Goal: Information Seeking & Learning: Check status

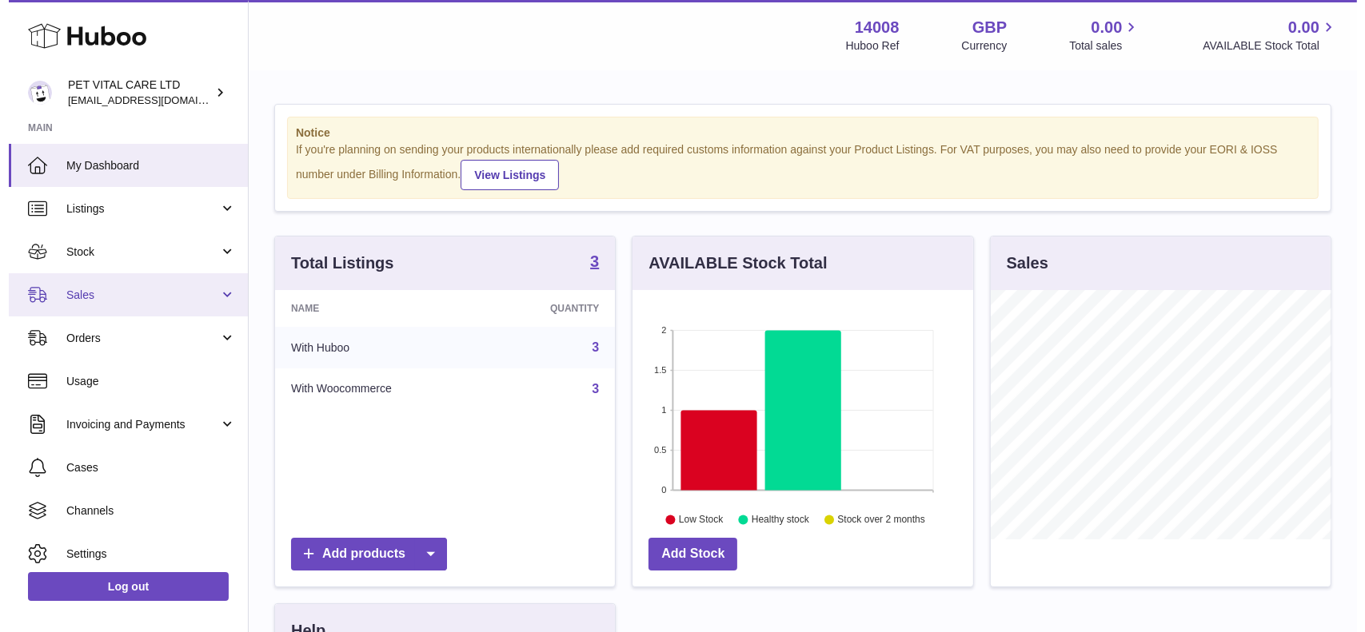
scroll to position [249, 340]
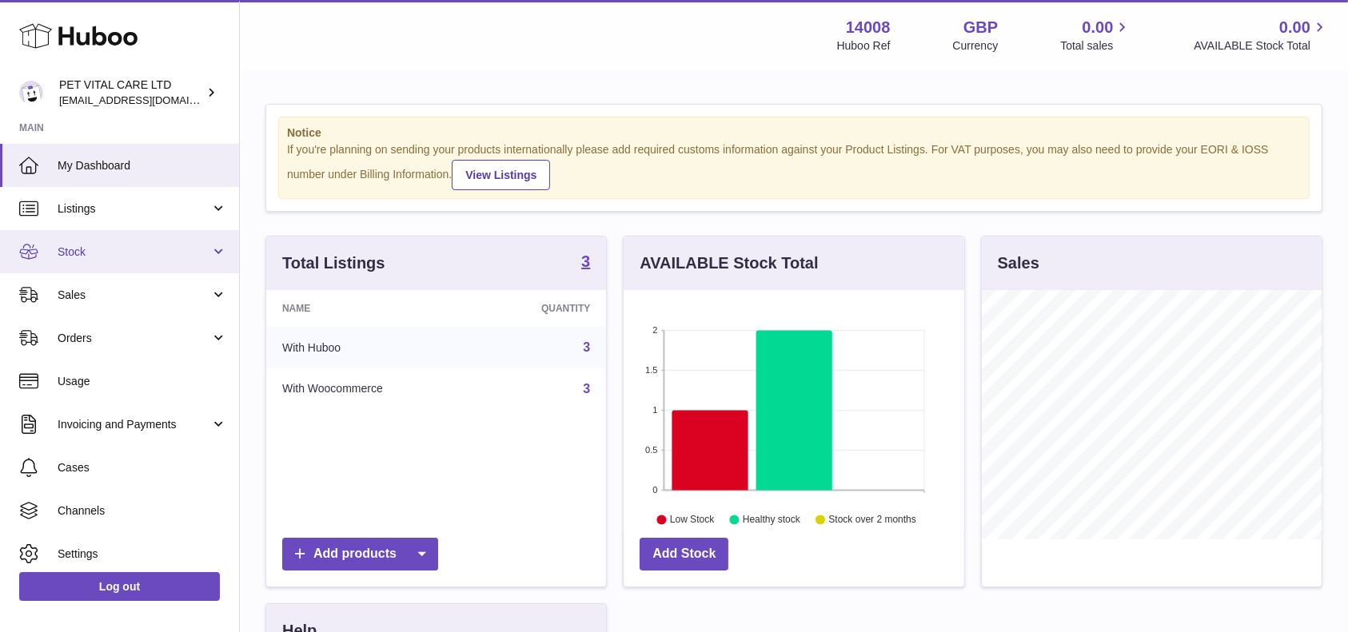
click at [83, 258] on span "Stock" at bounding box center [134, 252] width 153 height 15
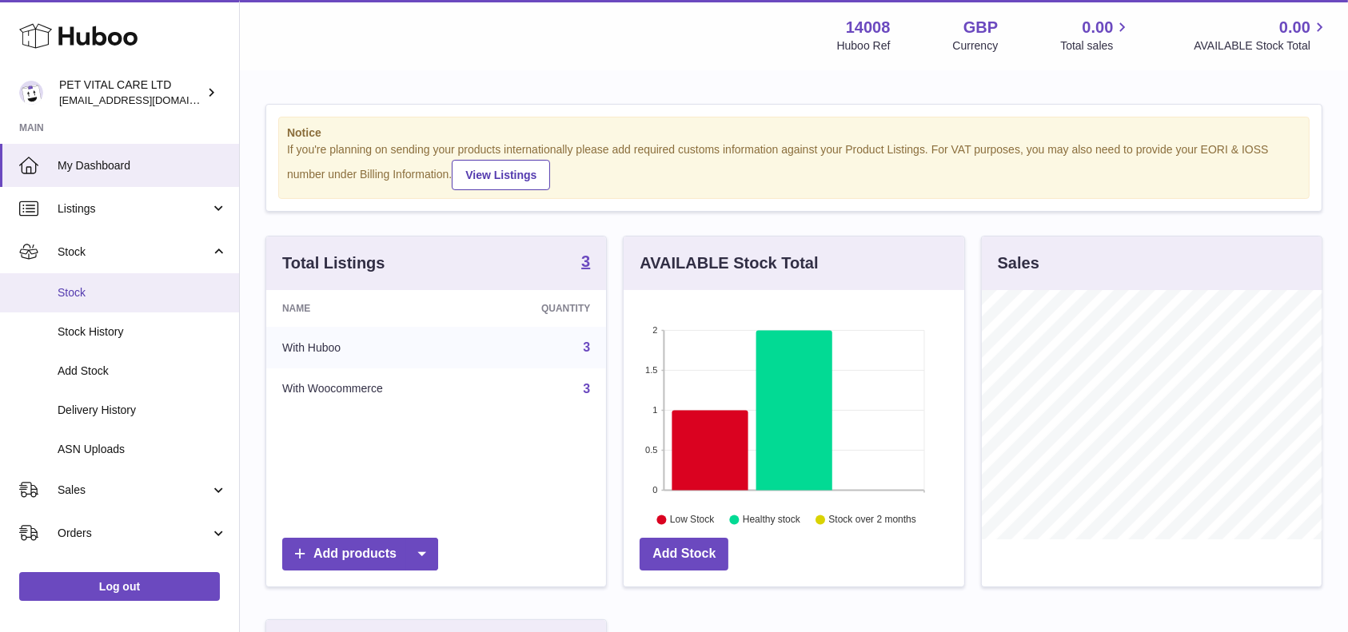
click at [78, 299] on span "Stock" at bounding box center [142, 292] width 169 height 15
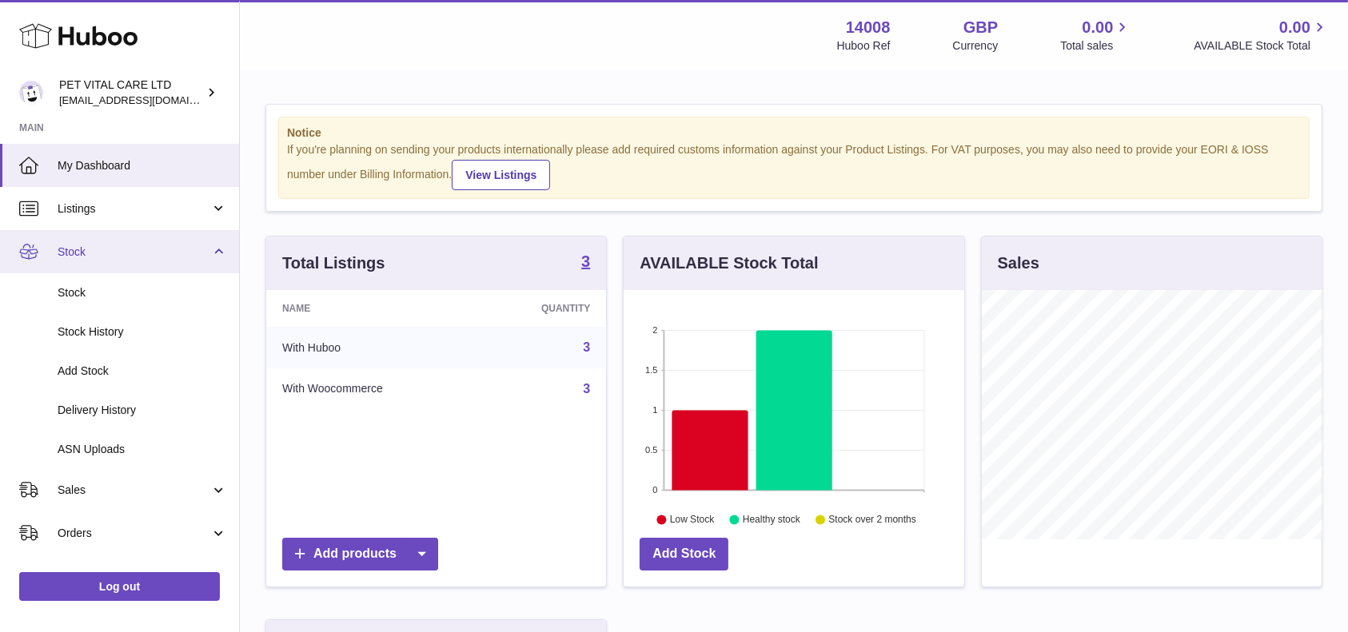
click at [78, 257] on span "Stock" at bounding box center [134, 252] width 153 height 15
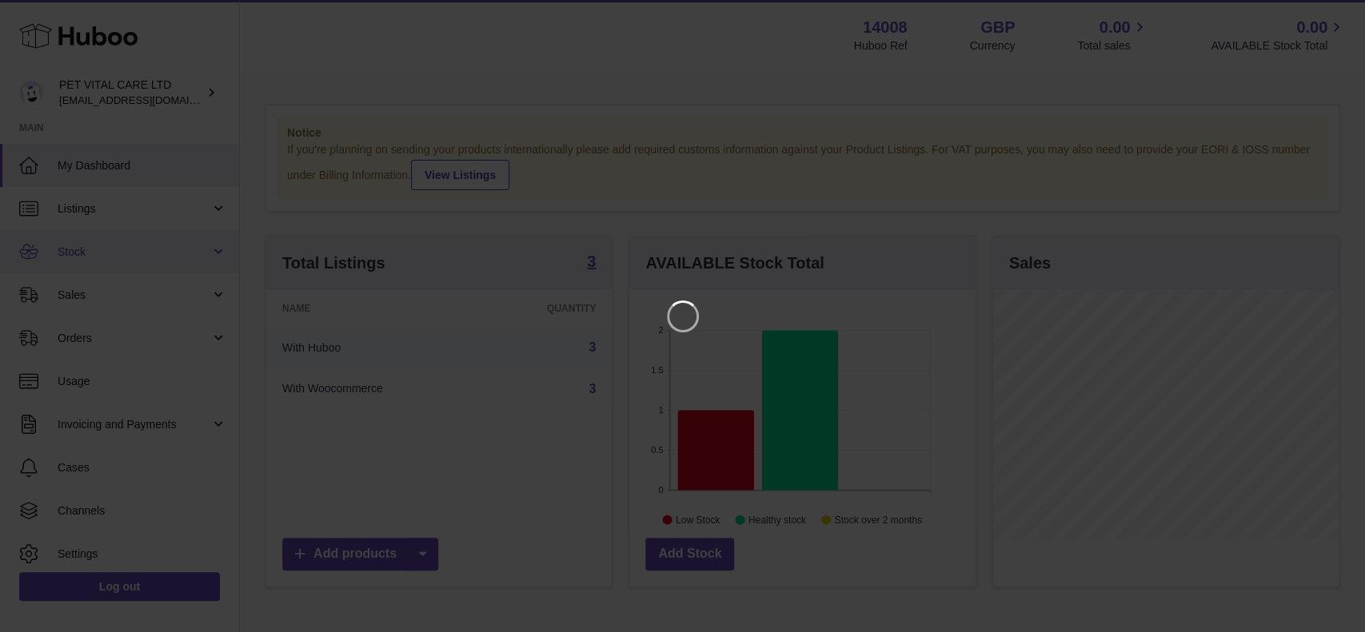
scroll to position [249, 345]
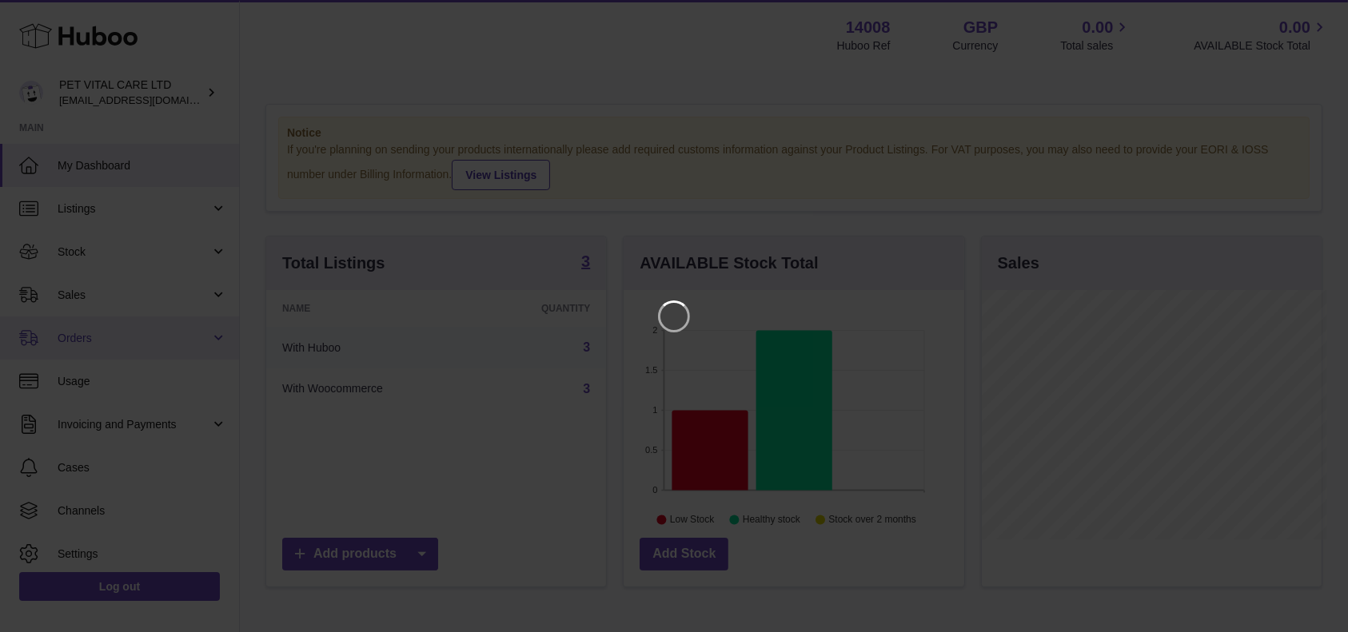
scroll to position [249, 345]
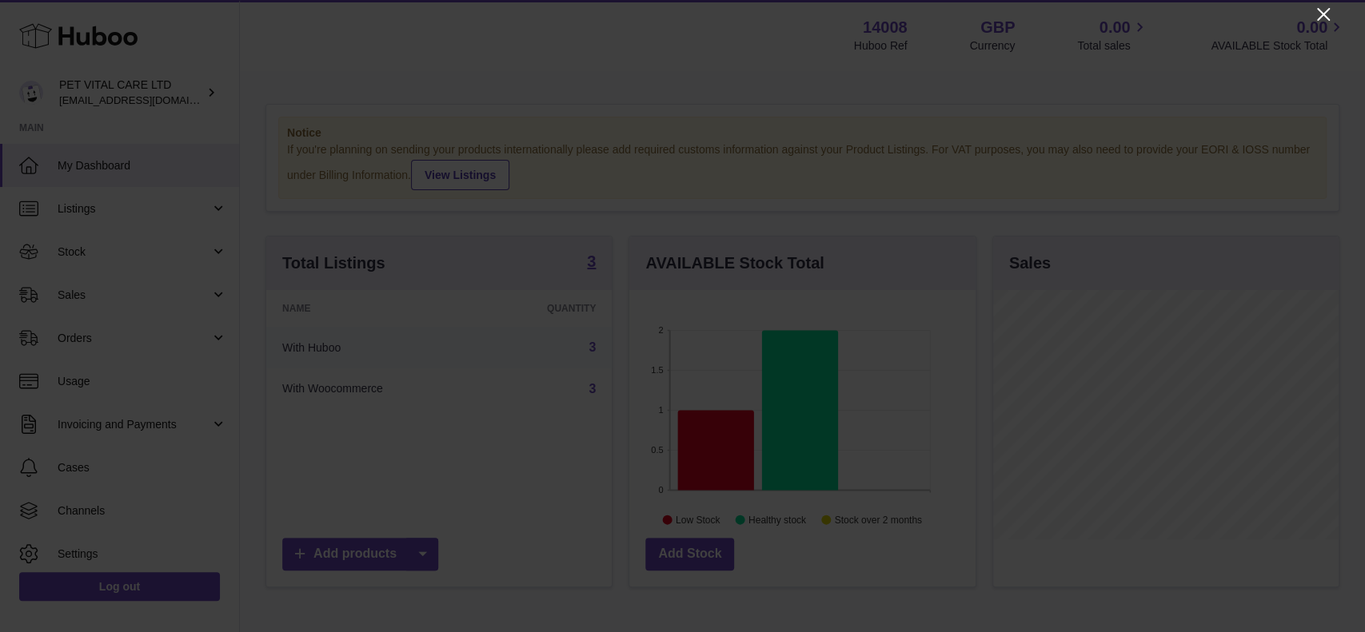
click at [1322, 9] on icon "Close" at bounding box center [1323, 14] width 19 height 19
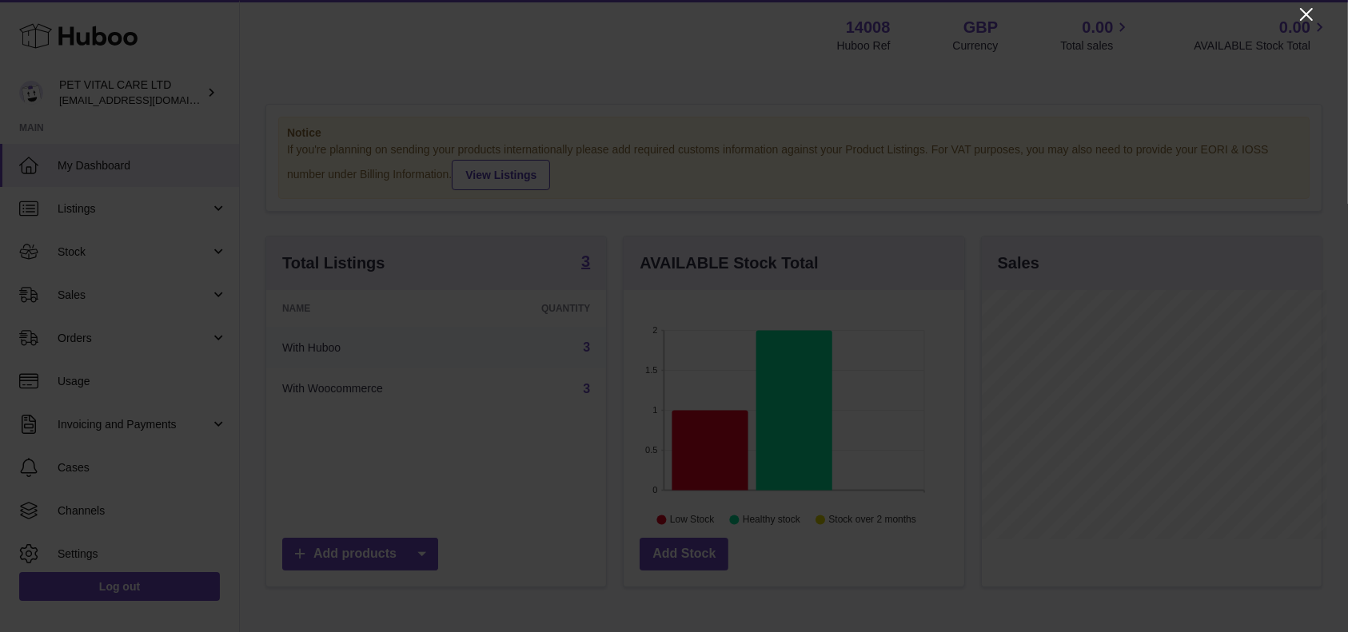
scroll to position [799209, 799118]
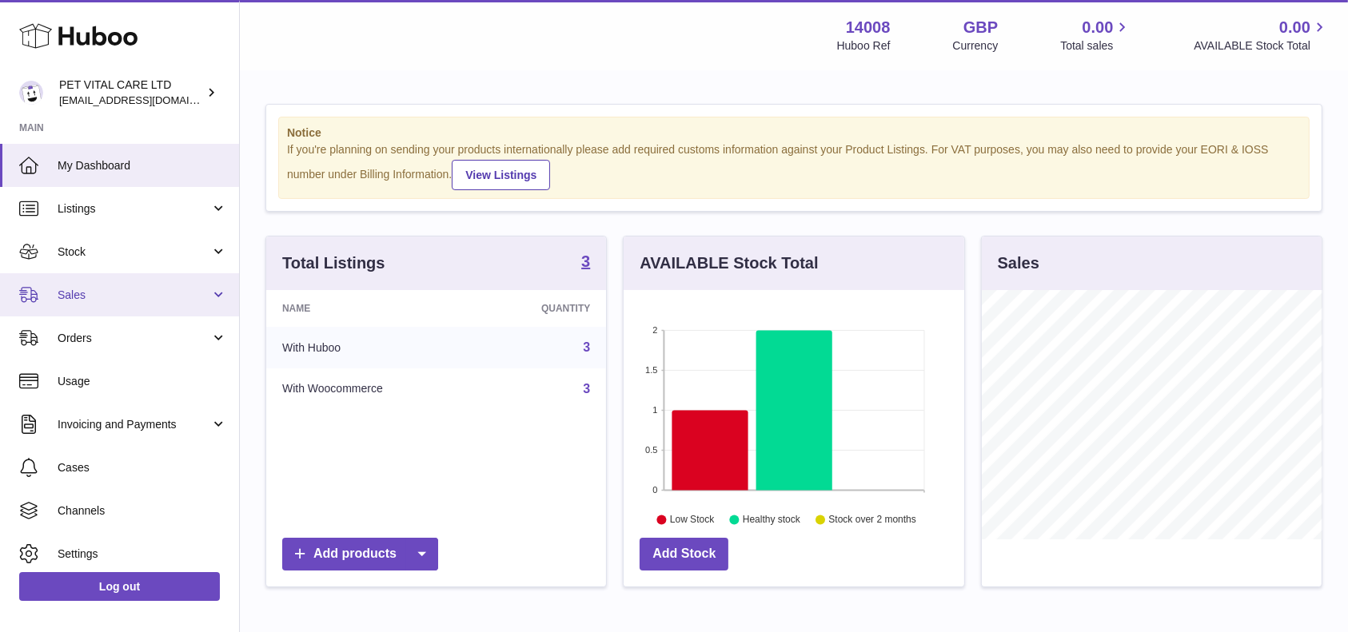
click at [91, 289] on span "Sales" at bounding box center [134, 295] width 153 height 15
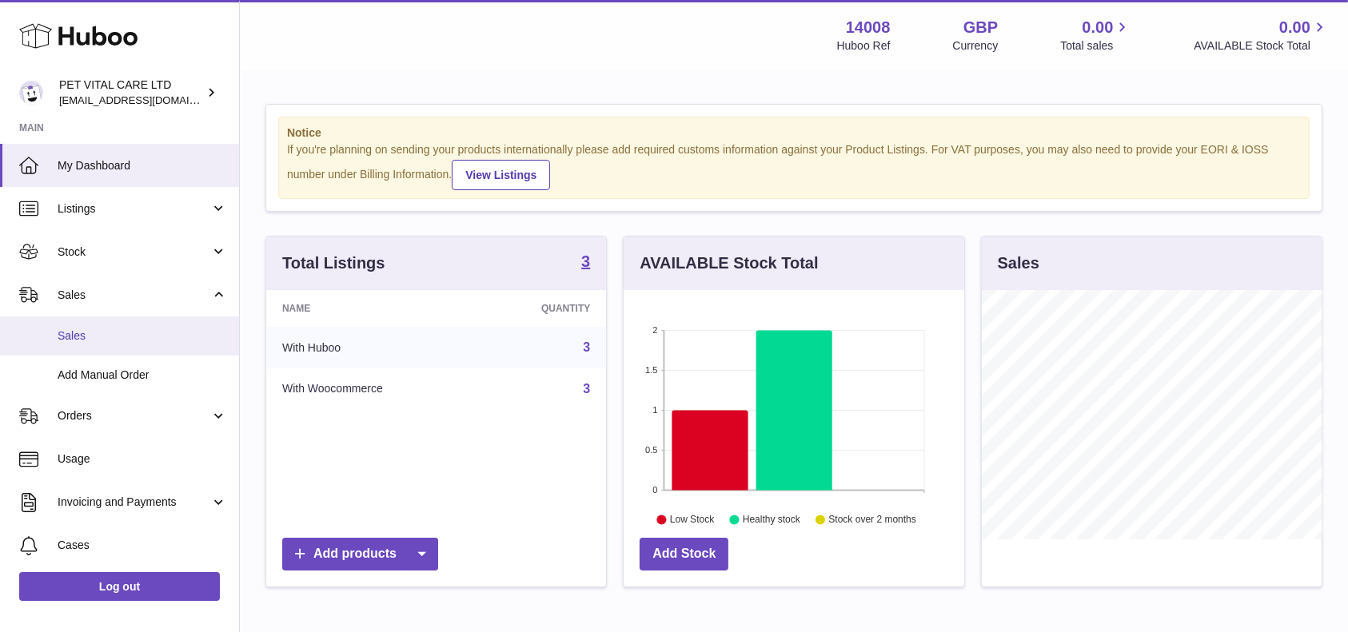
click at [90, 330] on span "Sales" at bounding box center [142, 336] width 169 height 15
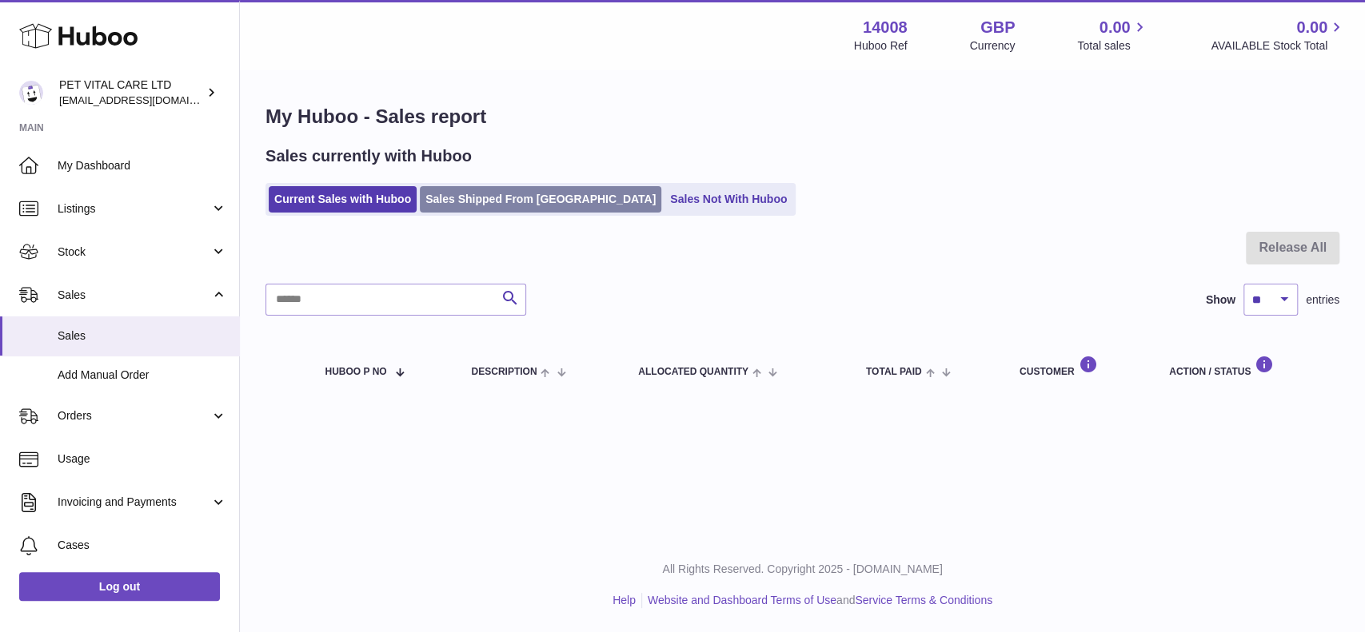
click at [500, 193] on link "Sales Shipped From [GEOGRAPHIC_DATA]" at bounding box center [540, 199] width 241 height 26
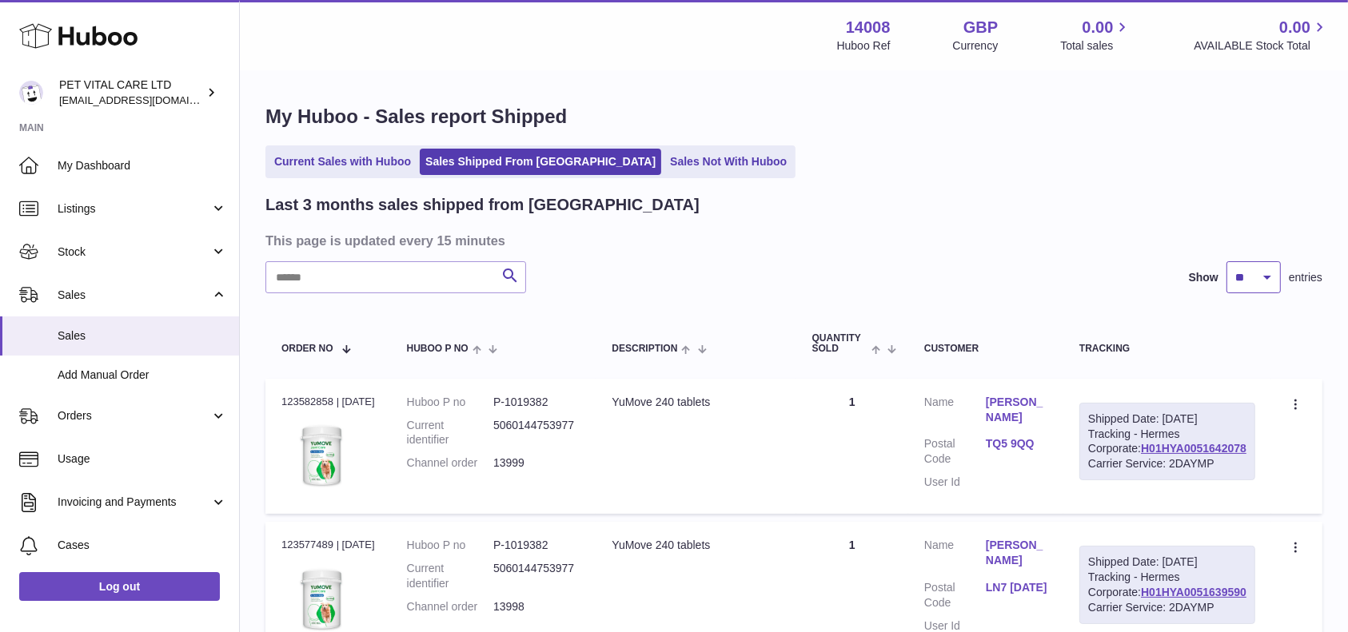
click at [1274, 268] on select "** ** **" at bounding box center [1253, 277] width 54 height 32
select select "**"
click at [1226, 261] on select "** ** **" at bounding box center [1253, 277] width 54 height 32
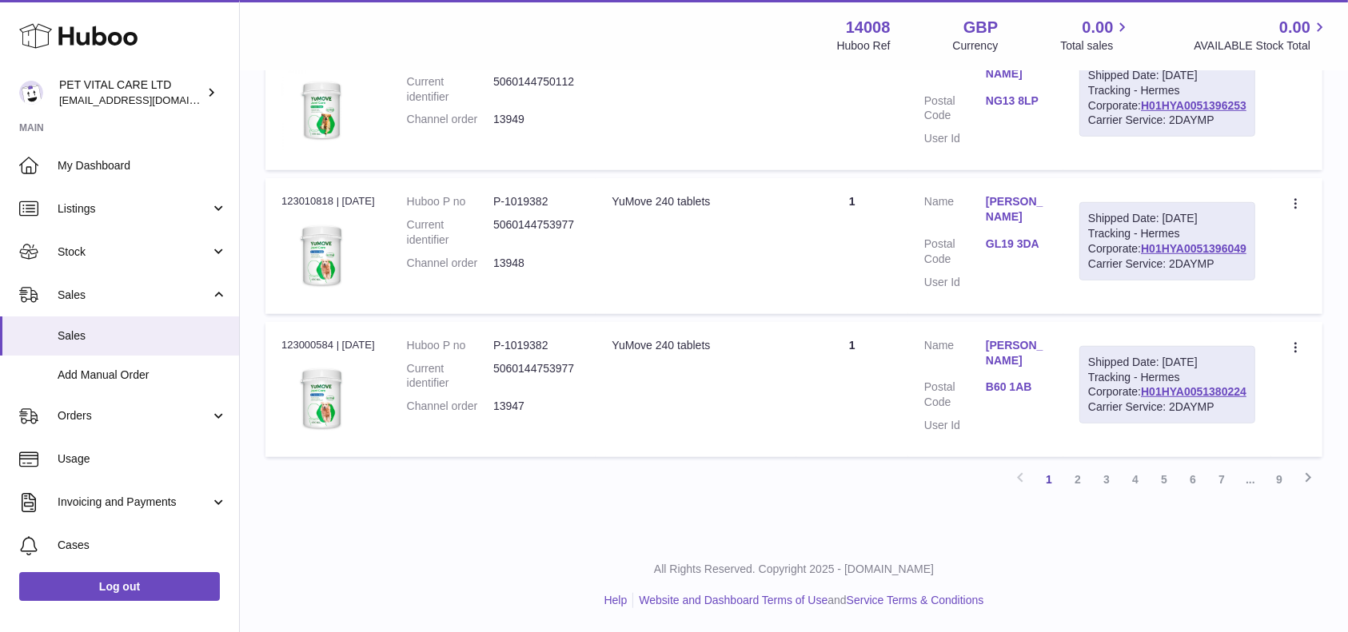
scroll to position [7313, 0]
drag, startPoint x: 1248, startPoint y: 500, endPoint x: 1132, endPoint y: 501, distance: 115.9
copy link "H01HYA0051458154"
drag, startPoint x: 1252, startPoint y: 323, endPoint x: 1142, endPoint y: 328, distance: 109.6
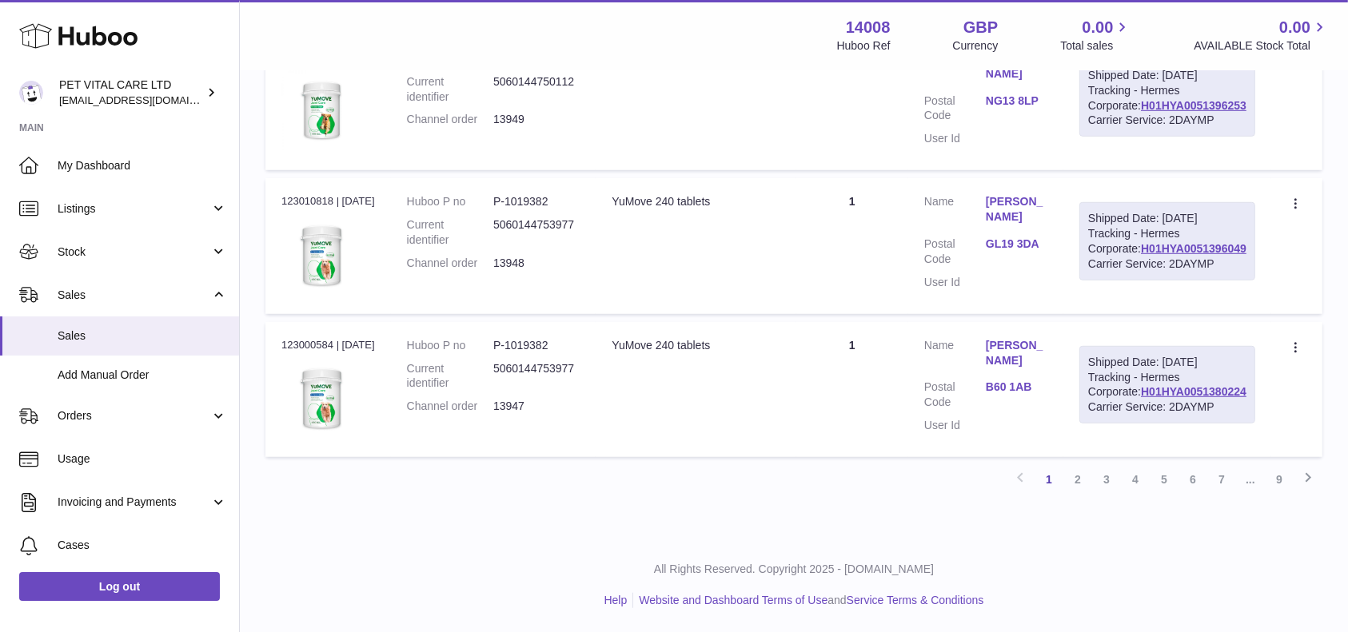
copy link "H01HYA0051460705"
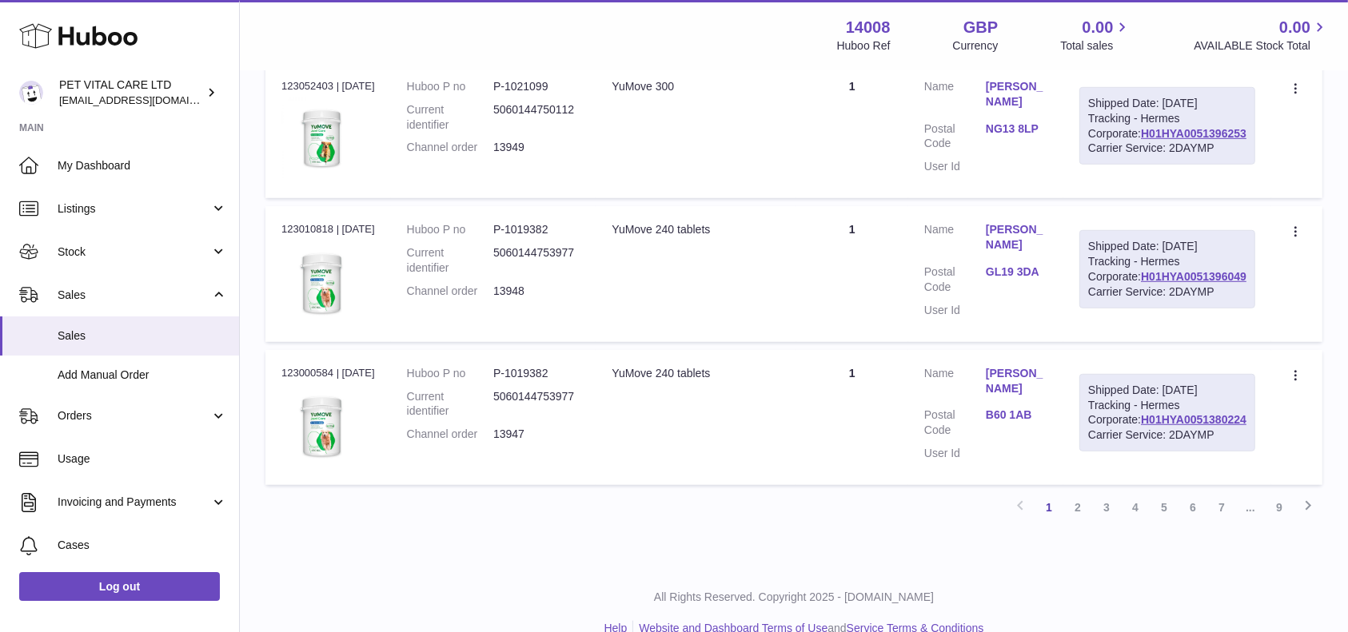
drag, startPoint x: 1247, startPoint y: 350, endPoint x: 1142, endPoint y: 357, distance: 105.0
copy link "H01HYA0051466240"
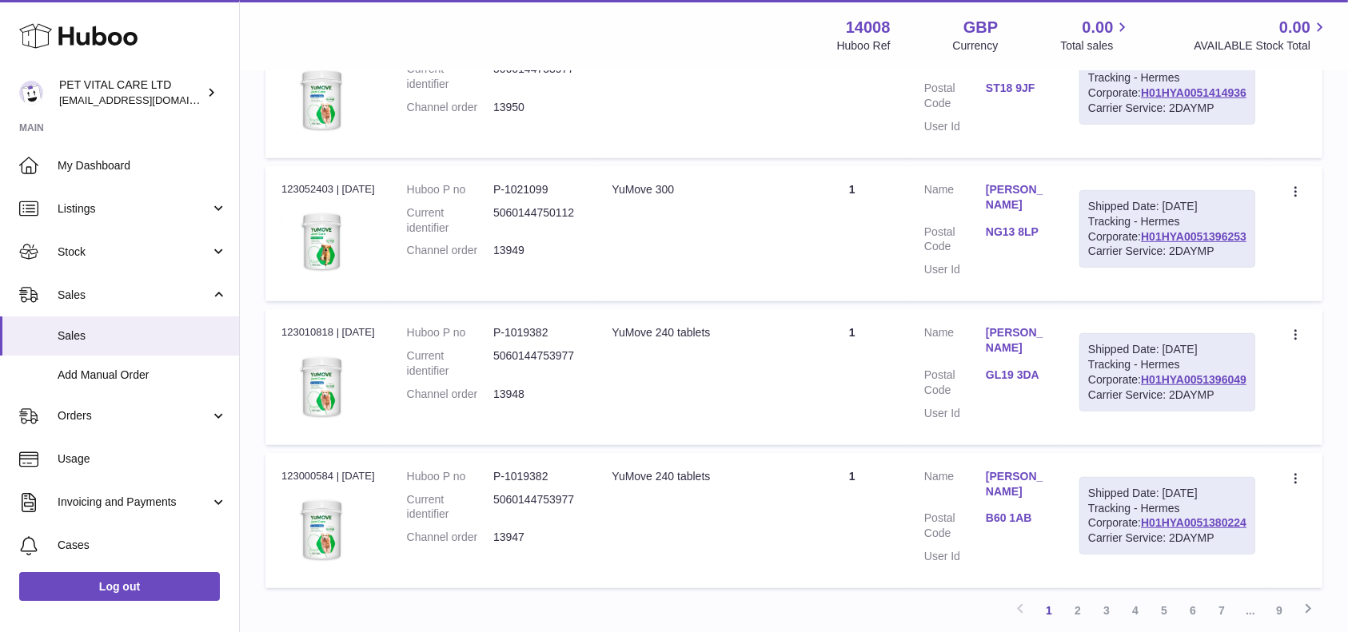
scroll to position [6994, 0]
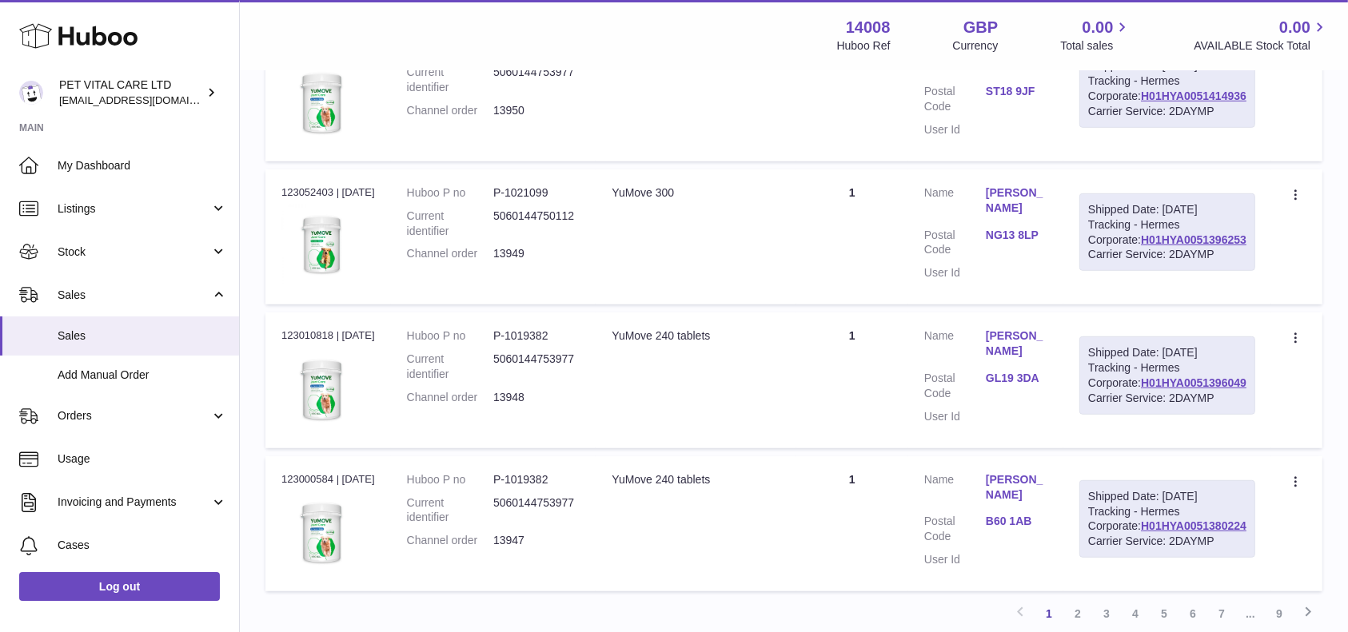
drag, startPoint x: 1246, startPoint y: 283, endPoint x: 1138, endPoint y: 283, distance: 107.9
copy link "H01HYA0051481103"
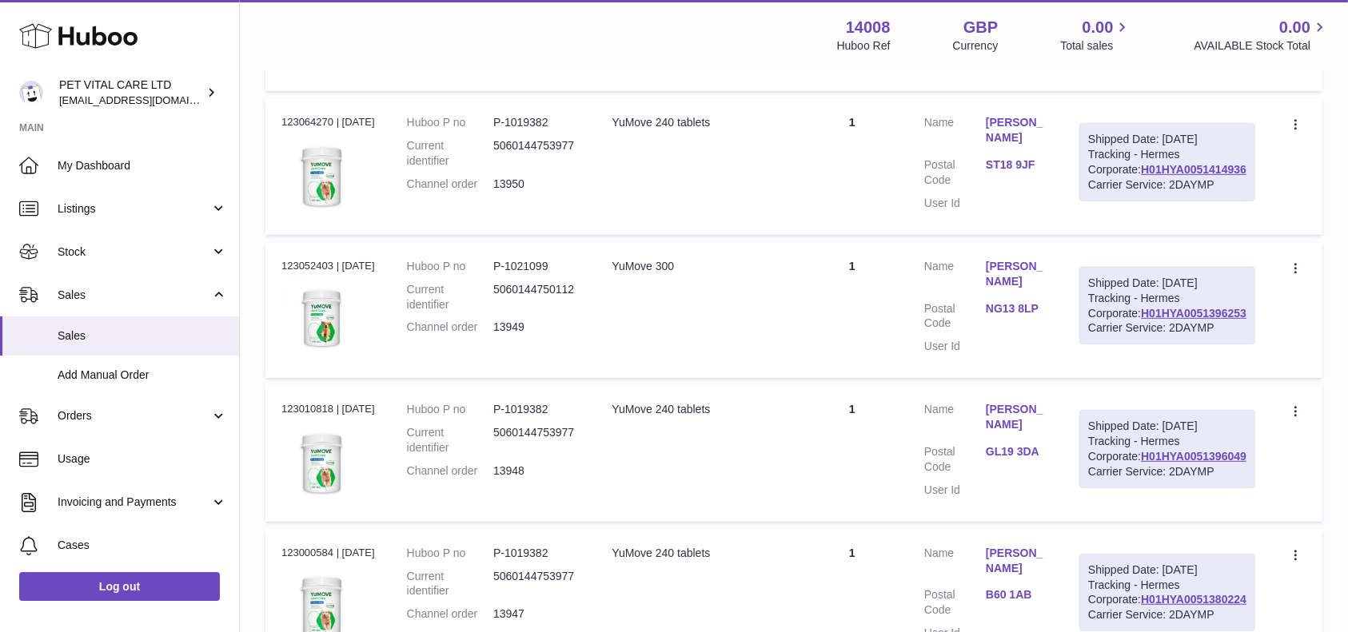
scroll to position [6887, 0]
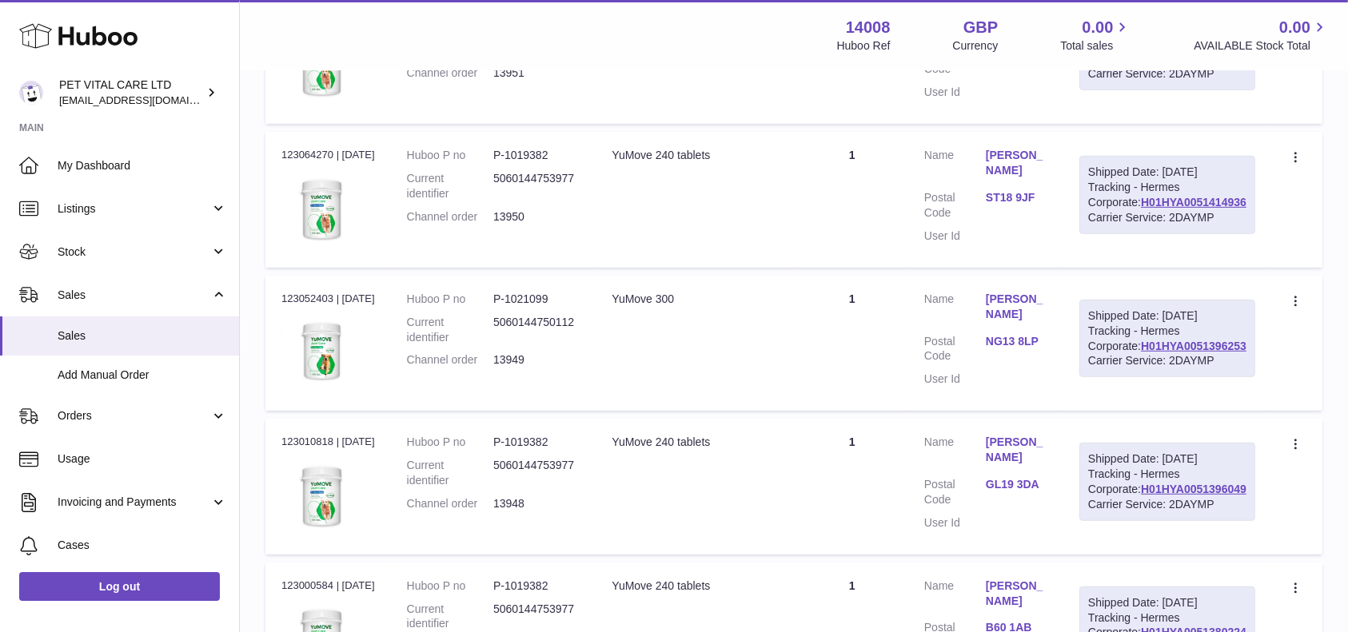
drag, startPoint x: 1247, startPoint y: 208, endPoint x: 1138, endPoint y: 205, distance: 108.8
copy link "H01HYA0051486115"
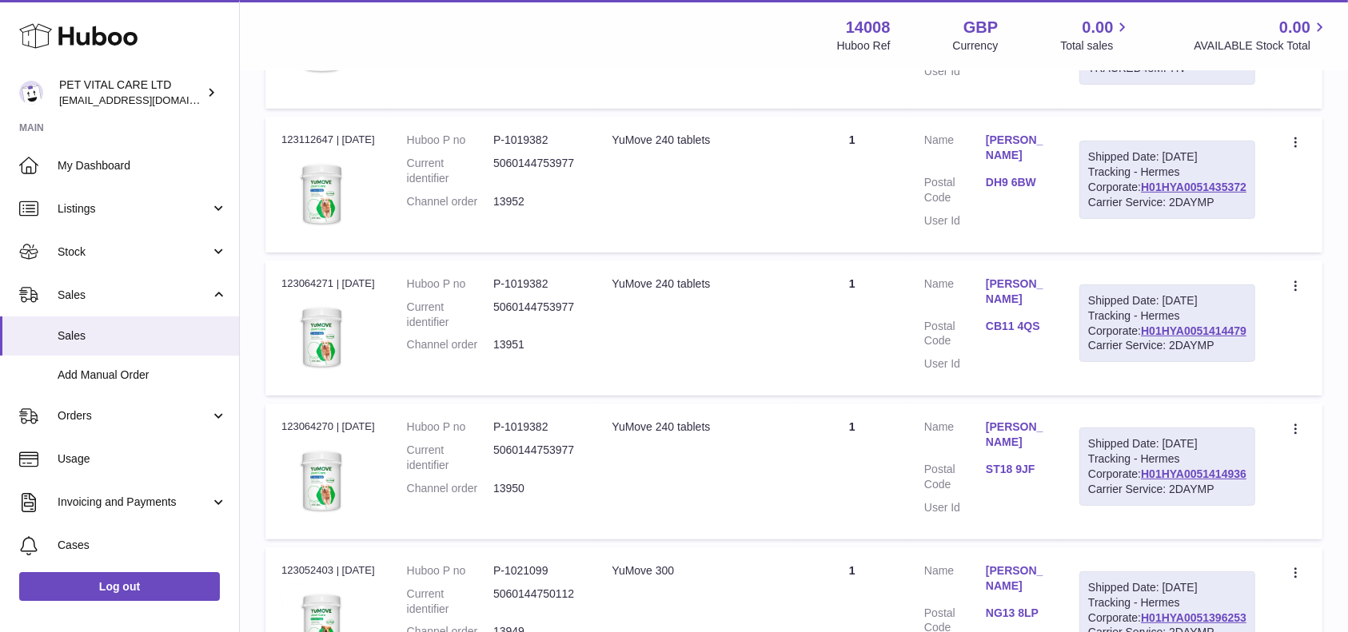
scroll to position [6568, 0]
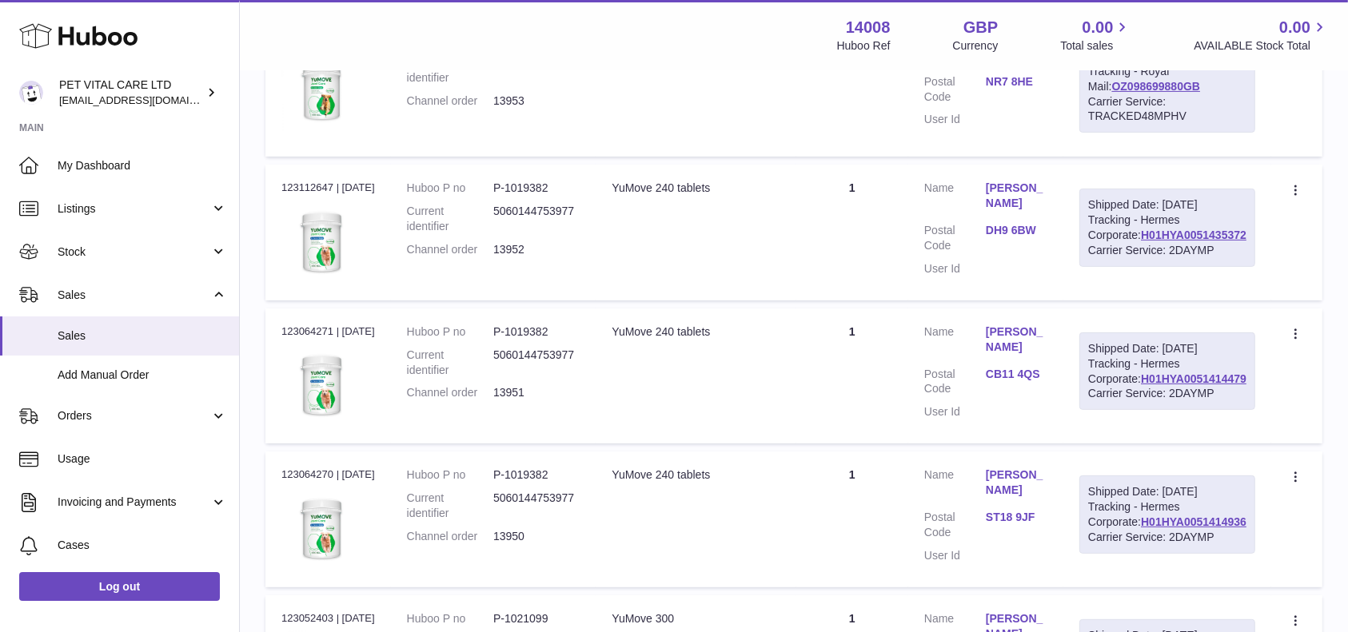
drag, startPoint x: 1248, startPoint y: 352, endPoint x: 1137, endPoint y: 355, distance: 111.2
copy link "H01HYA0051493831"
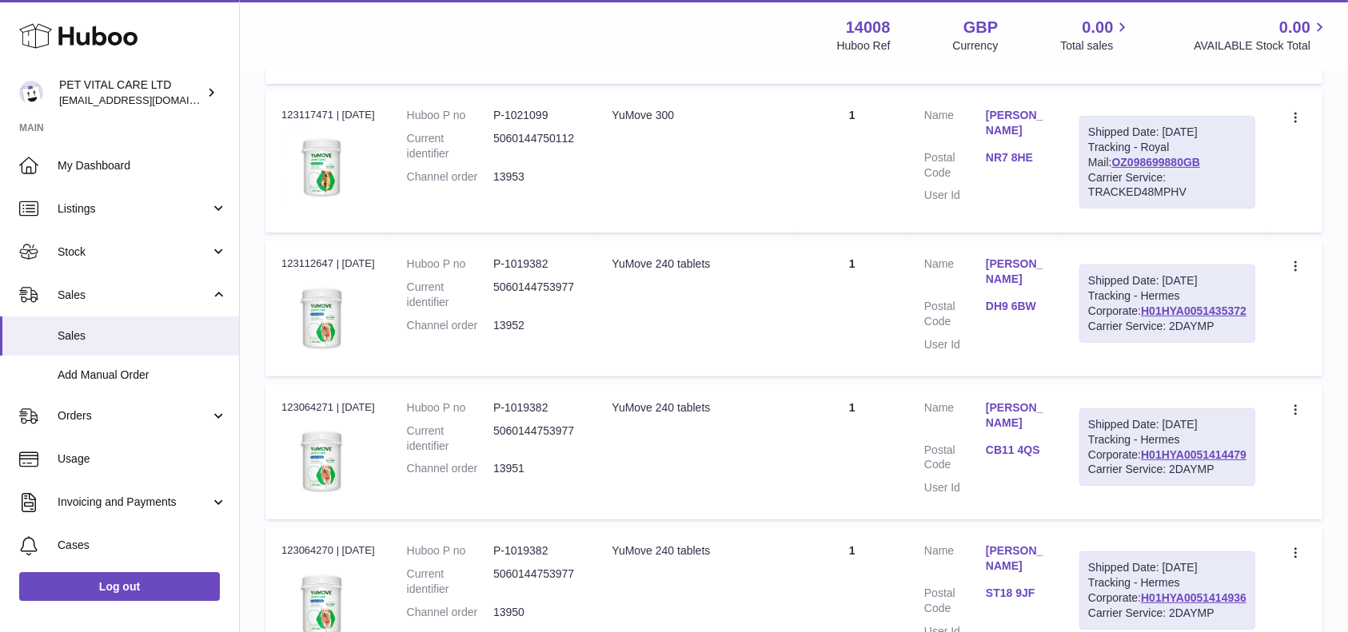
scroll to position [6460, 0]
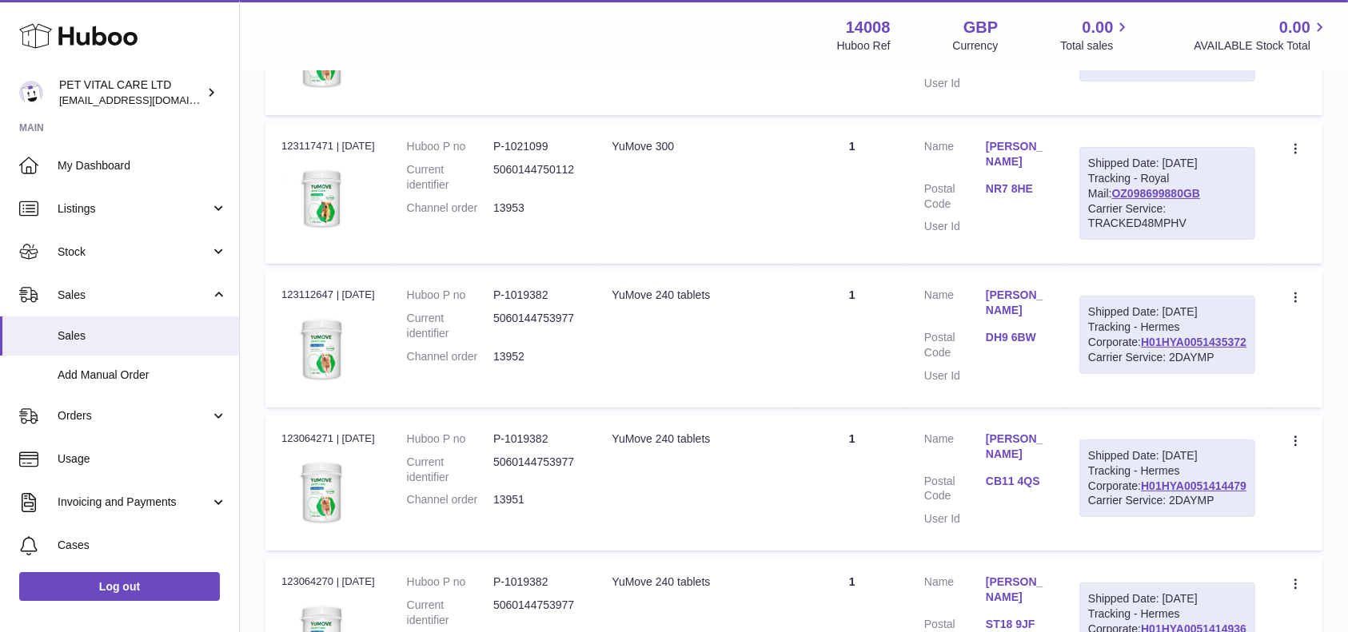
drag, startPoint x: 1254, startPoint y: 277, endPoint x: 1130, endPoint y: 280, distance: 124.0
copy link "H01HYA0051497788"
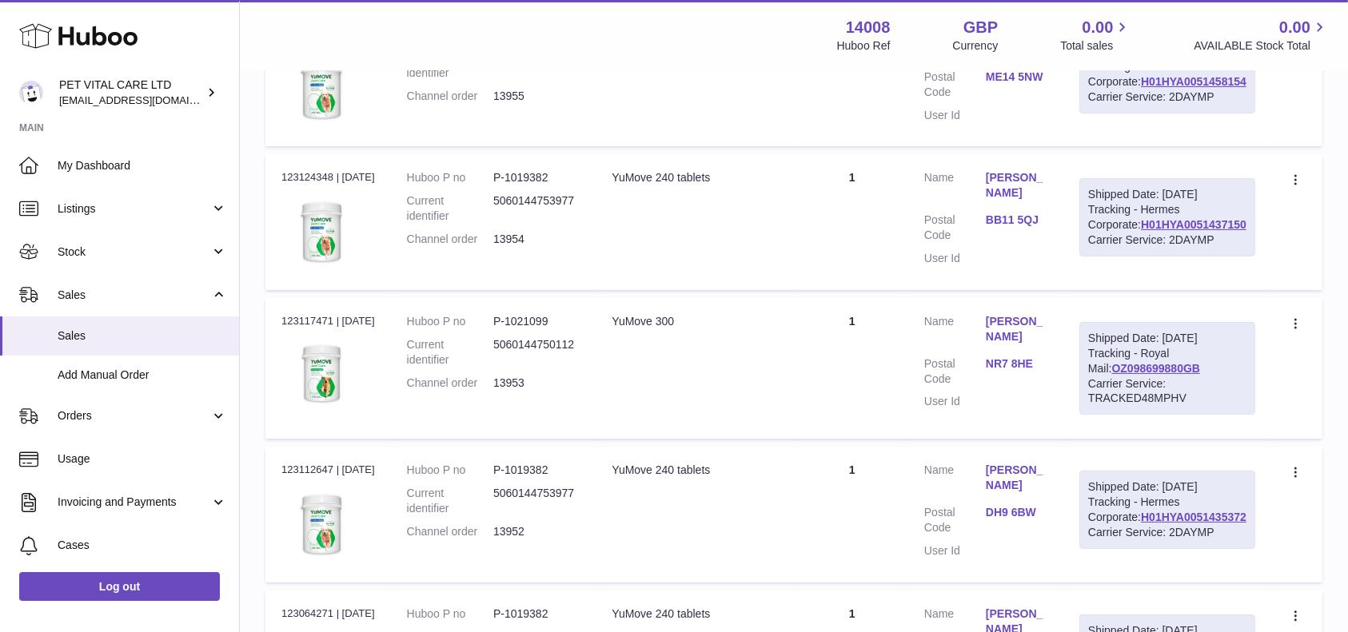
scroll to position [6248, 0]
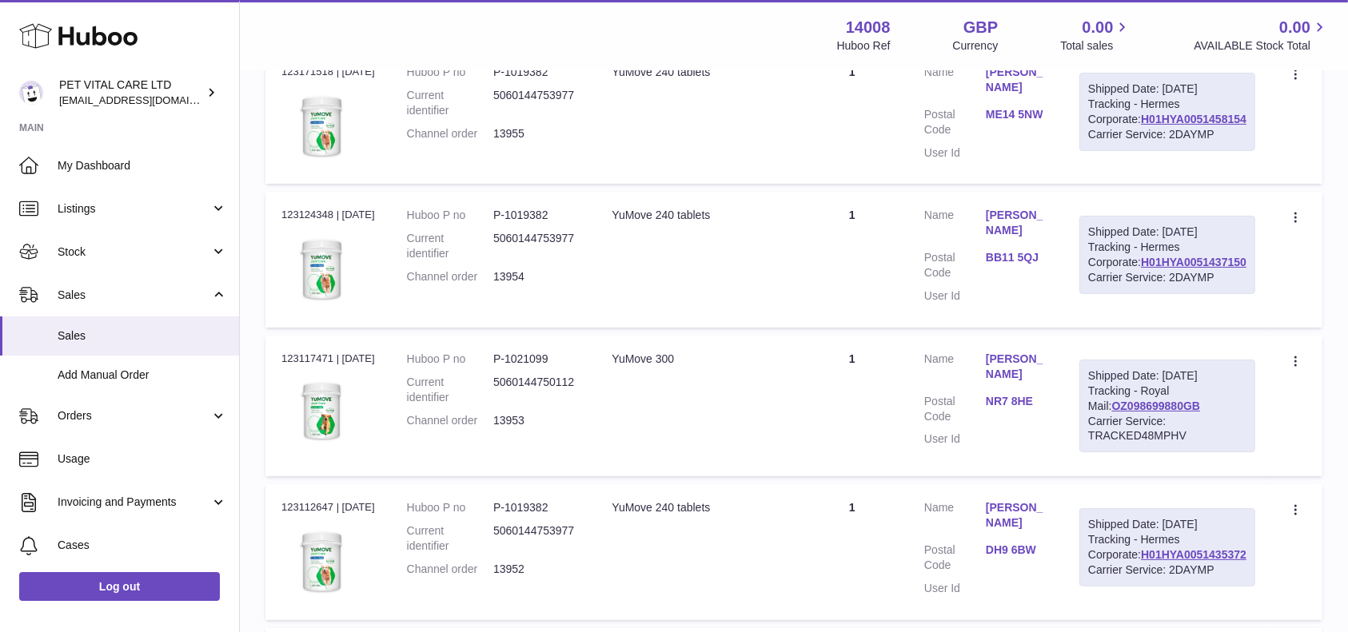
drag, startPoint x: 1253, startPoint y: 313, endPoint x: 1131, endPoint y: 316, distance: 121.5
copy link "H01HYA0051497714"
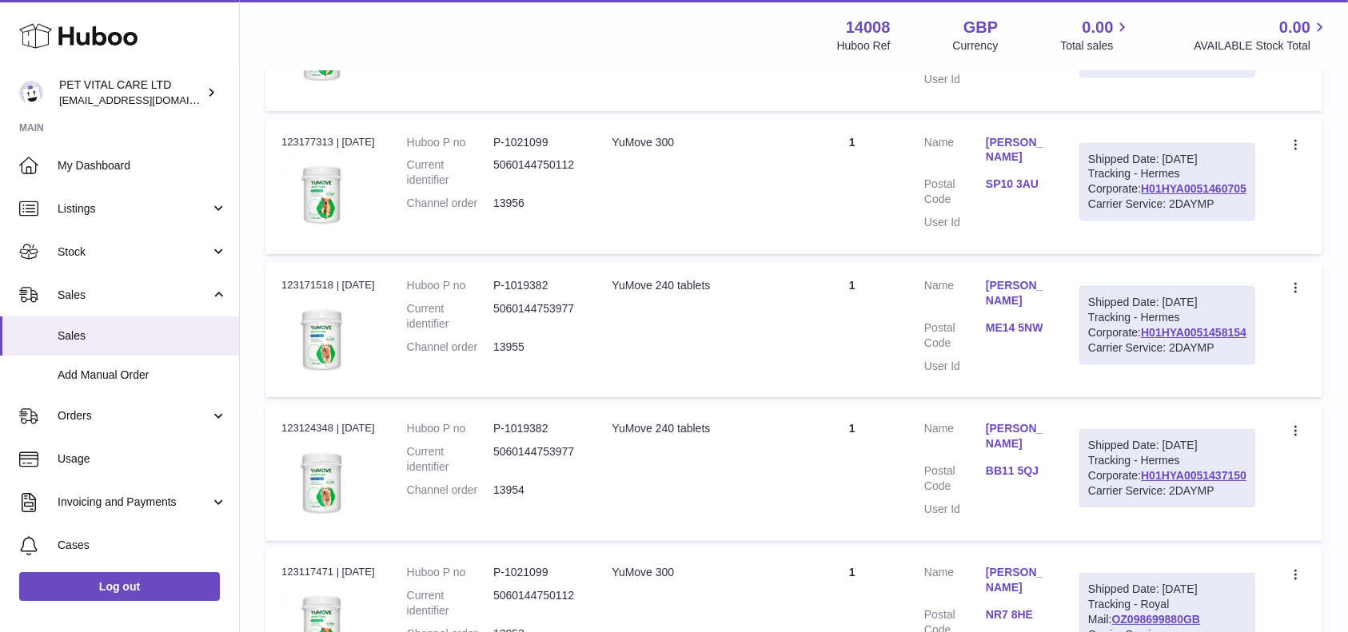
drag, startPoint x: 1248, startPoint y: 348, endPoint x: 1139, endPoint y: 345, distance: 108.8
copy link "H01HYA0051500775"
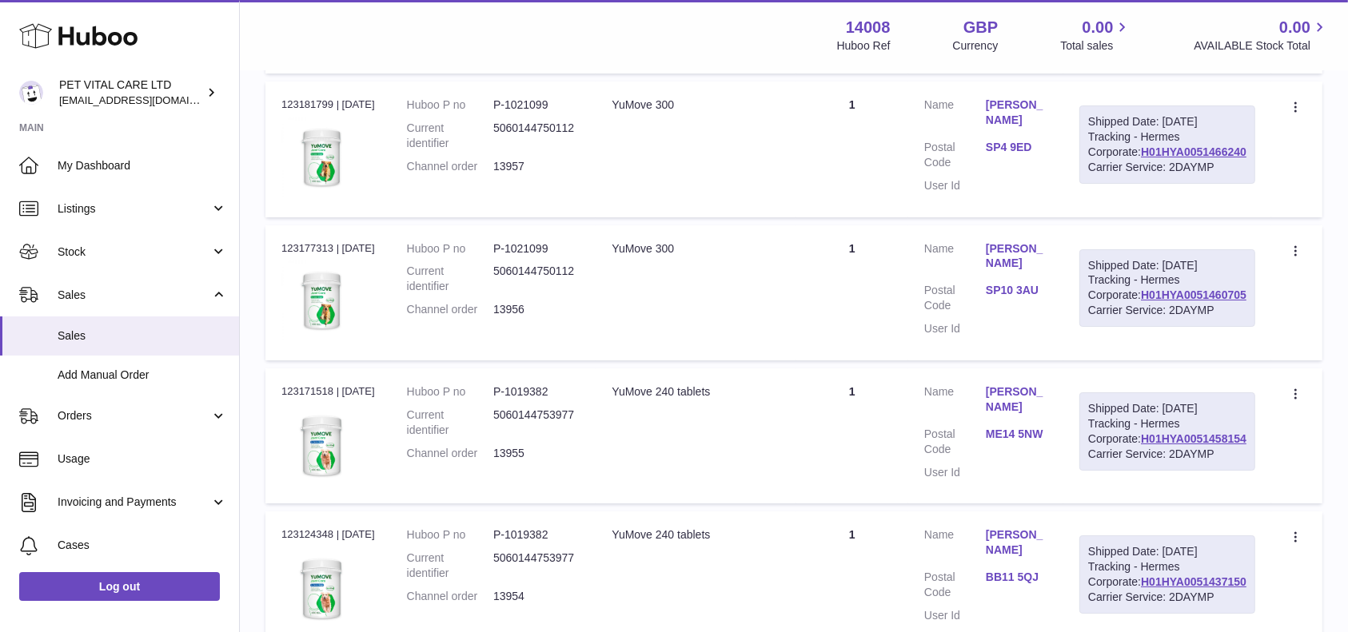
drag, startPoint x: 1234, startPoint y: 273, endPoint x: 1142, endPoint y: 276, distance: 92.0
copy link "OZ098722699GB"
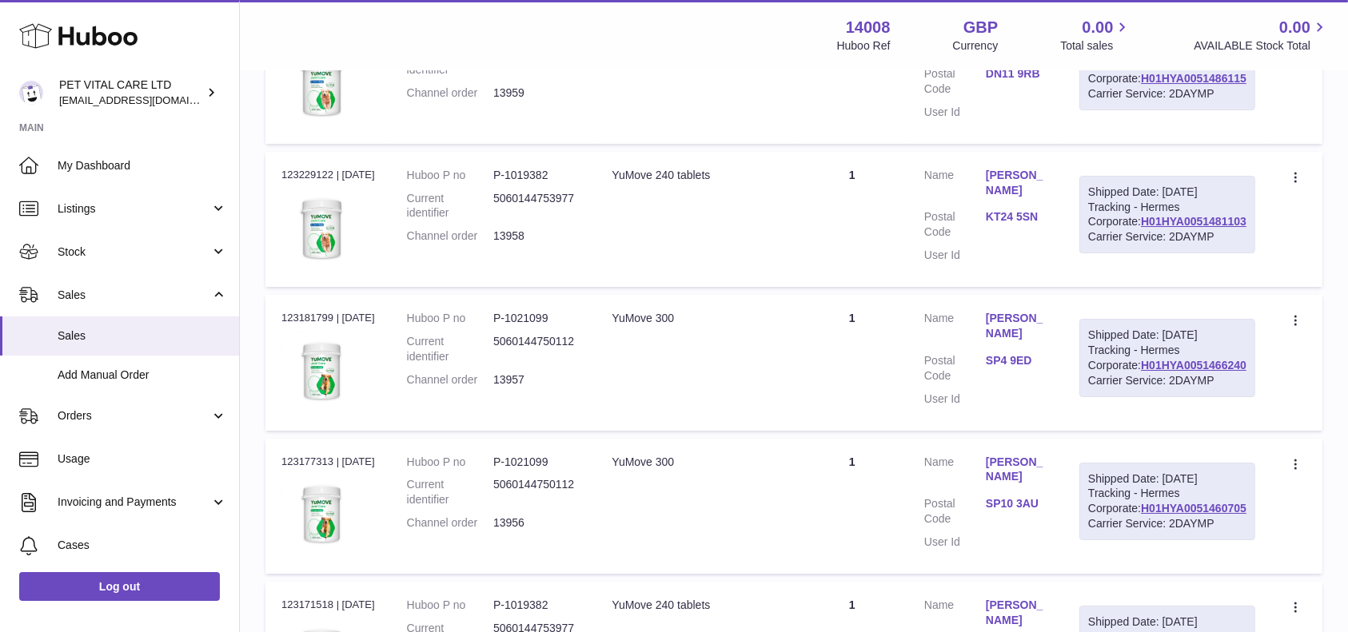
drag, startPoint x: 1250, startPoint y: 306, endPoint x: 1137, endPoint y: 313, distance: 113.8
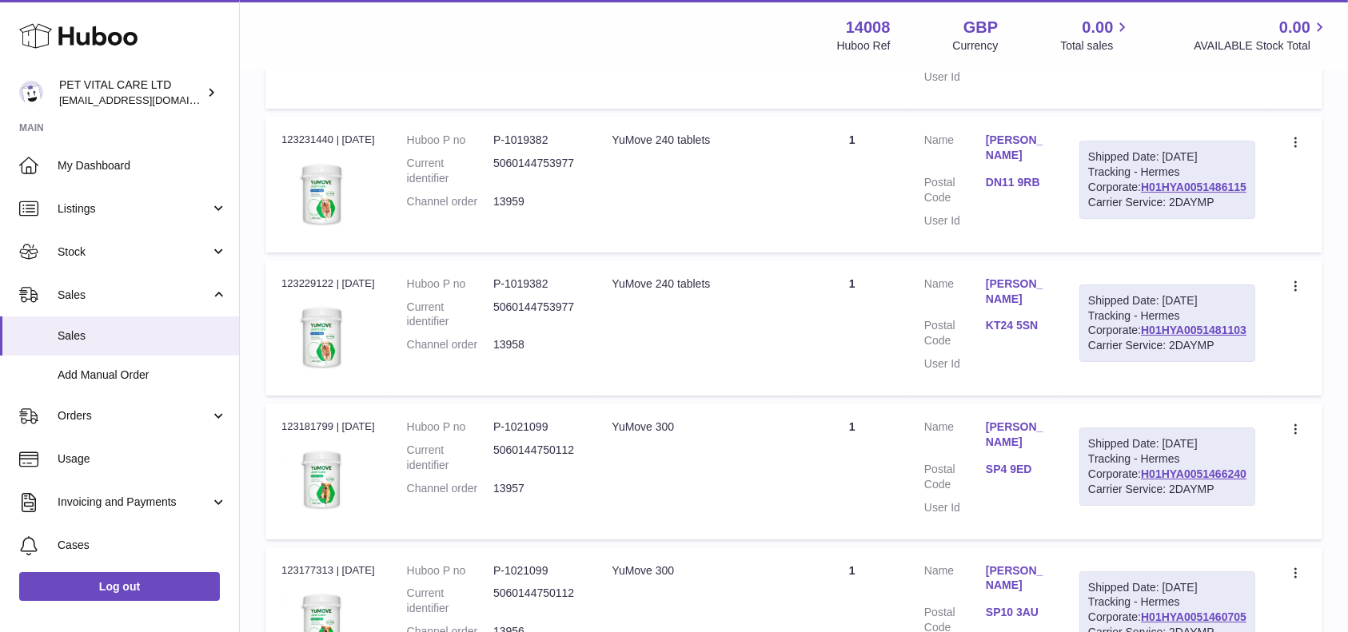
scroll to position [5501, 0]
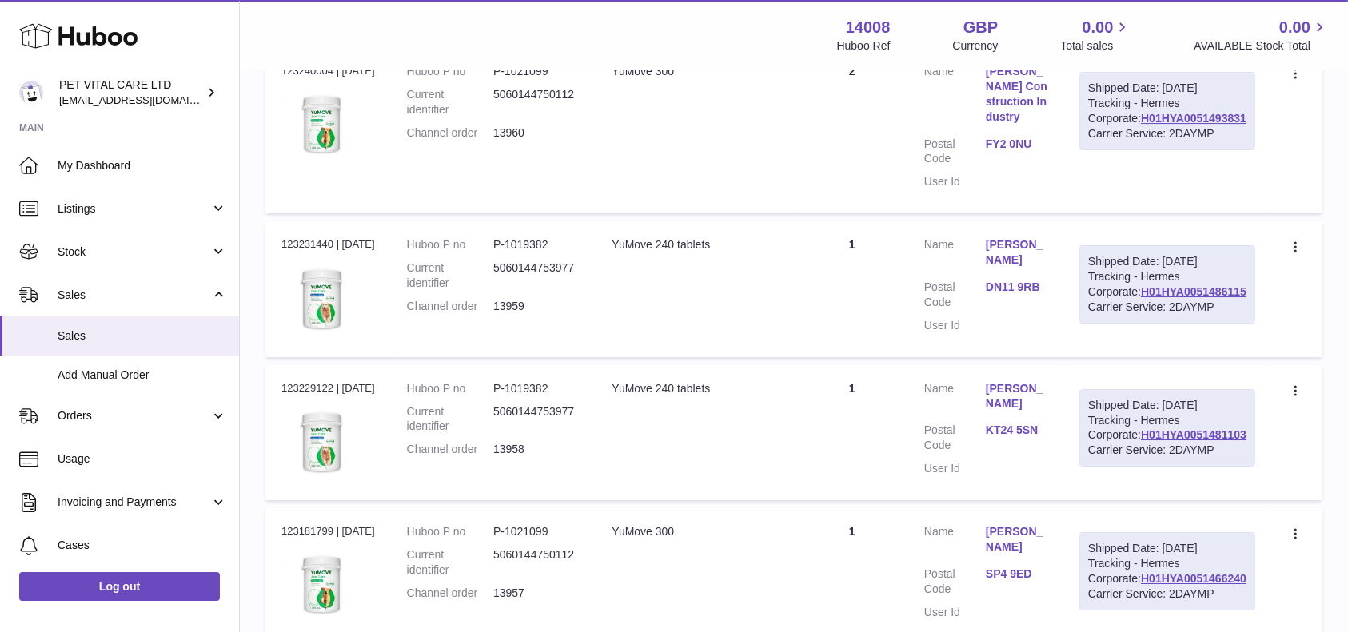
drag, startPoint x: 1250, startPoint y: 344, endPoint x: 1138, endPoint y: 349, distance: 112.0
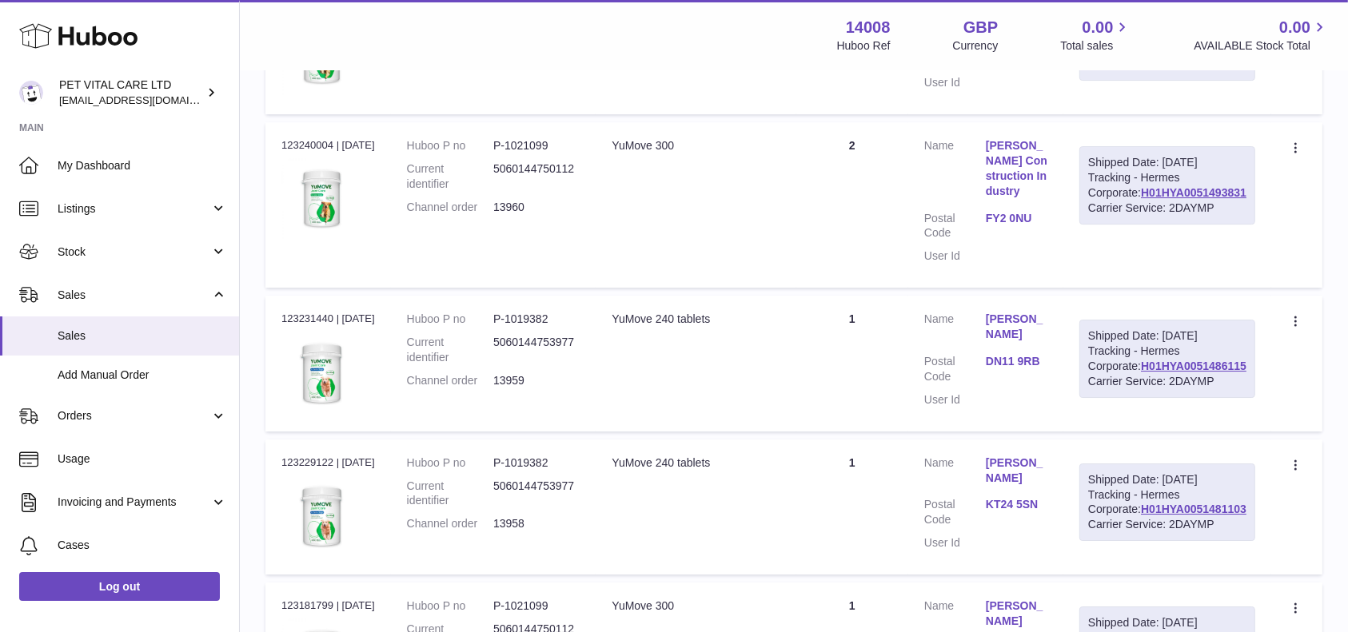
scroll to position [5395, 0]
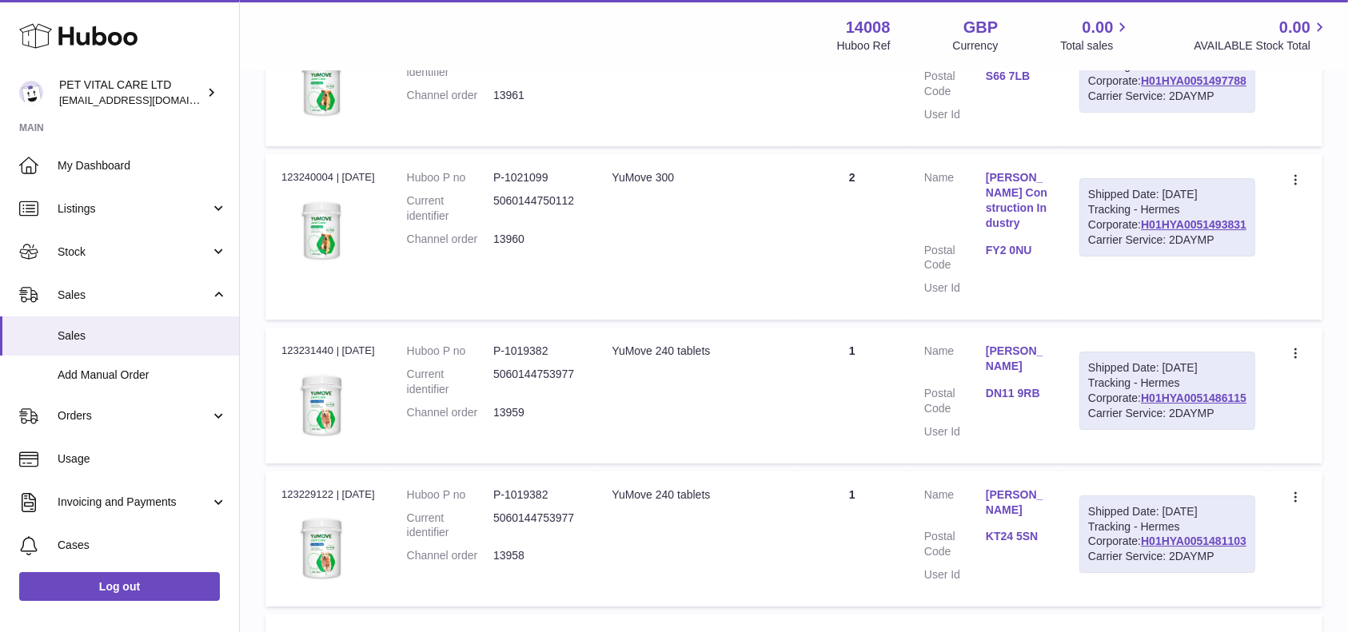
drag, startPoint x: 1254, startPoint y: 275, endPoint x: 1141, endPoint y: 274, distance: 112.7
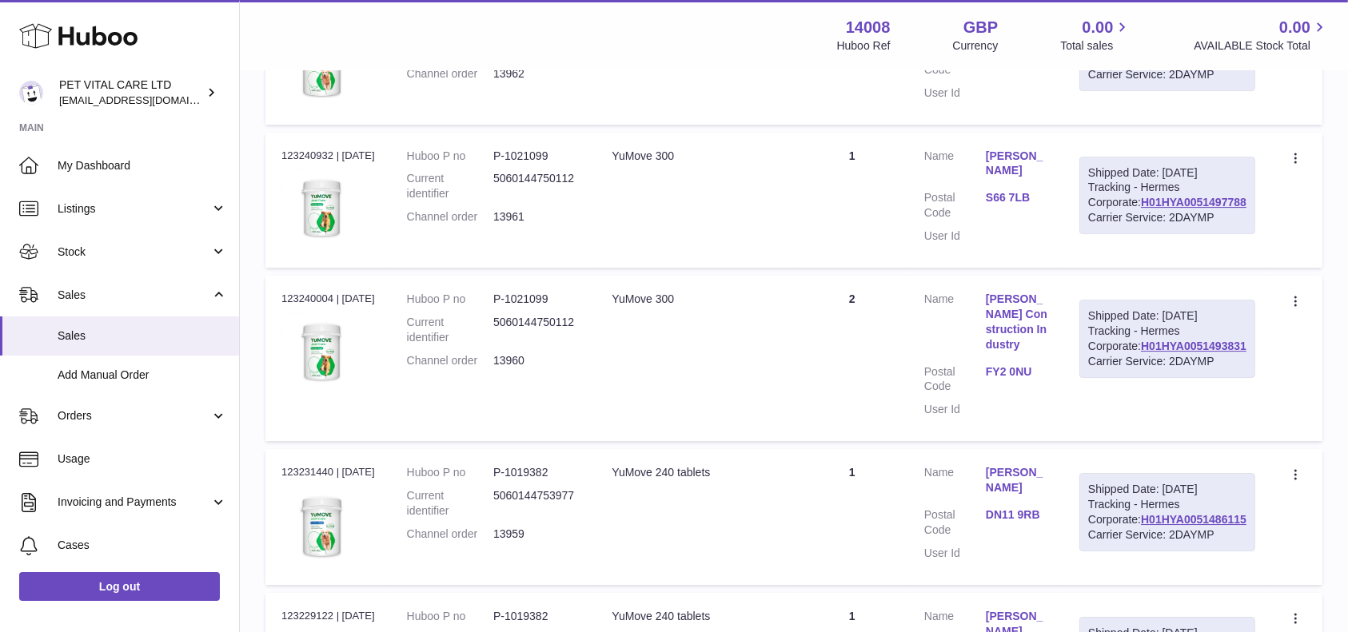
scroll to position [5181, 0]
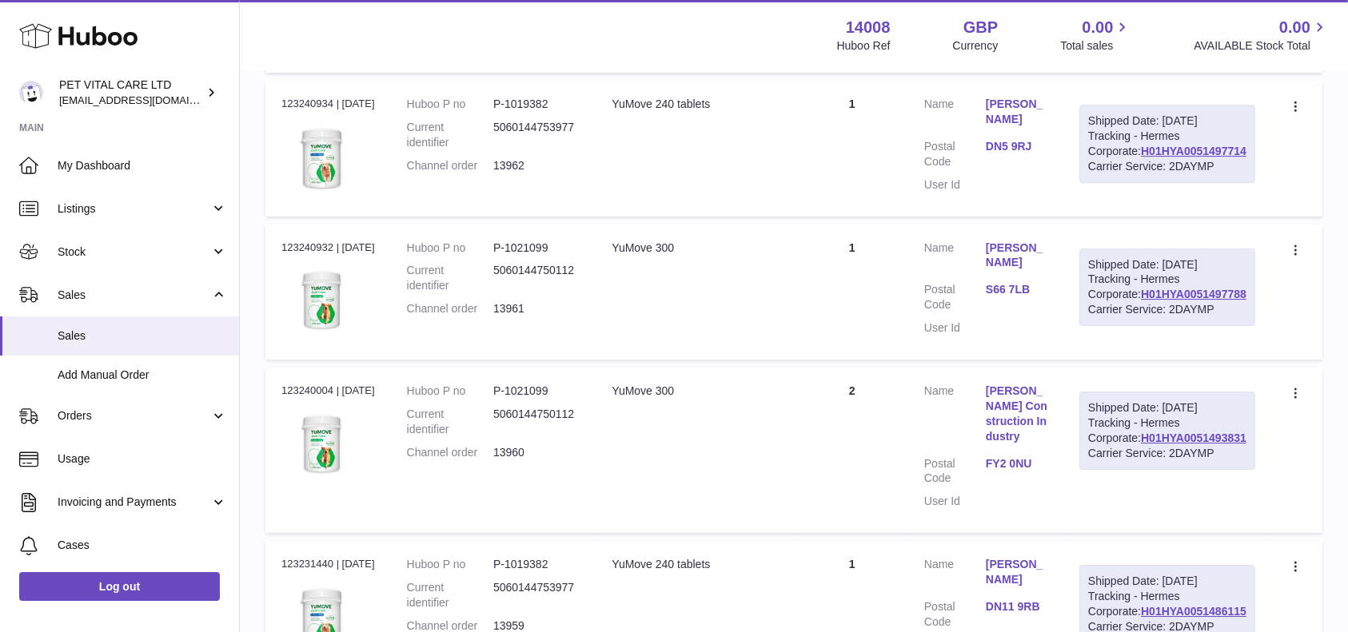
drag, startPoint x: 1251, startPoint y: 304, endPoint x: 1135, endPoint y: 305, distance: 115.9
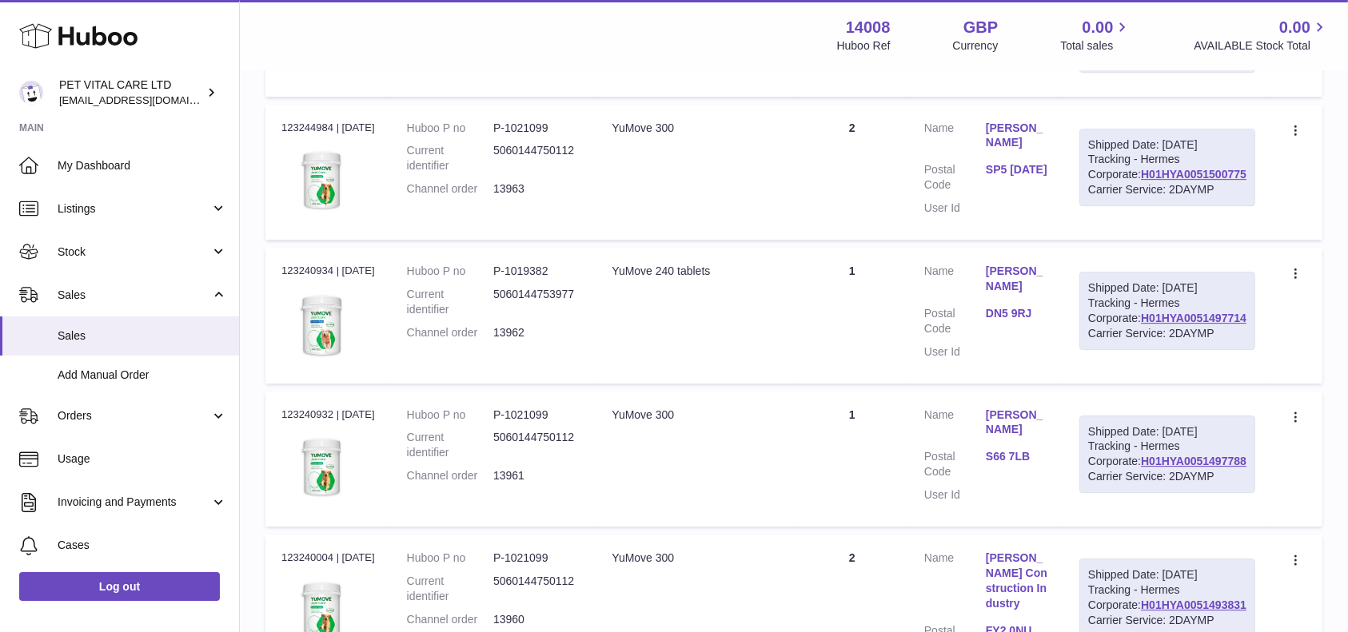
scroll to position [4969, 0]
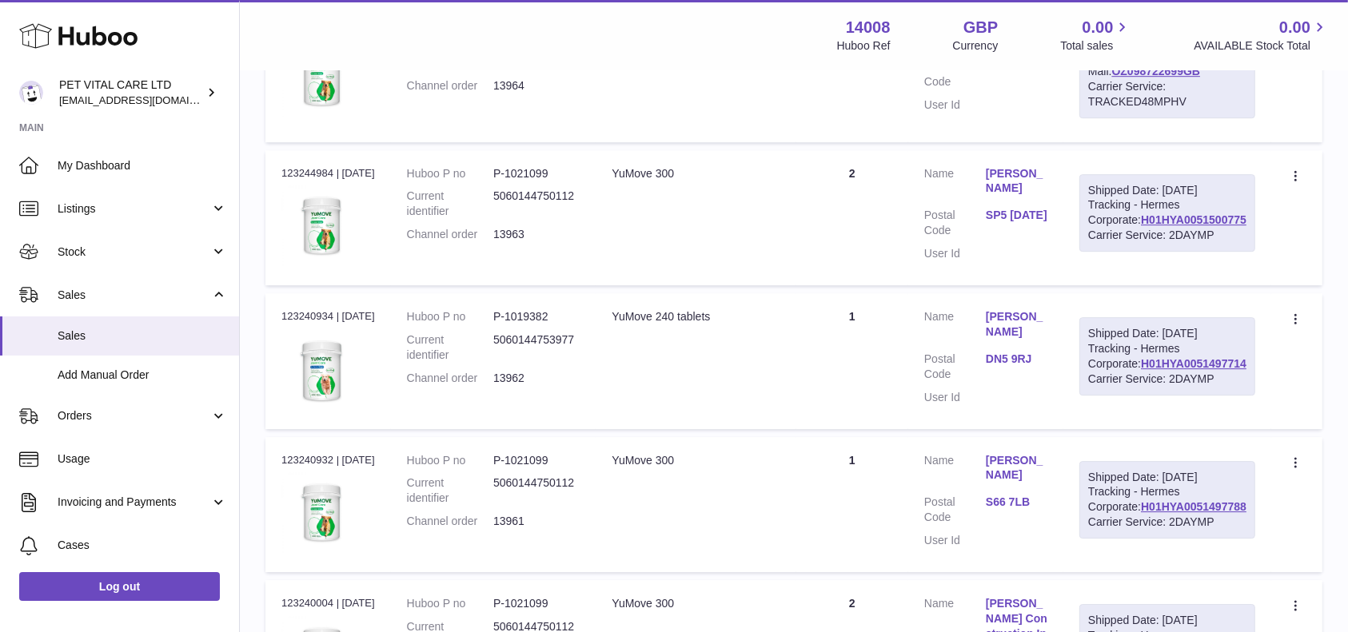
drag, startPoint x: 1248, startPoint y: 339, endPoint x: 1131, endPoint y: 337, distance: 116.7
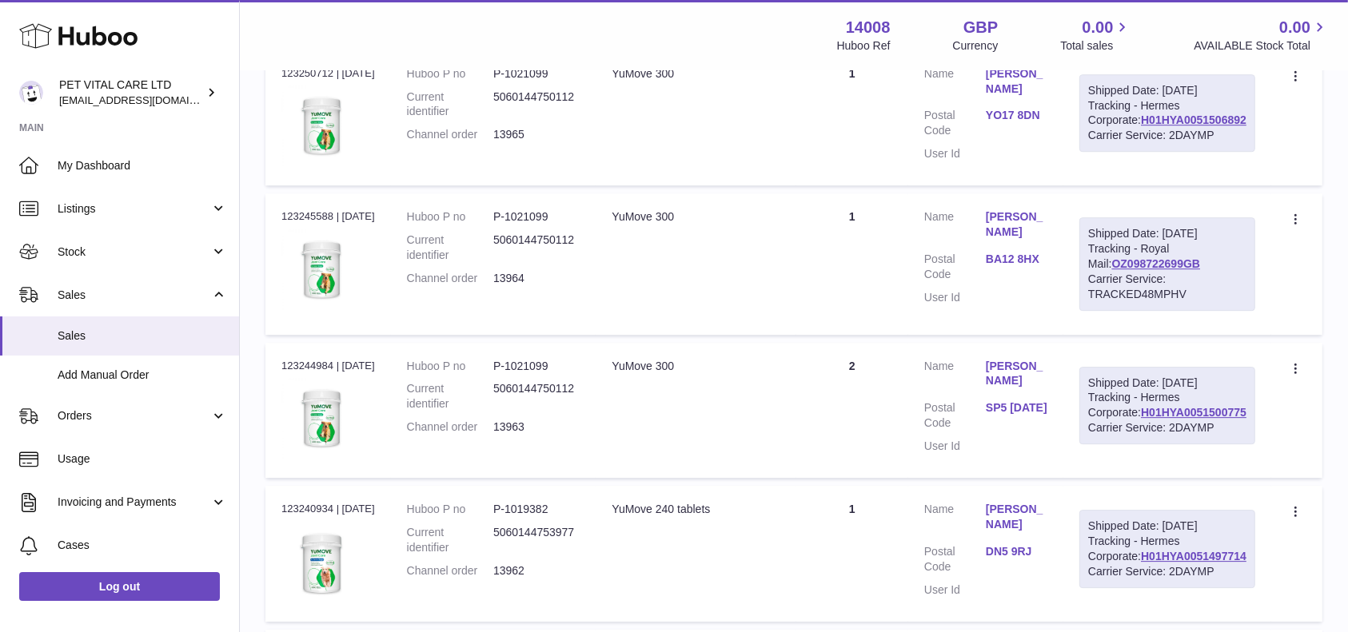
scroll to position [4755, 0]
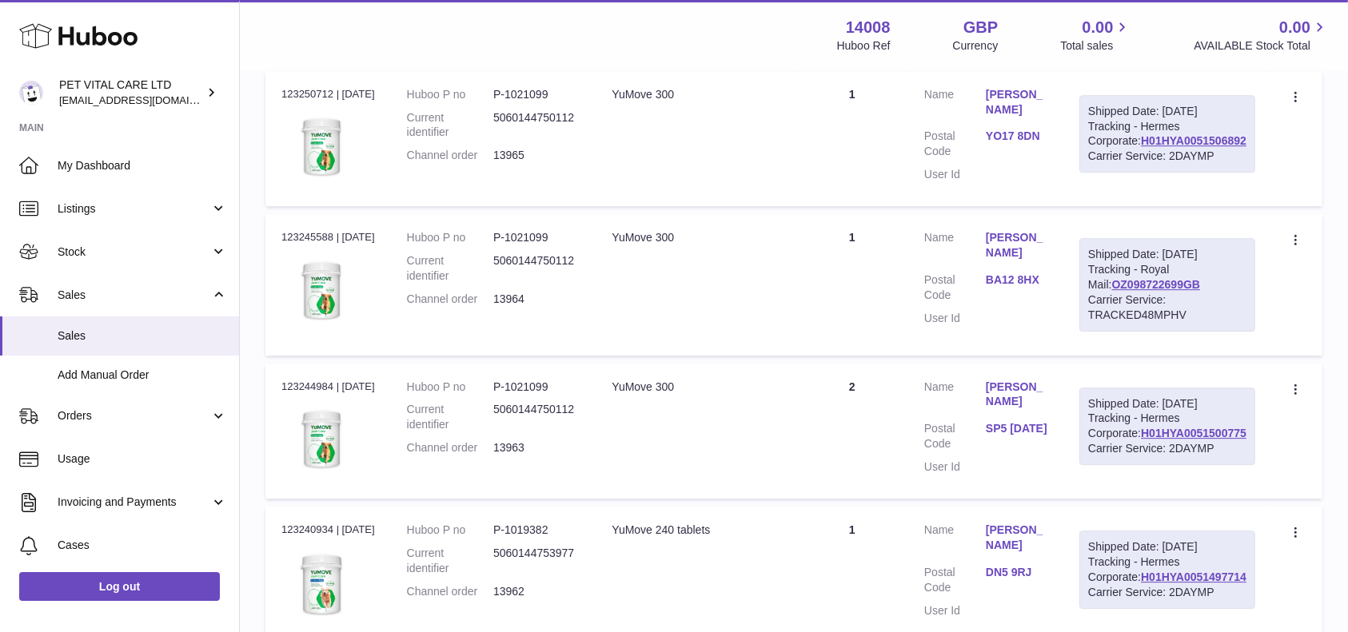
drag, startPoint x: 1251, startPoint y: 374, endPoint x: 1143, endPoint y: 374, distance: 107.9
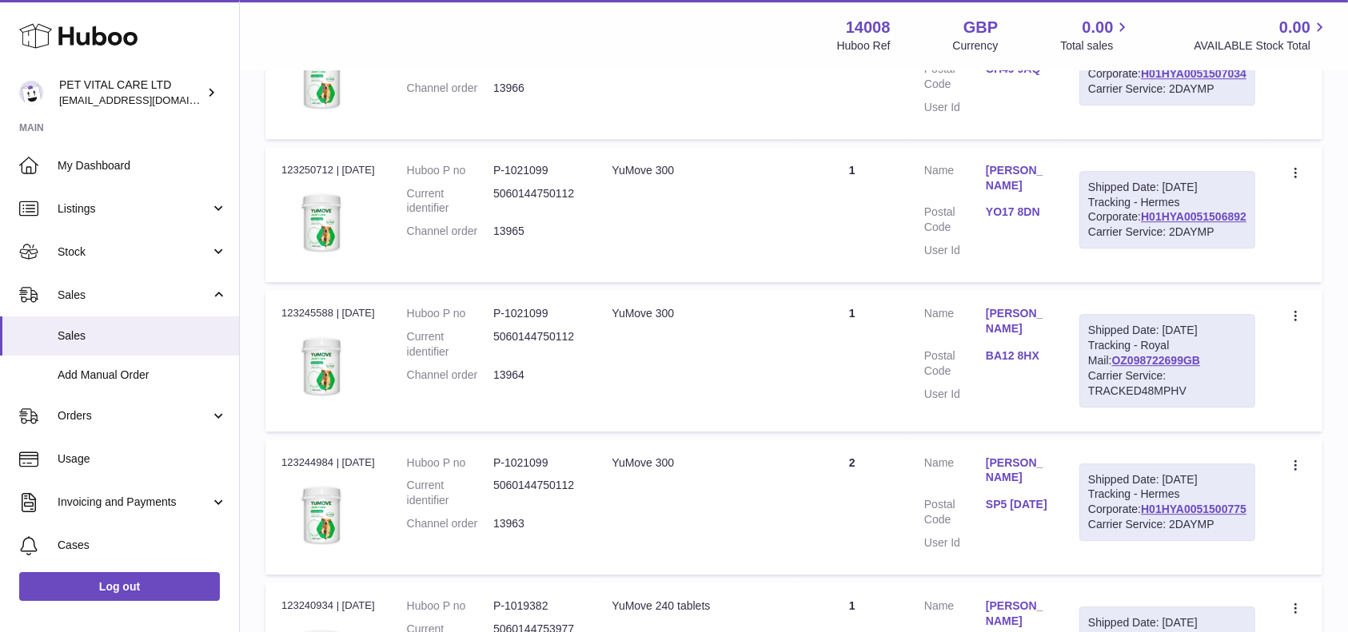
scroll to position [4649, 0]
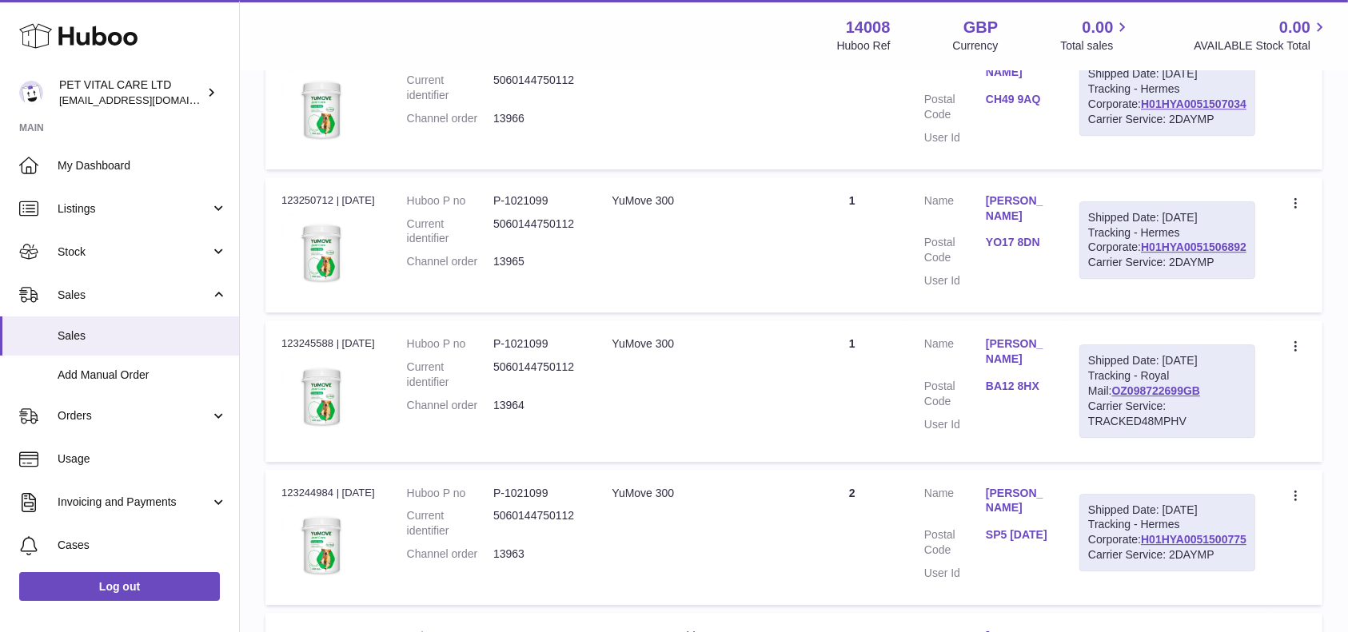
drag, startPoint x: 1250, startPoint y: 298, endPoint x: 1115, endPoint y: 310, distance: 135.6
drag, startPoint x: 1251, startPoint y: 300, endPoint x: 1140, endPoint y: 300, distance: 111.1
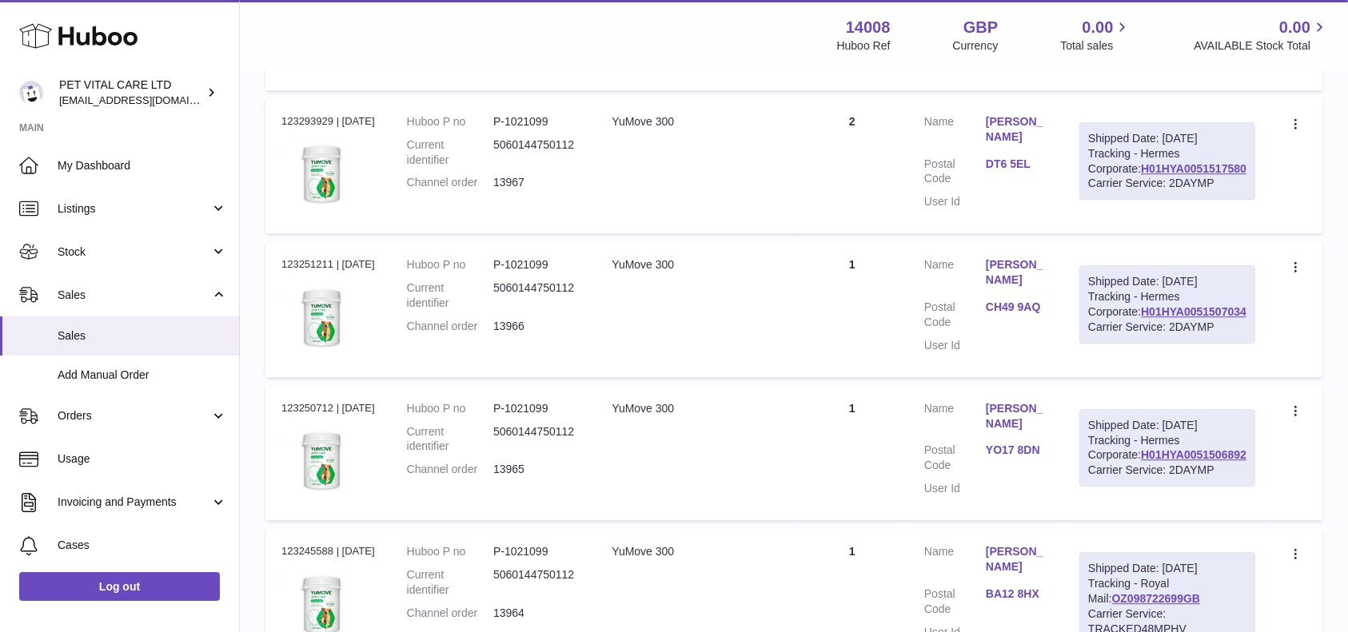
scroll to position [4435, 0]
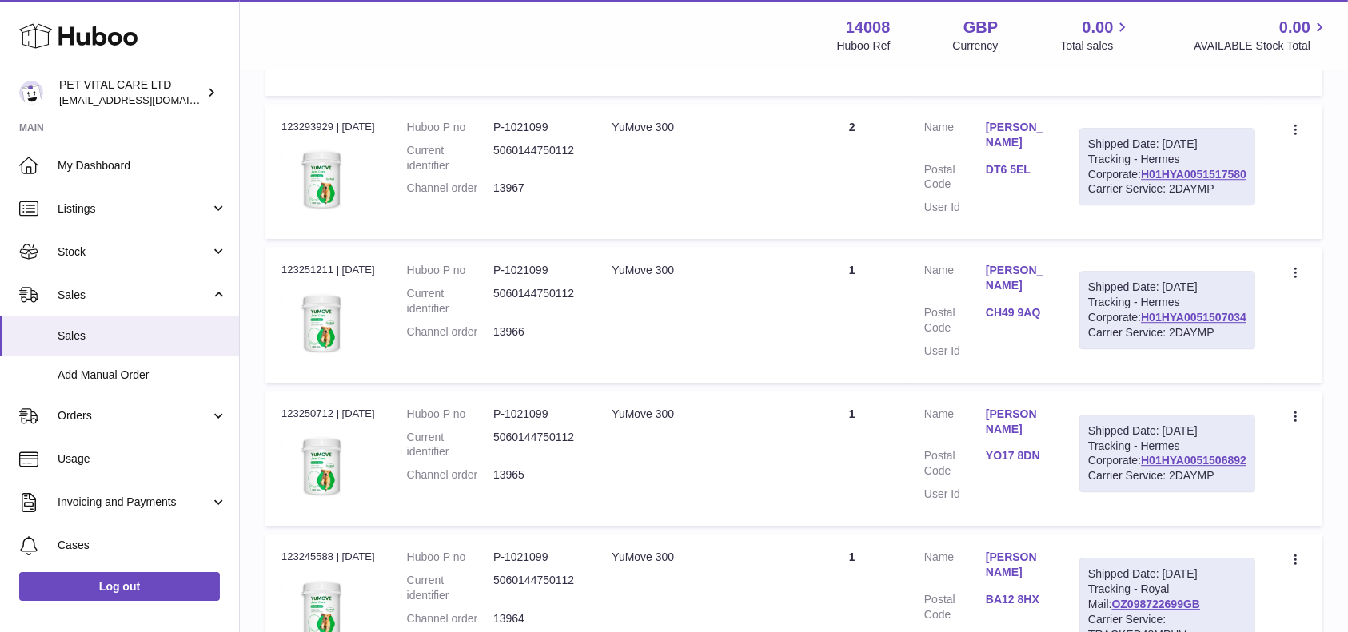
drag, startPoint x: 1250, startPoint y: 333, endPoint x: 1133, endPoint y: 333, distance: 116.7
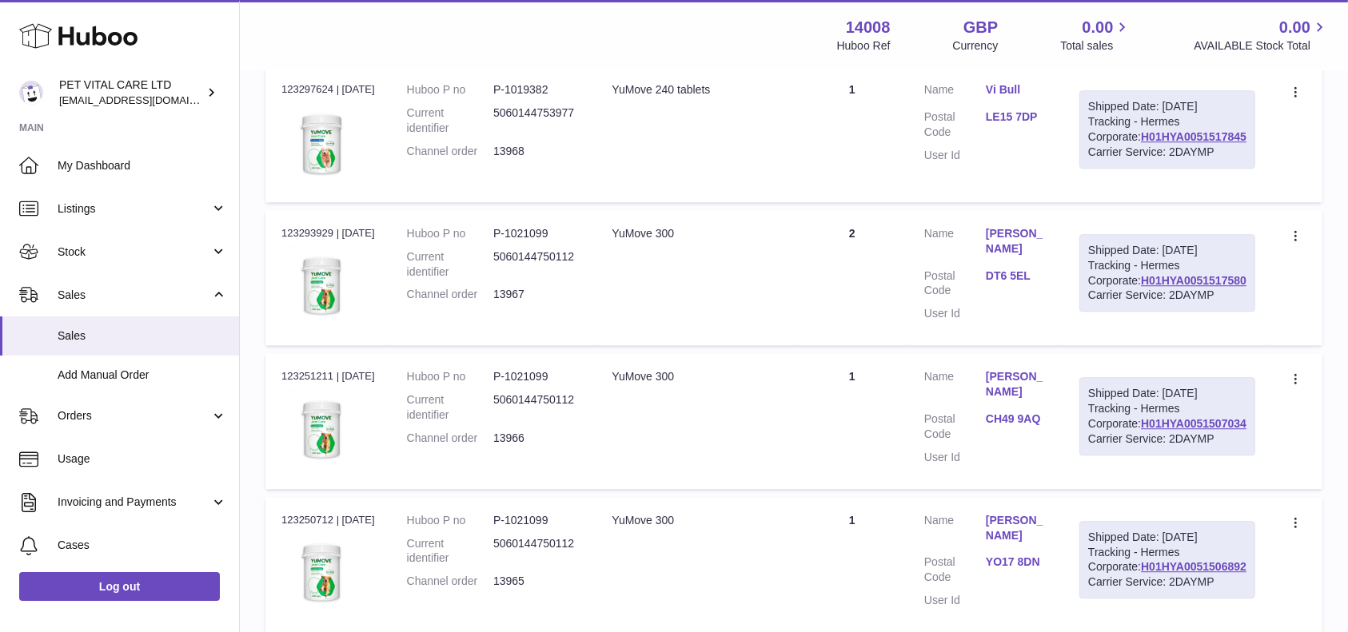
drag, startPoint x: 1247, startPoint y: 264, endPoint x: 1135, endPoint y: 265, distance: 111.9
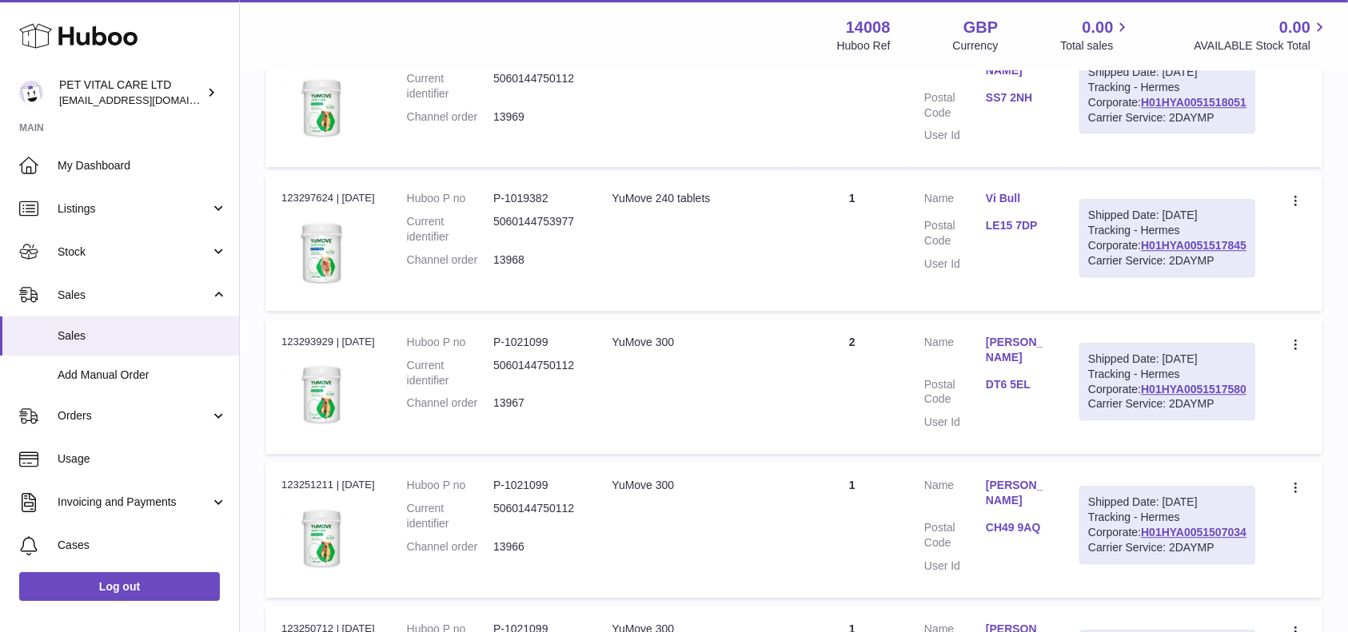
scroll to position [4116, 0]
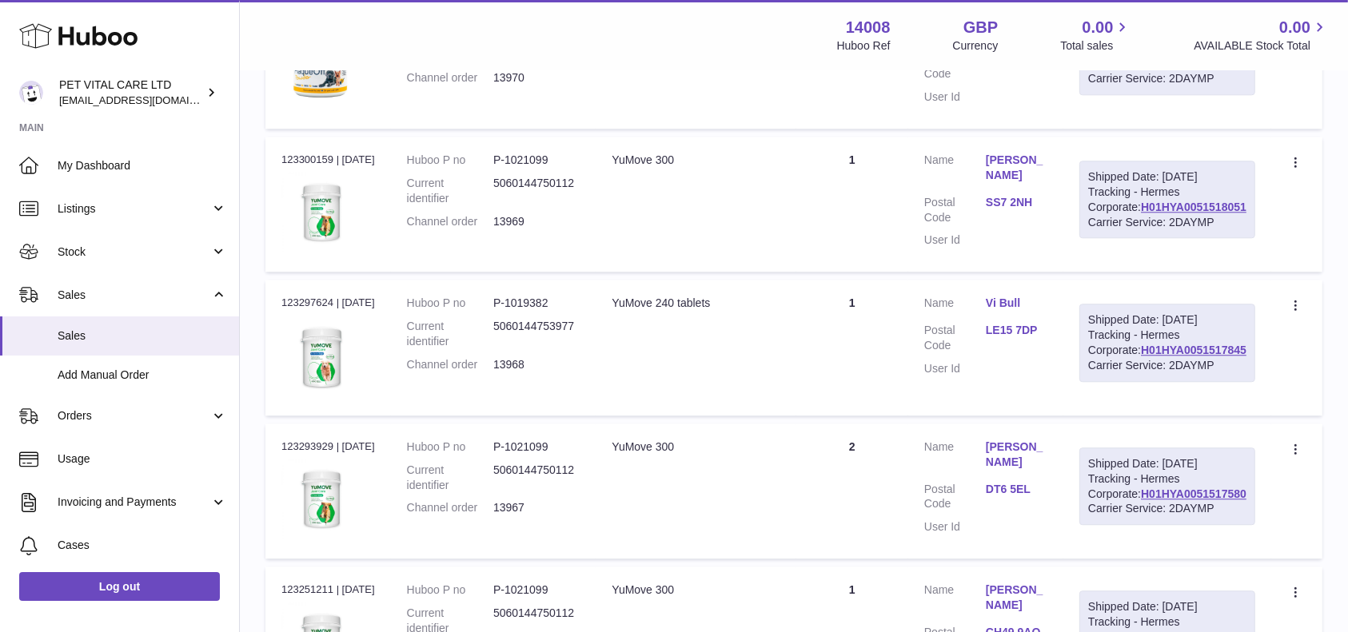
drag, startPoint x: 1250, startPoint y: 294, endPoint x: 1132, endPoint y: 296, distance: 117.5
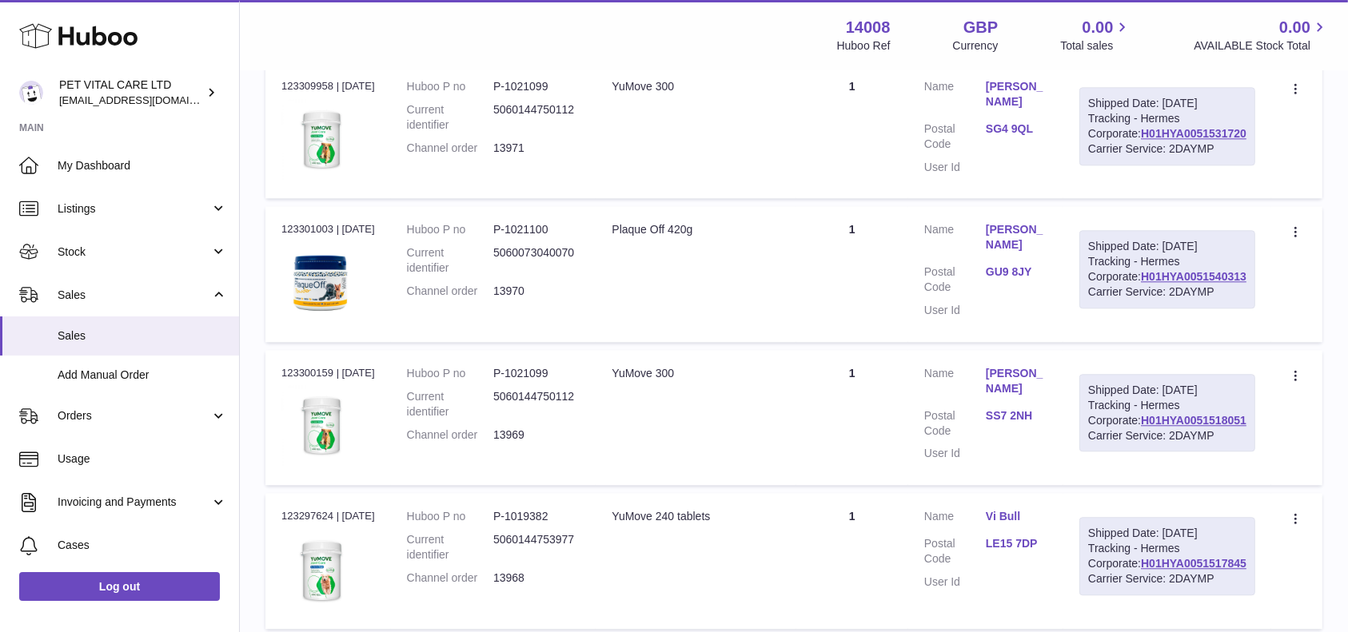
drag, startPoint x: 1250, startPoint y: 329, endPoint x: 1138, endPoint y: 337, distance: 111.4
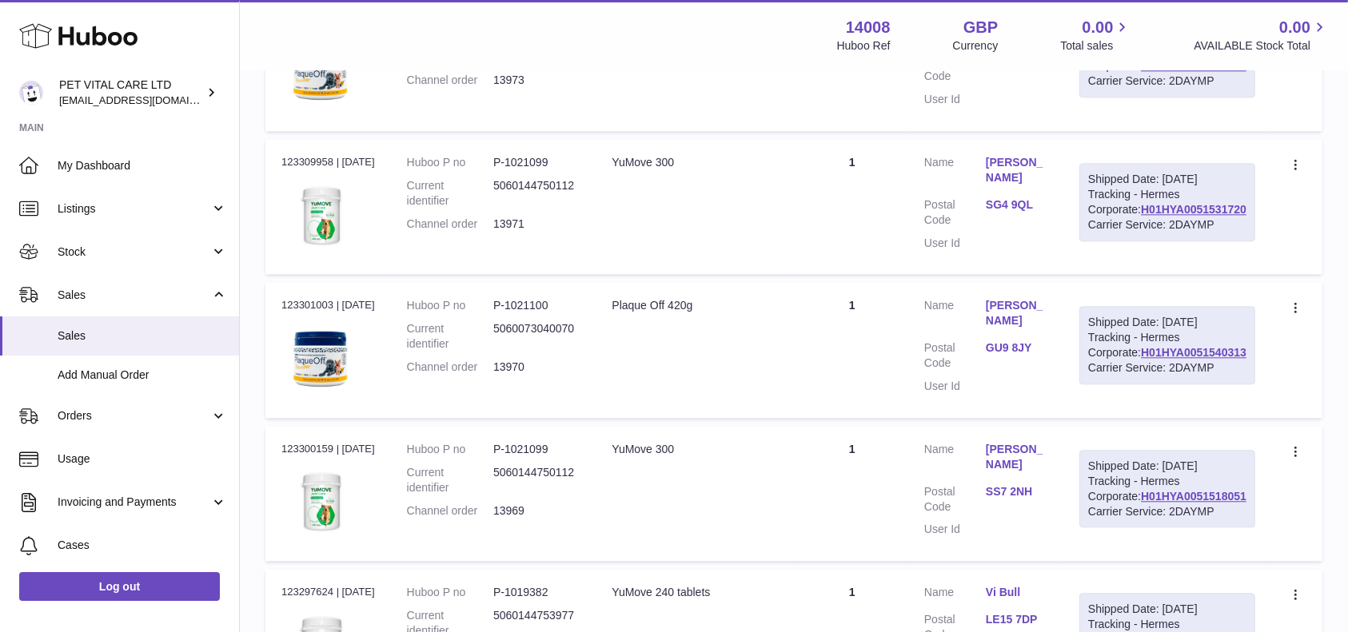
scroll to position [3796, 0]
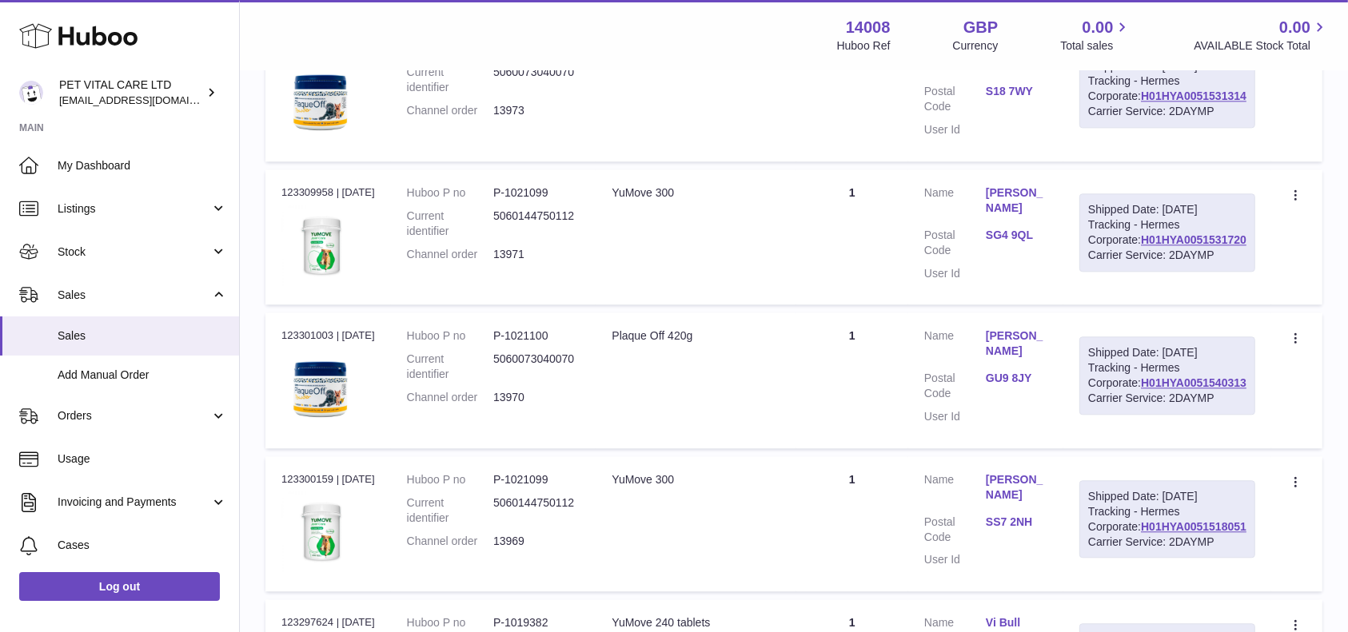
drag, startPoint x: 1251, startPoint y: 259, endPoint x: 1142, endPoint y: 263, distance: 109.6
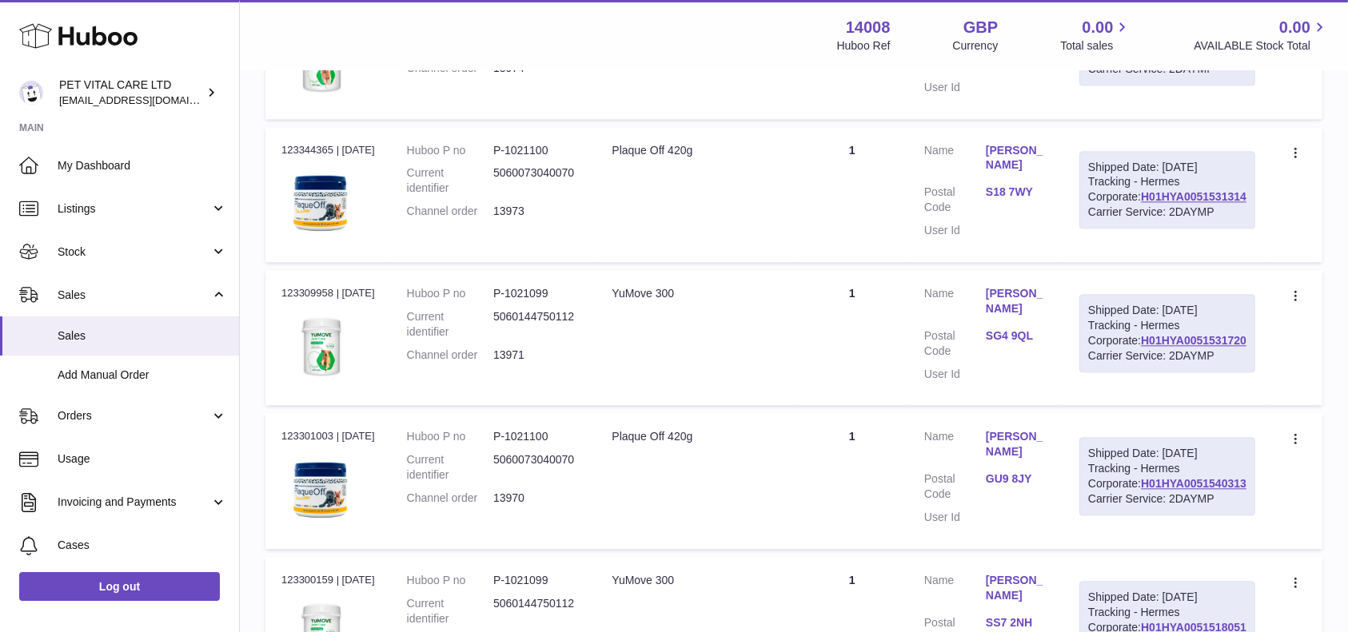
scroll to position [3582, 0]
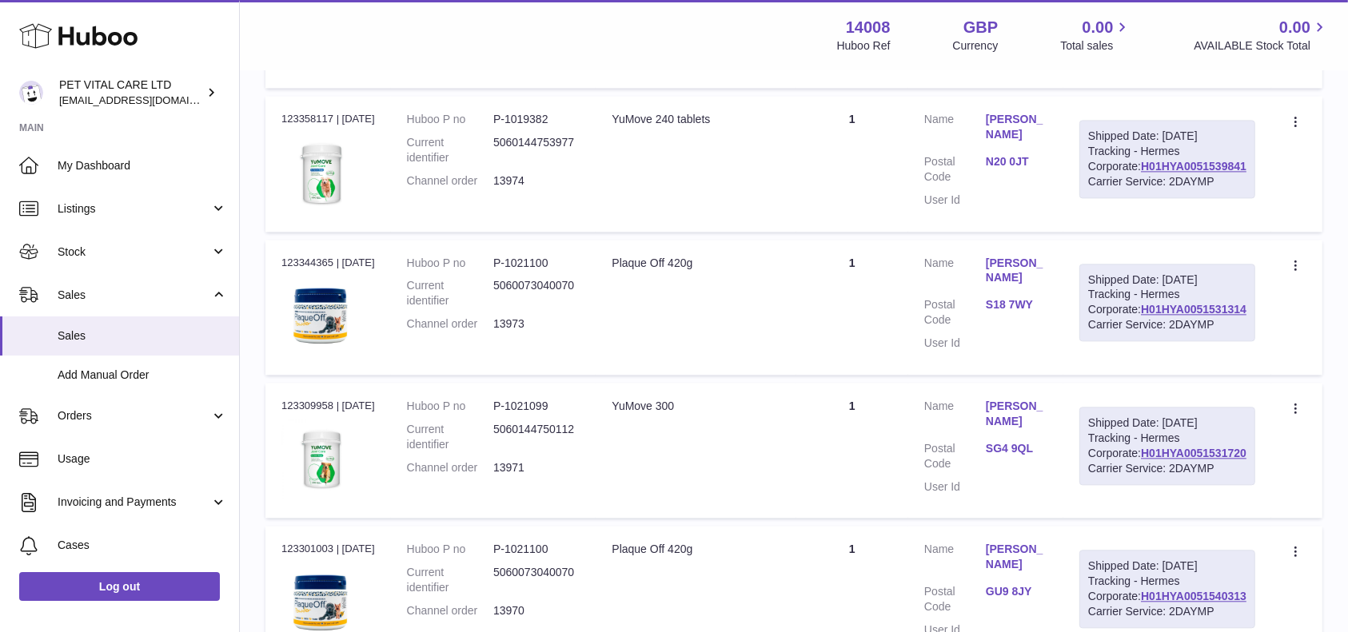
drag, startPoint x: 1249, startPoint y: 291, endPoint x: 1136, endPoint y: 293, distance: 112.7
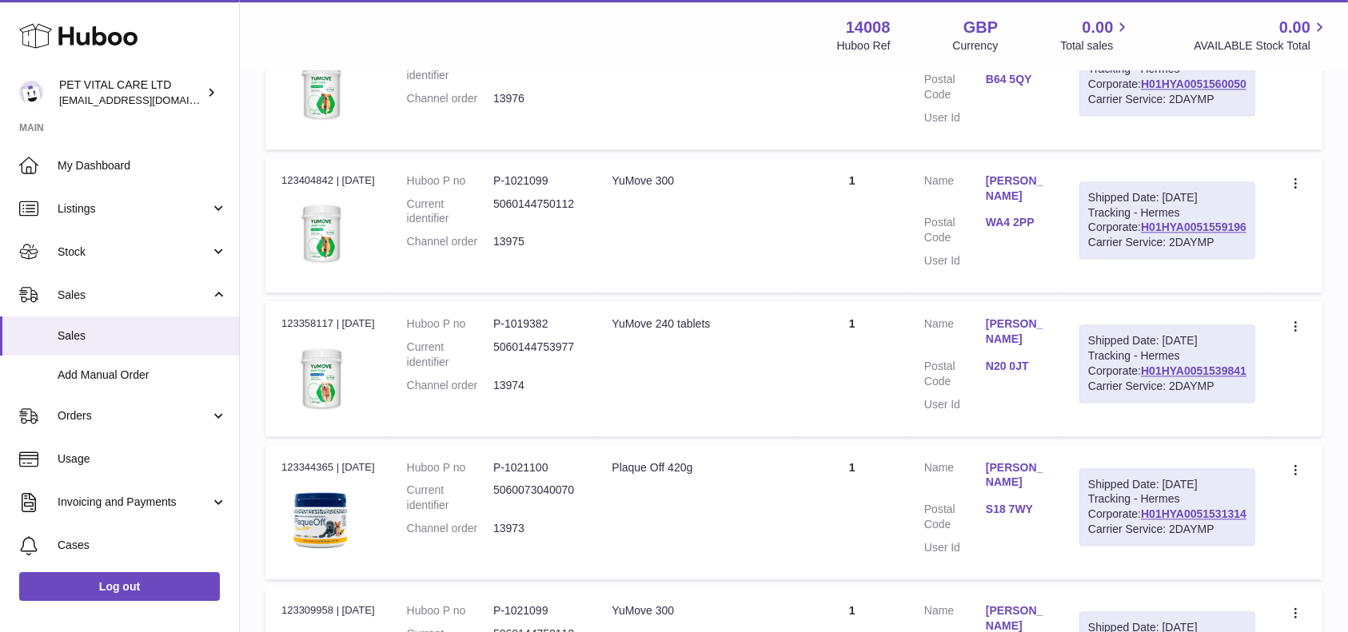
scroll to position [3370, 0]
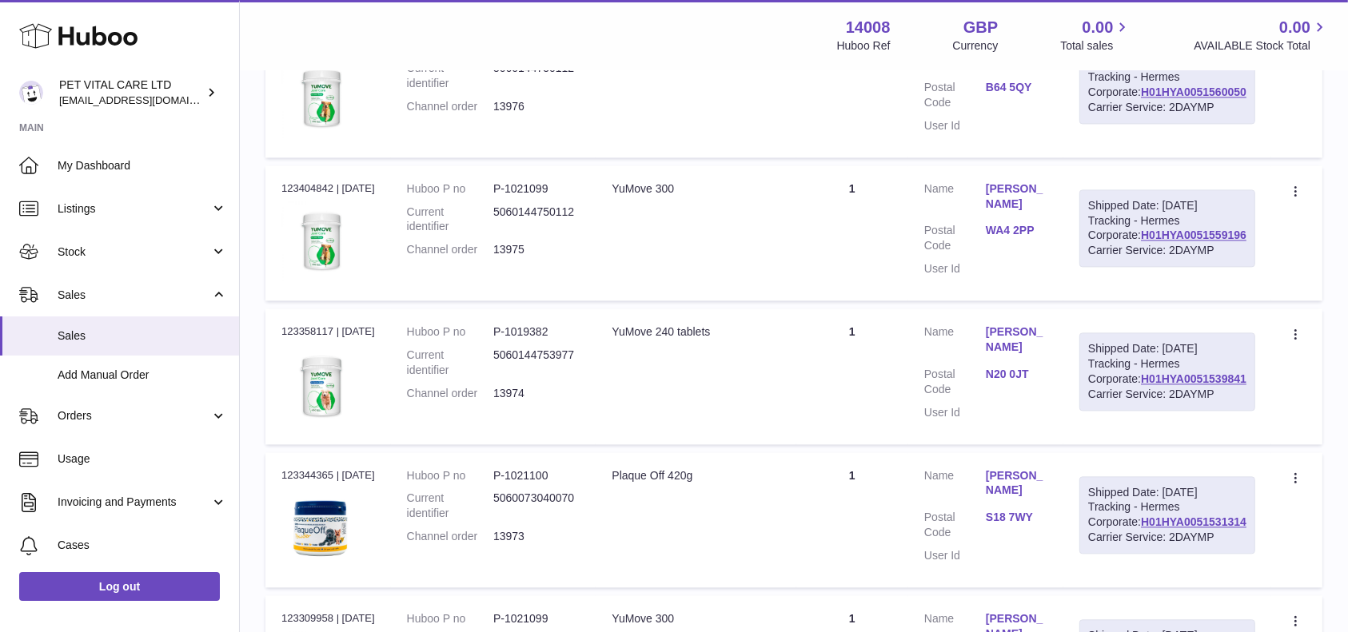
drag, startPoint x: 1250, startPoint y: 327, endPoint x: 1137, endPoint y: 332, distance: 113.6
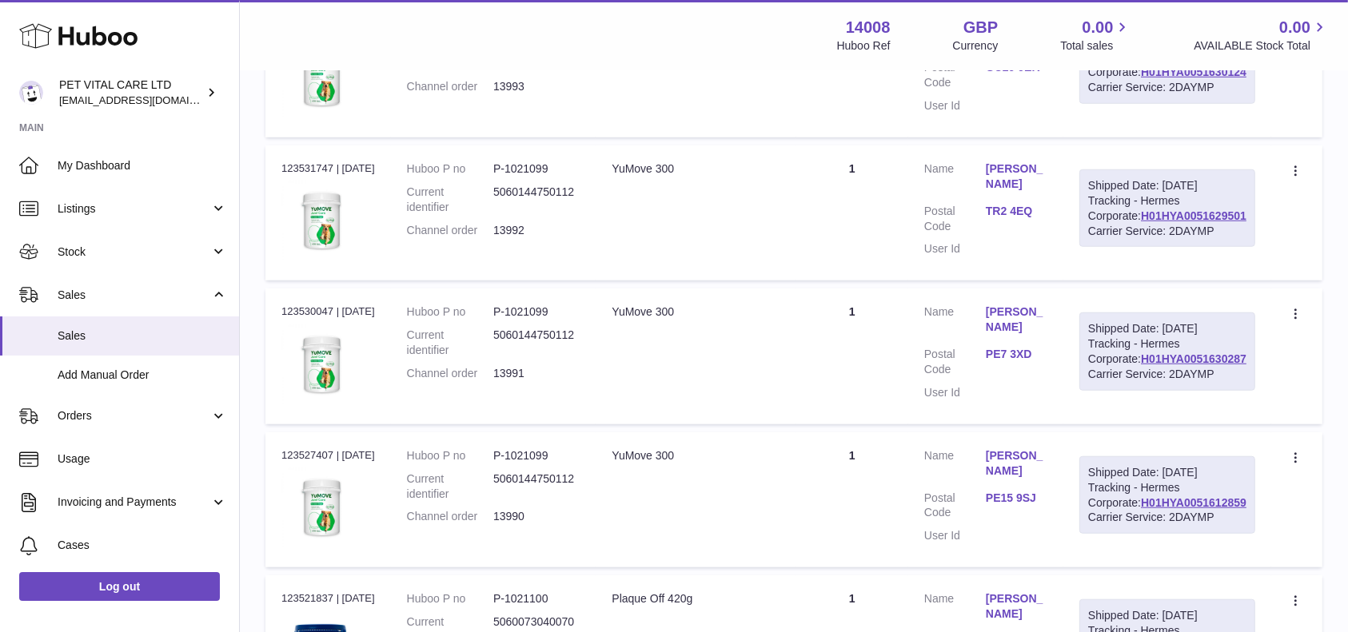
scroll to position [3127, 0]
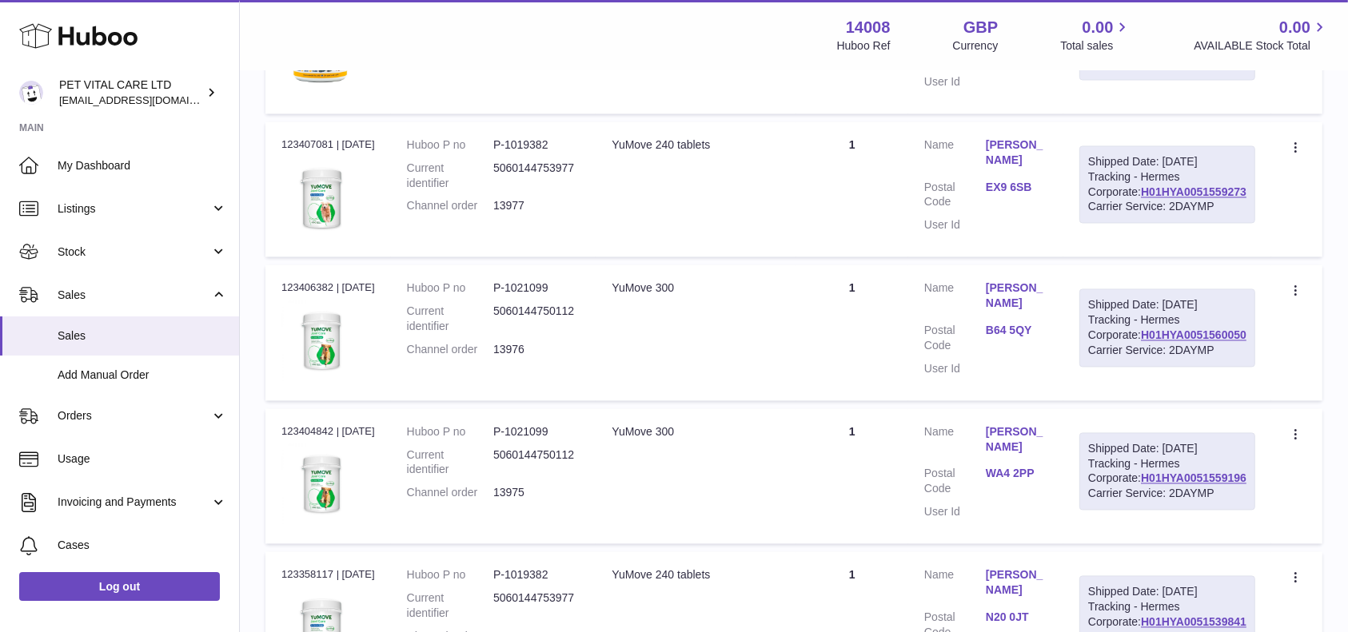
drag, startPoint x: 1252, startPoint y: 389, endPoint x: 1142, endPoint y: 387, distance: 110.3
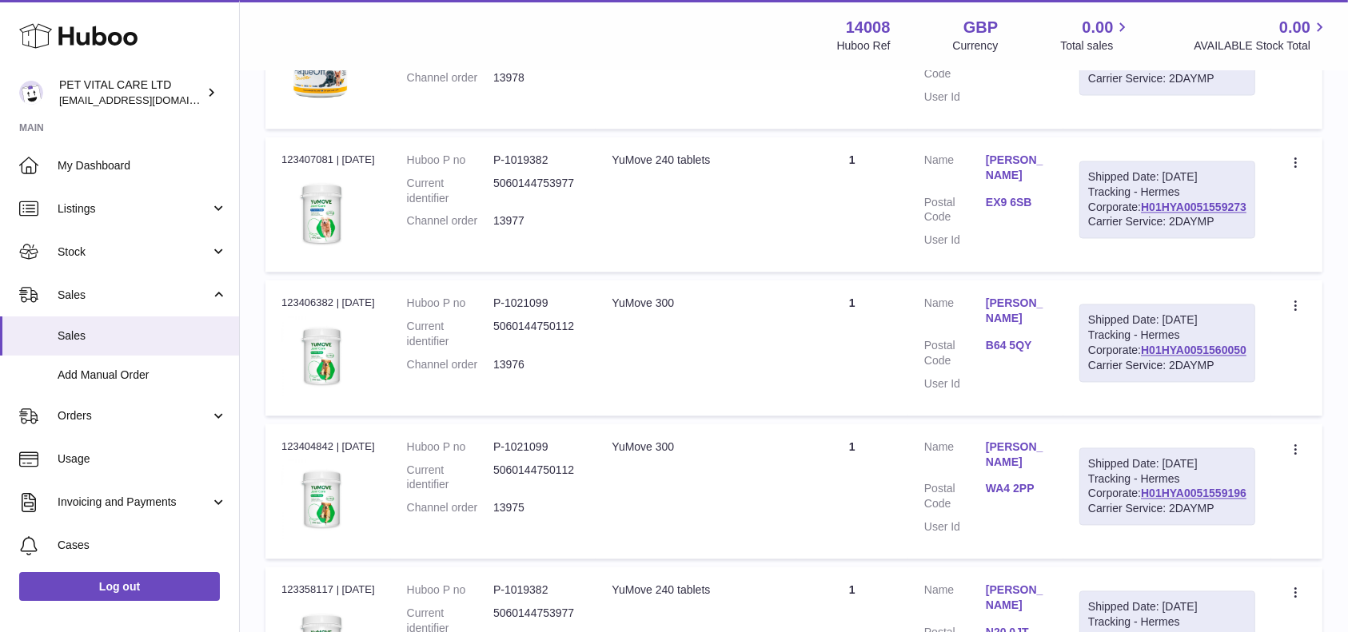
scroll to position [2913, 0]
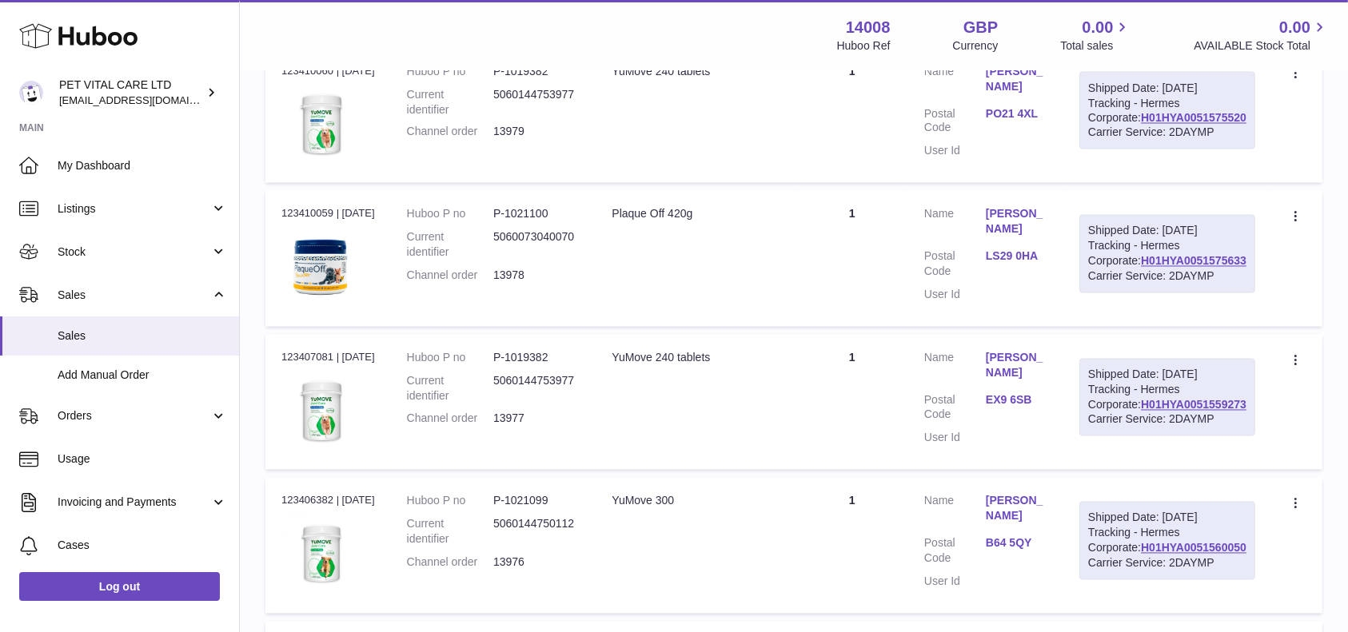
drag, startPoint x: 1254, startPoint y: 425, endPoint x: 1140, endPoint y: 424, distance: 113.5
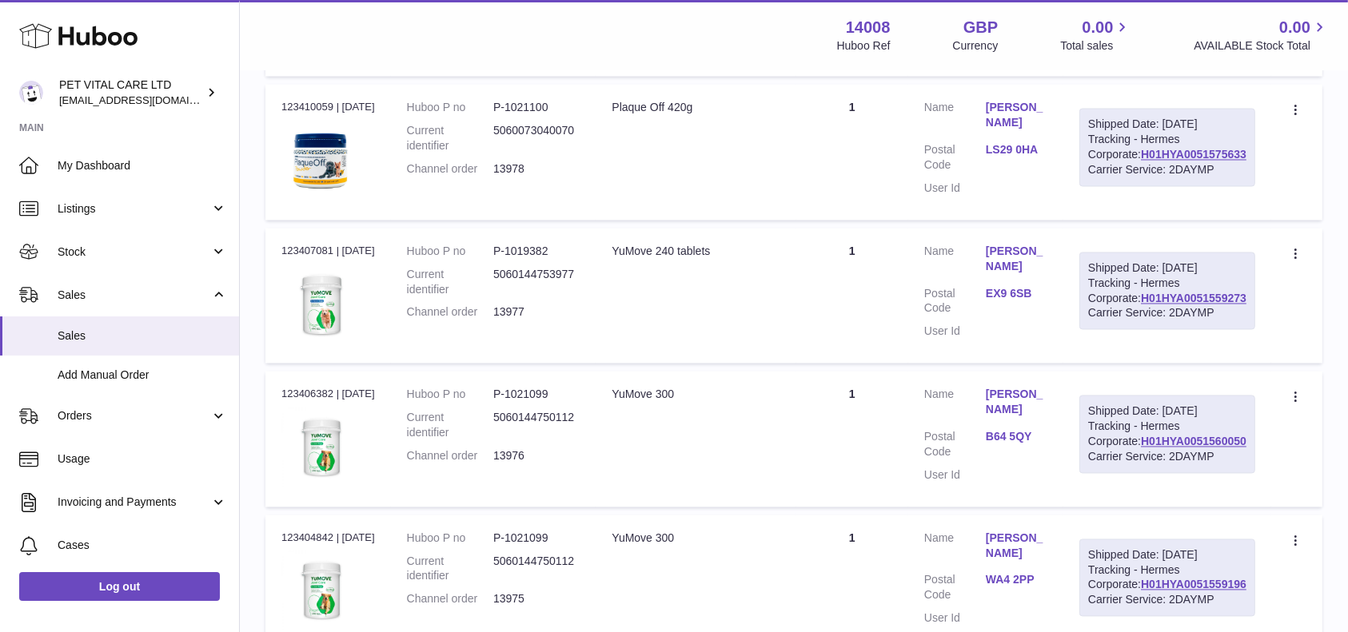
scroll to position [2807, 0]
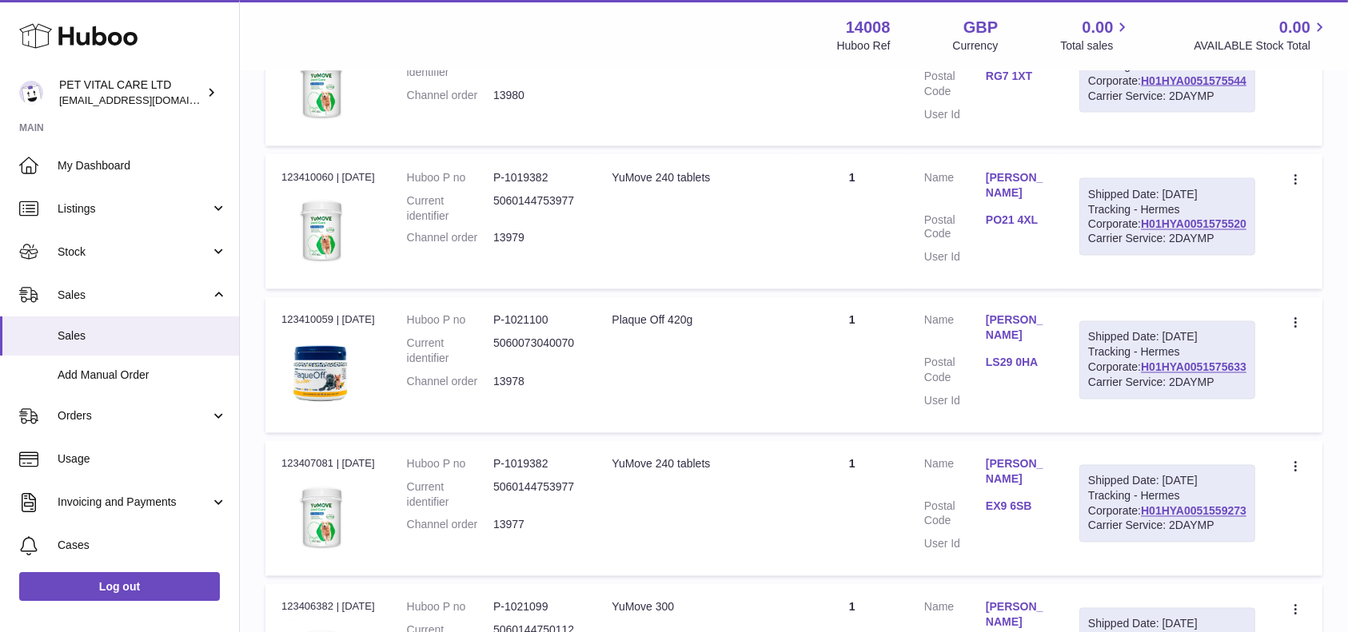
drag, startPoint x: 1251, startPoint y: 350, endPoint x: 1136, endPoint y: 349, distance: 115.1
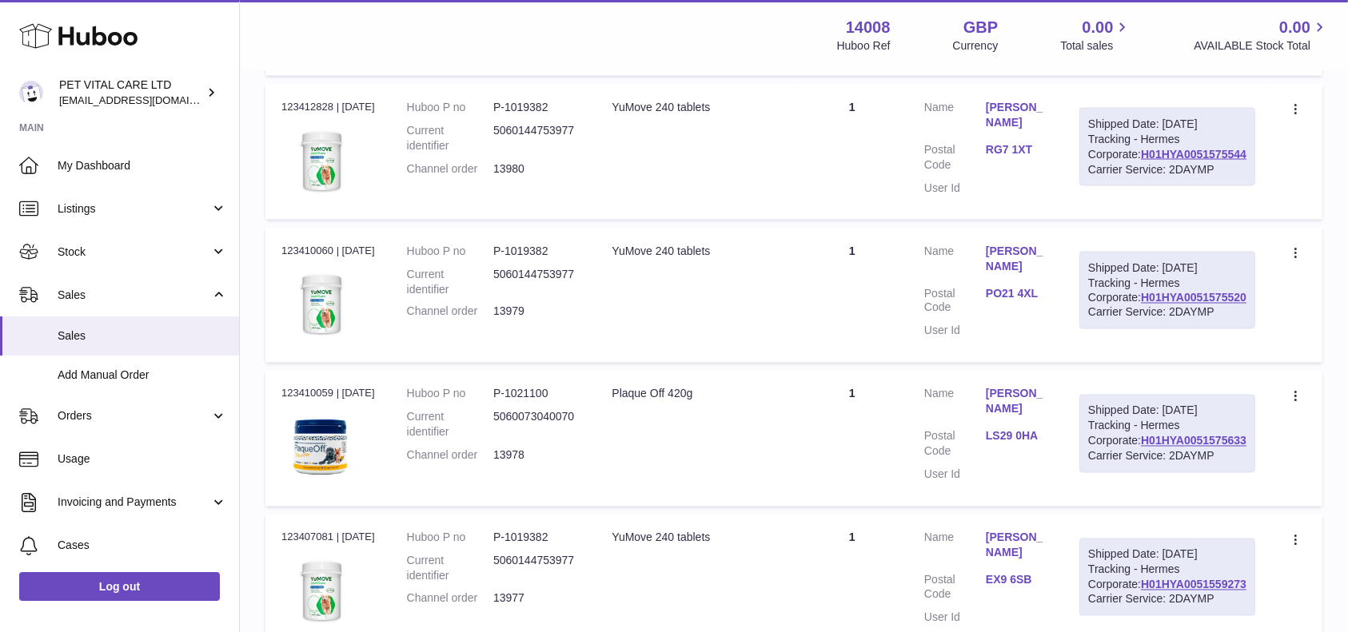
scroll to position [2700, 0]
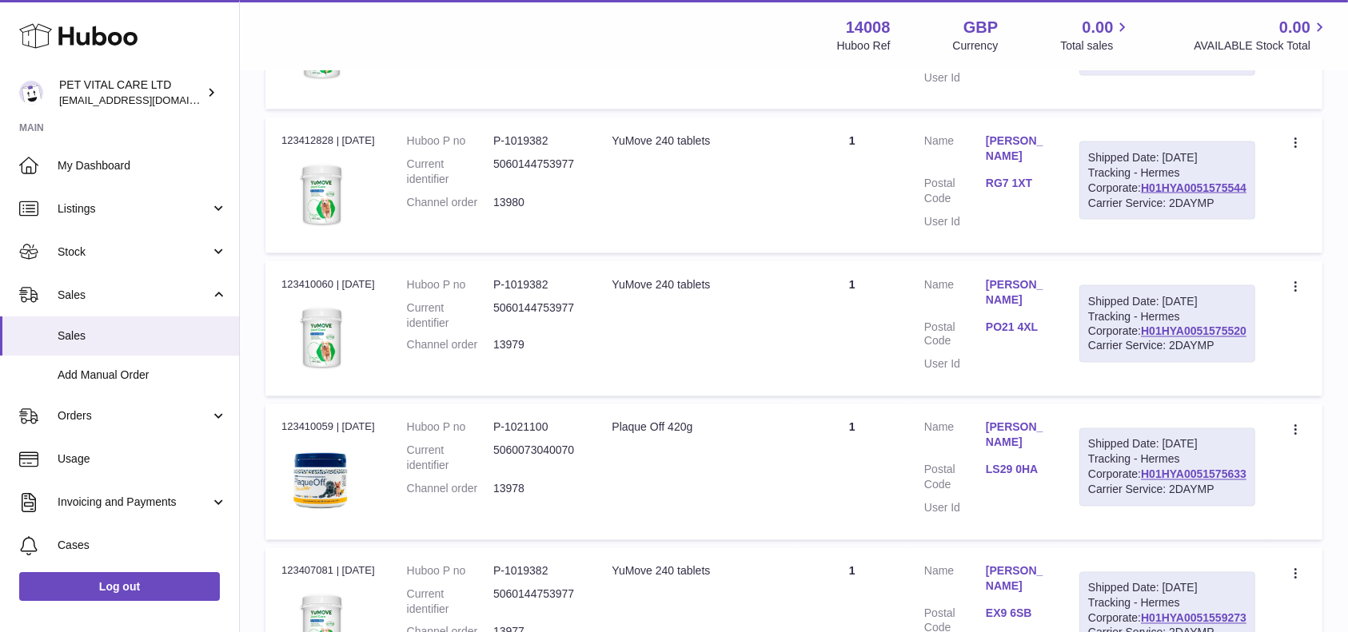
drag, startPoint x: 1250, startPoint y: 284, endPoint x: 1138, endPoint y: 282, distance: 112.7
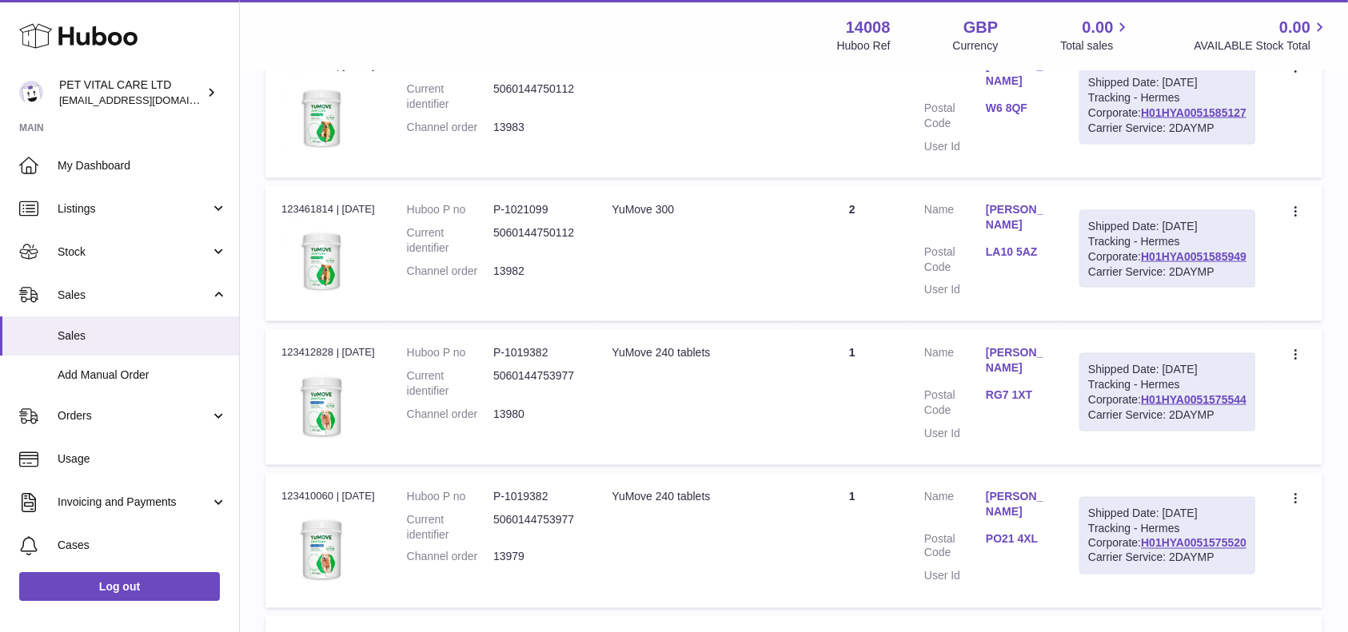
scroll to position [2487, 0]
drag, startPoint x: 1252, startPoint y: 316, endPoint x: 1140, endPoint y: 321, distance: 112.0
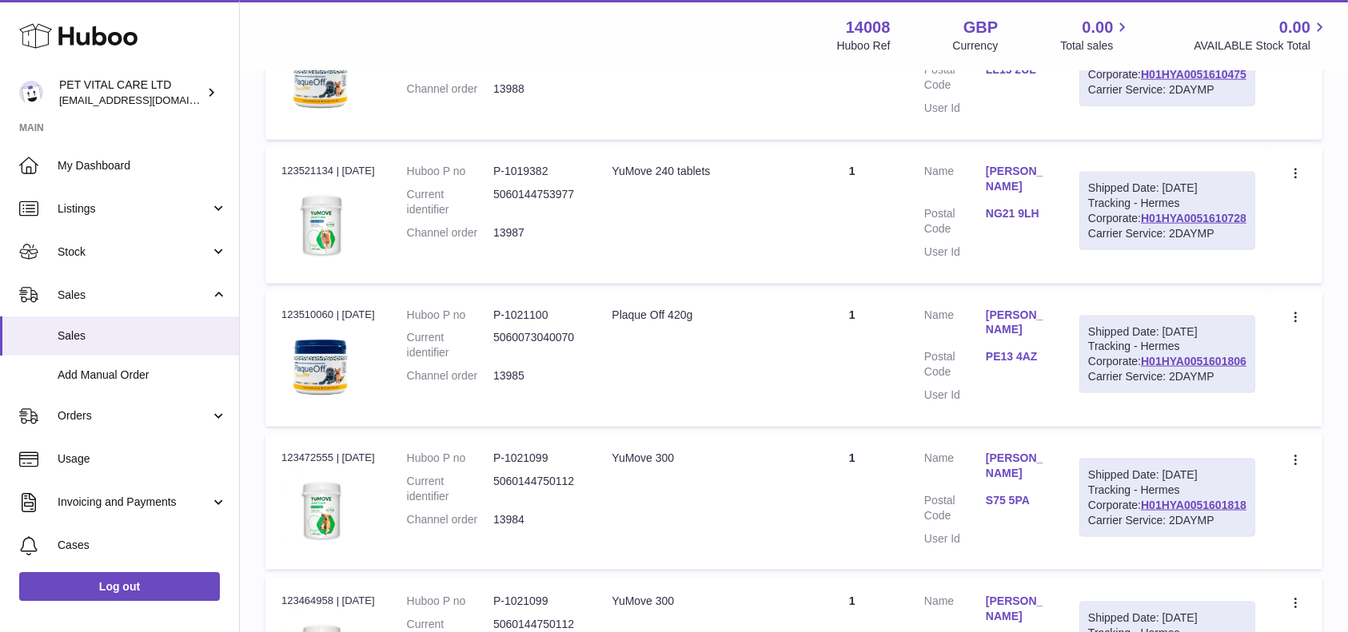
scroll to position [1954, 0]
drag, startPoint x: 1254, startPoint y: 490, endPoint x: 1138, endPoint y: 492, distance: 115.9
click at [1138, 106] on div "Shipped Date: 26th Aug 2025 Tracking - Hermes Corporate: H01HYA0051610475 Carri…" at bounding box center [1167, 66] width 176 height 78
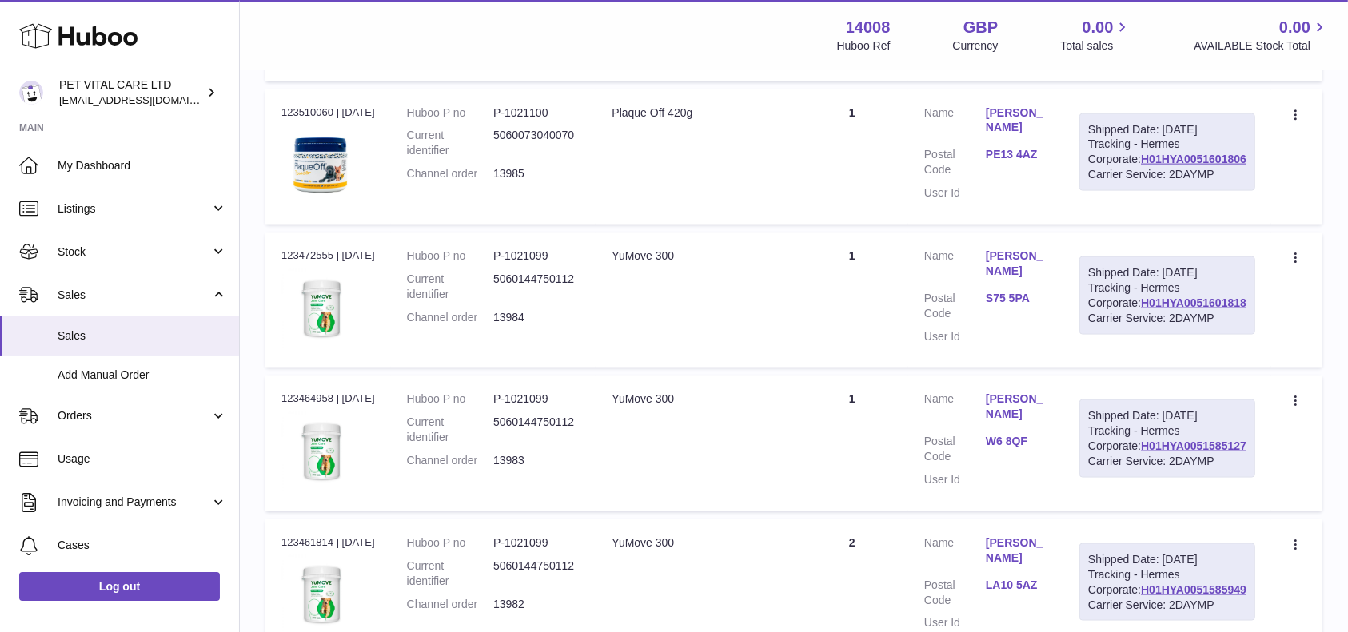
scroll to position [2167, 0]
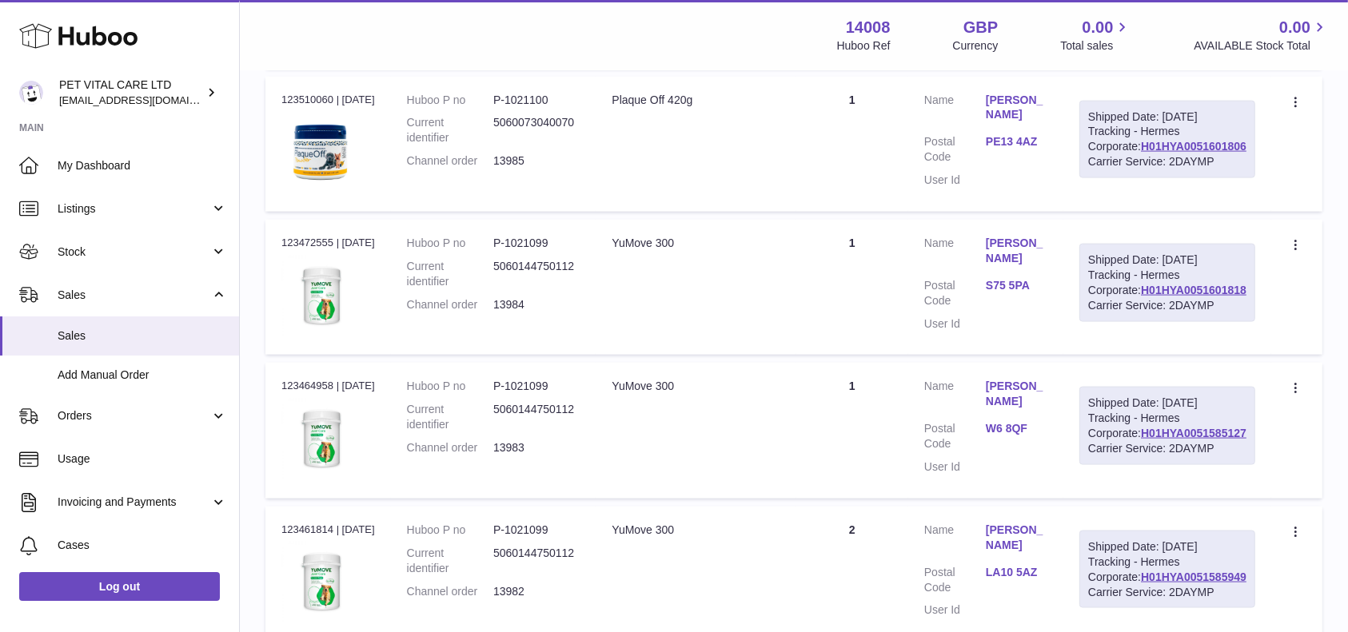
drag, startPoint x: 1251, startPoint y: 460, endPoint x: 1136, endPoint y: 458, distance: 115.1
drag, startPoint x: 1249, startPoint y: 278, endPoint x: 1126, endPoint y: 278, distance: 123.1
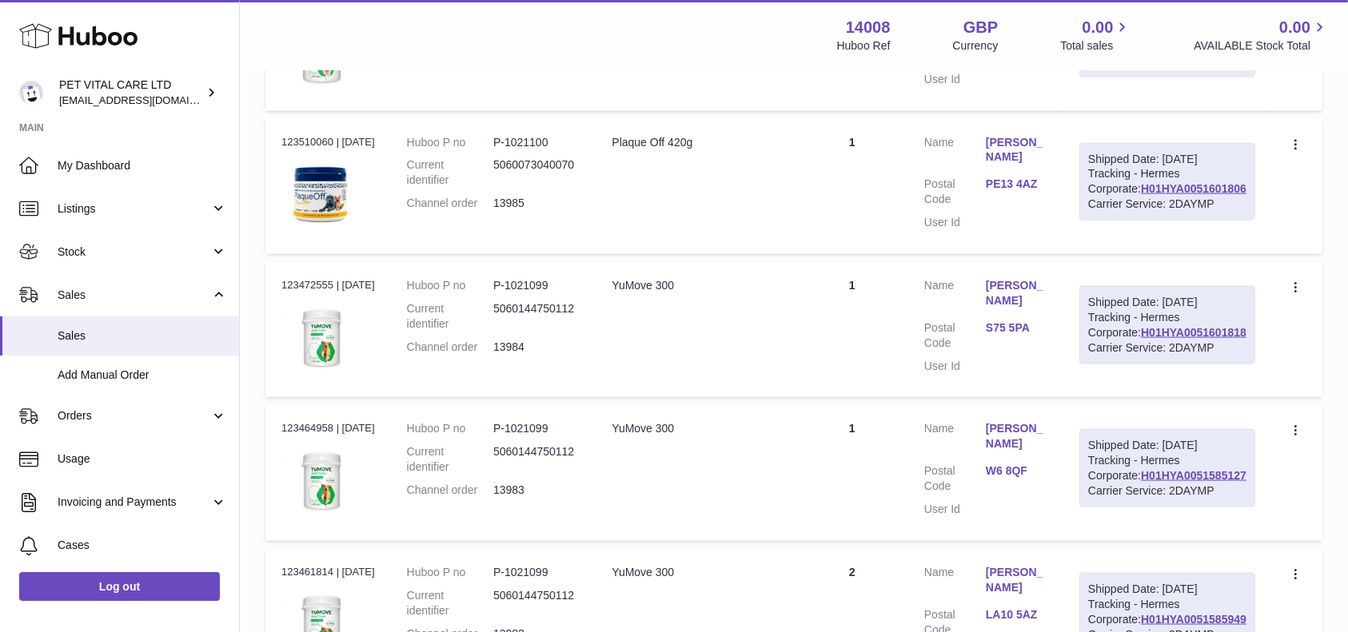
scroll to position [2060, 0]
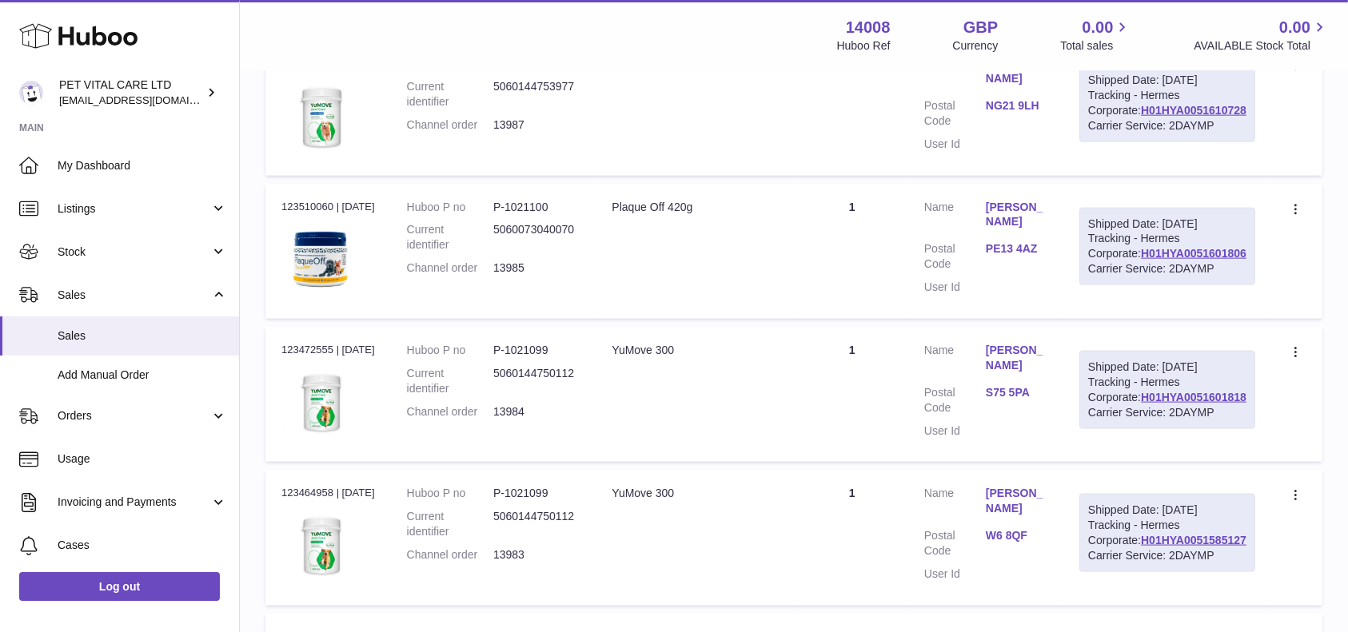
drag, startPoint x: 1254, startPoint y: 206, endPoint x: 1114, endPoint y: 212, distance: 140.0
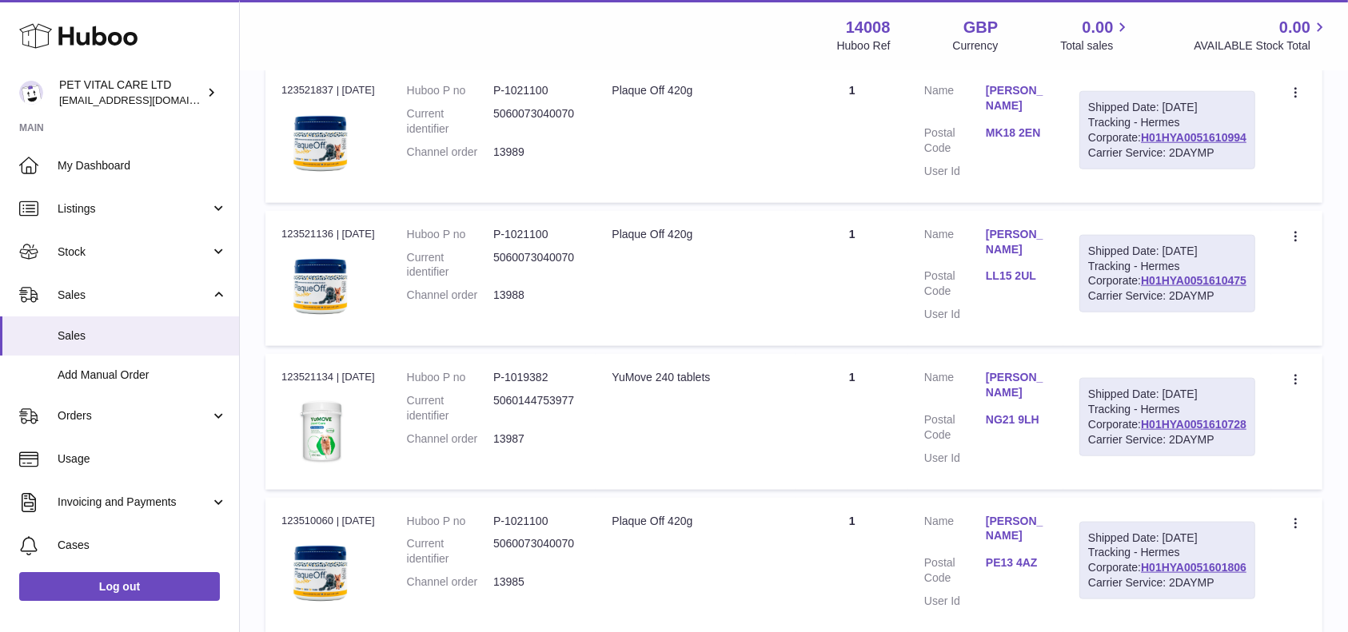
scroll to position [1740, 0]
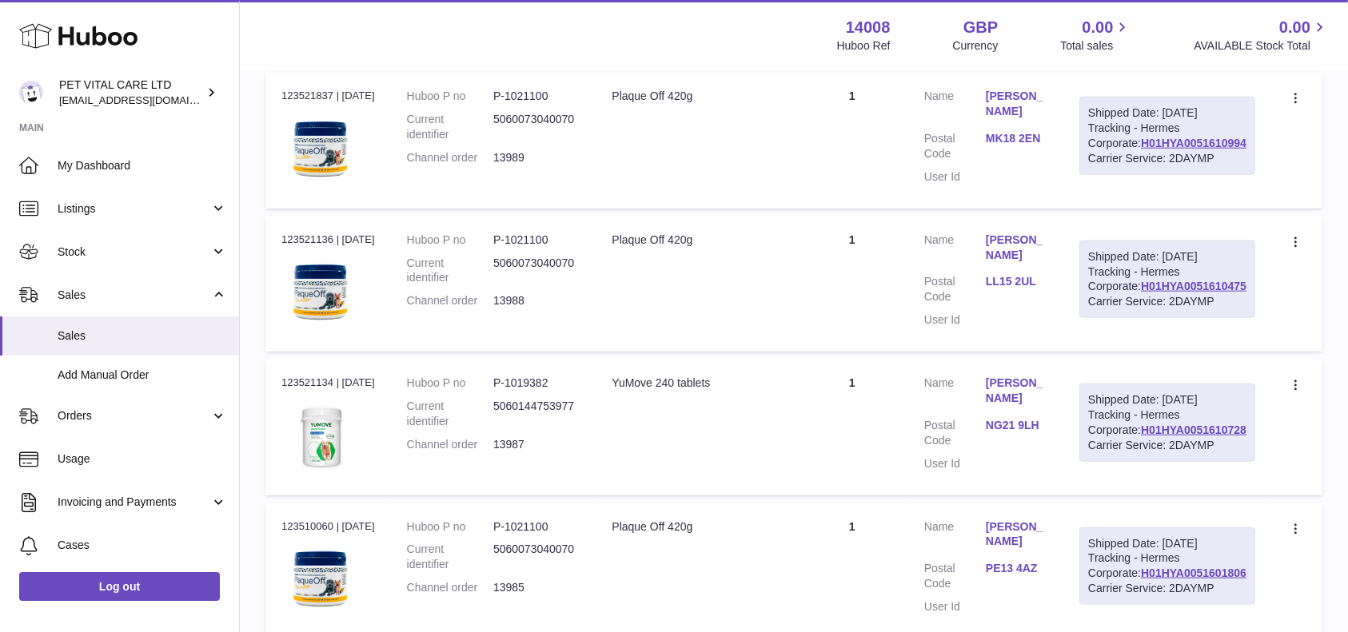
drag, startPoint x: 1248, startPoint y: 349, endPoint x: 1133, endPoint y: 349, distance: 115.1
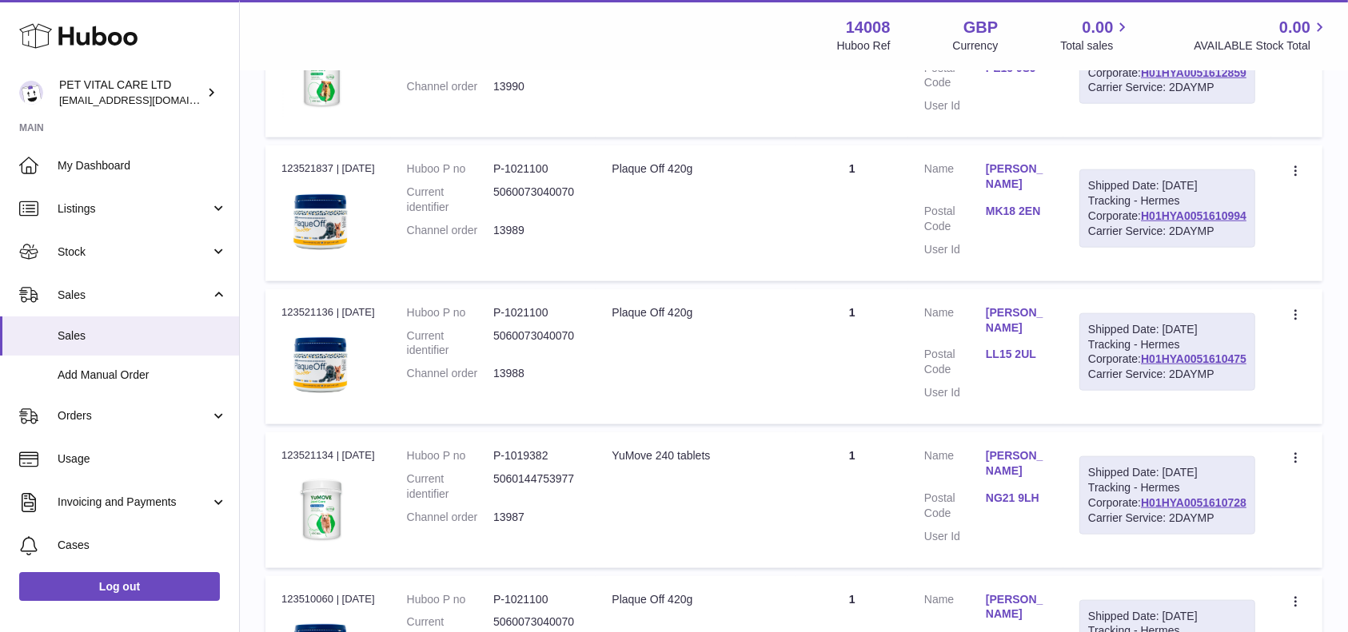
scroll to position [1634, 0]
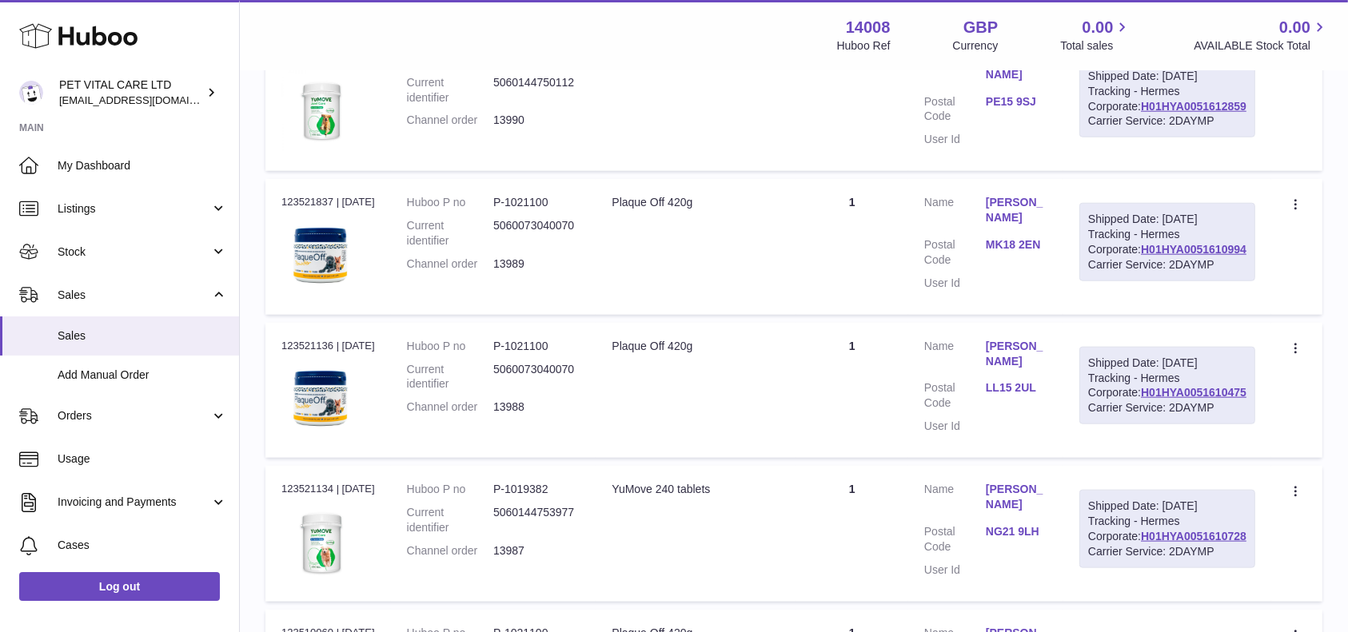
drag, startPoint x: 1247, startPoint y: 276, endPoint x: 1131, endPoint y: 275, distance: 115.9
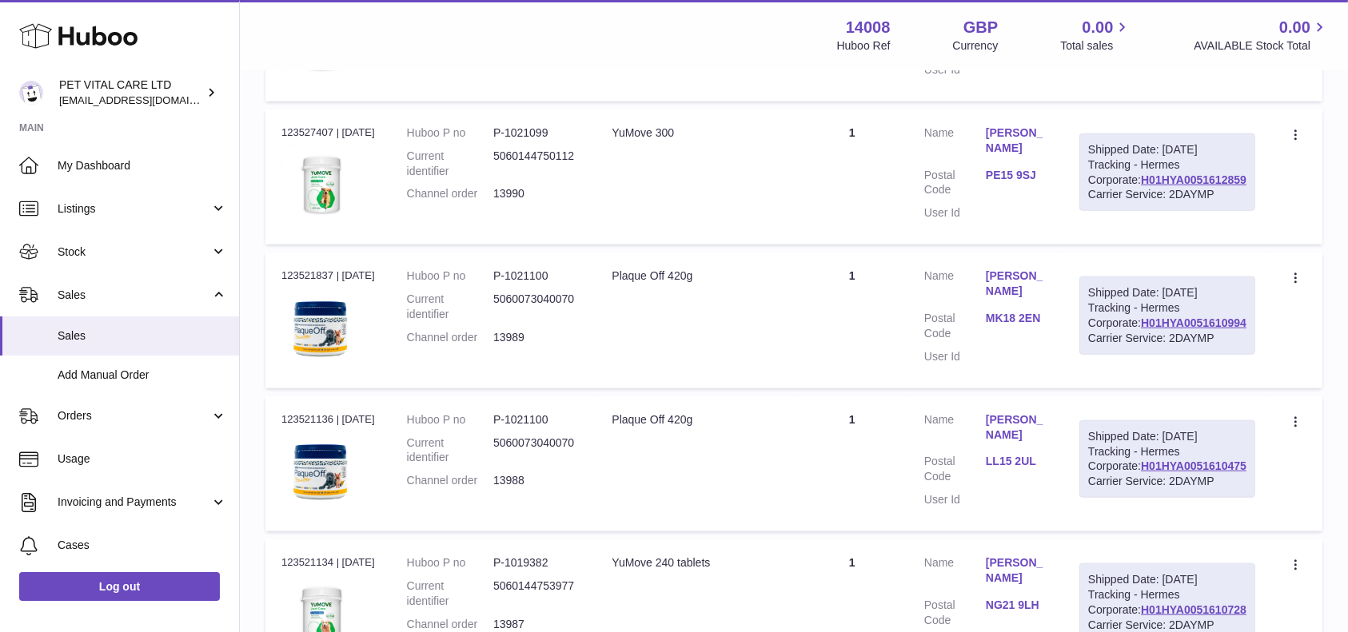
scroll to position [1528, 0]
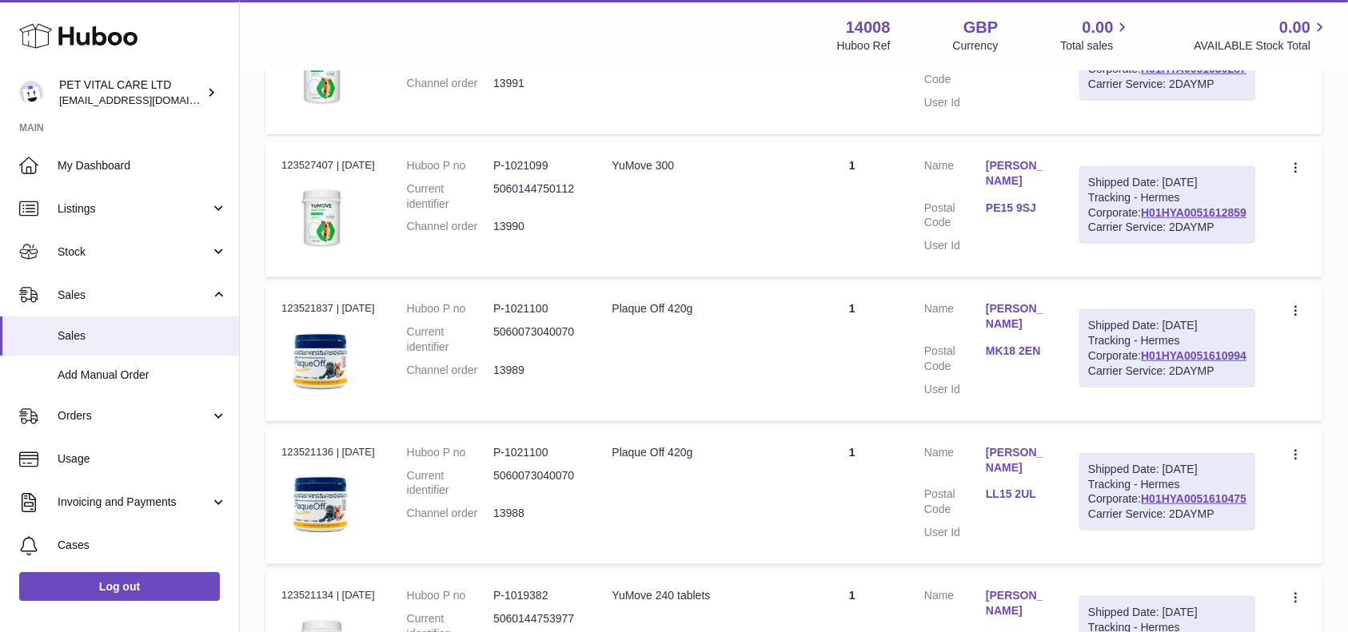
drag, startPoint x: 1250, startPoint y: 202, endPoint x: 1133, endPoint y: 201, distance: 116.7
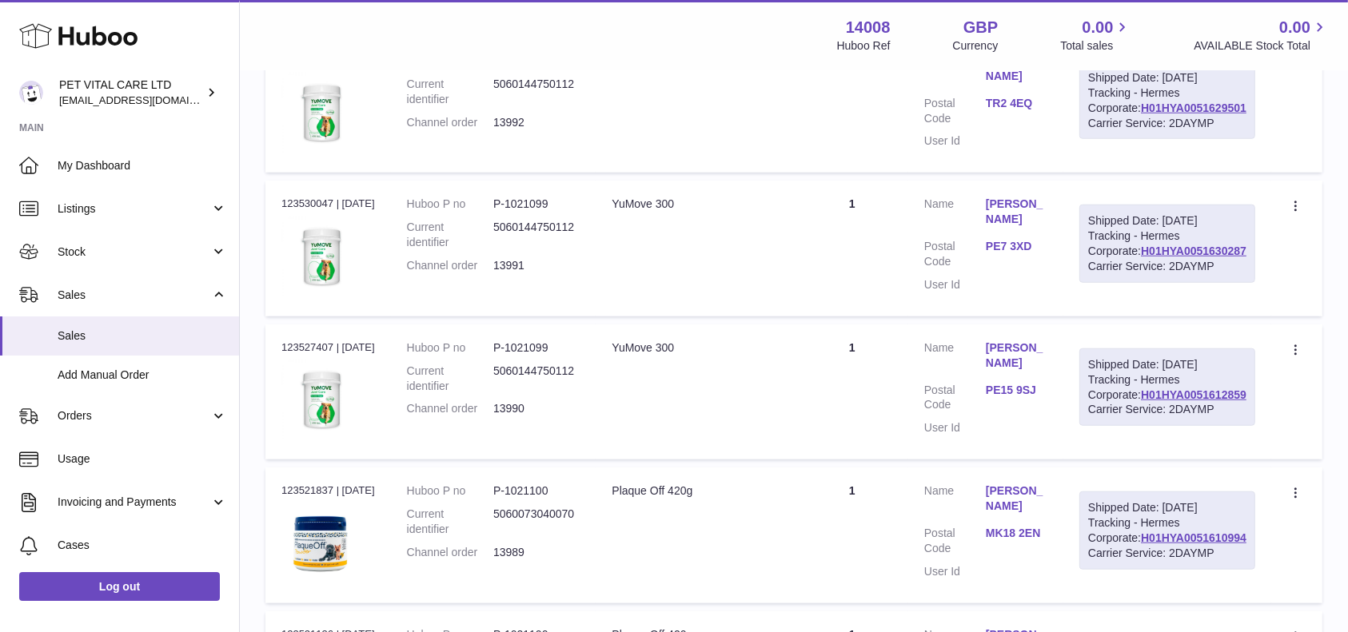
scroll to position [1314, 0]
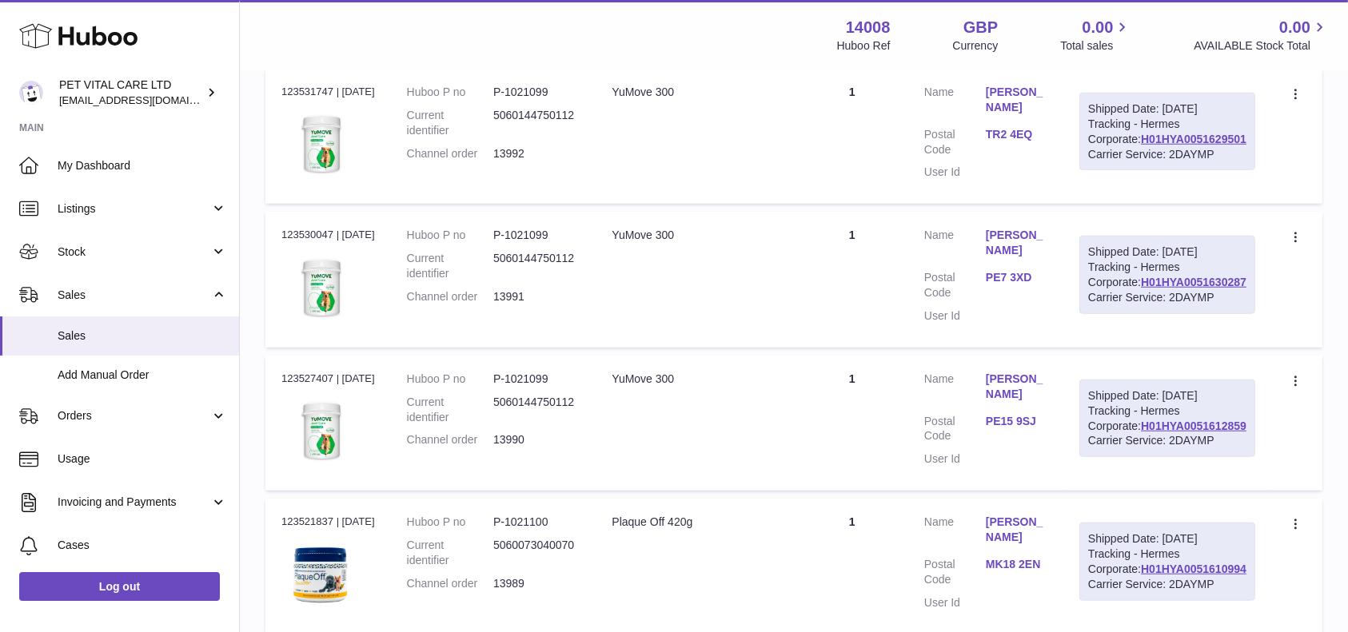
drag, startPoint x: 1251, startPoint y: 240, endPoint x: 1130, endPoint y: 237, distance: 121.6
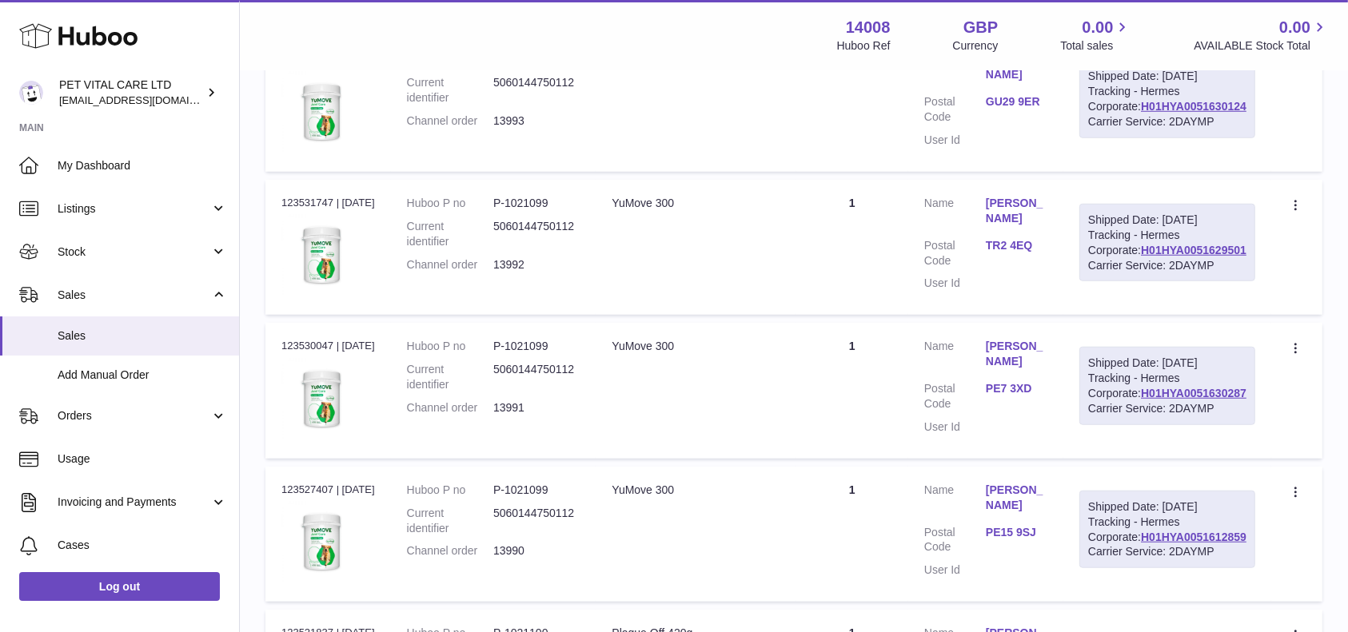
scroll to position [1101, 0]
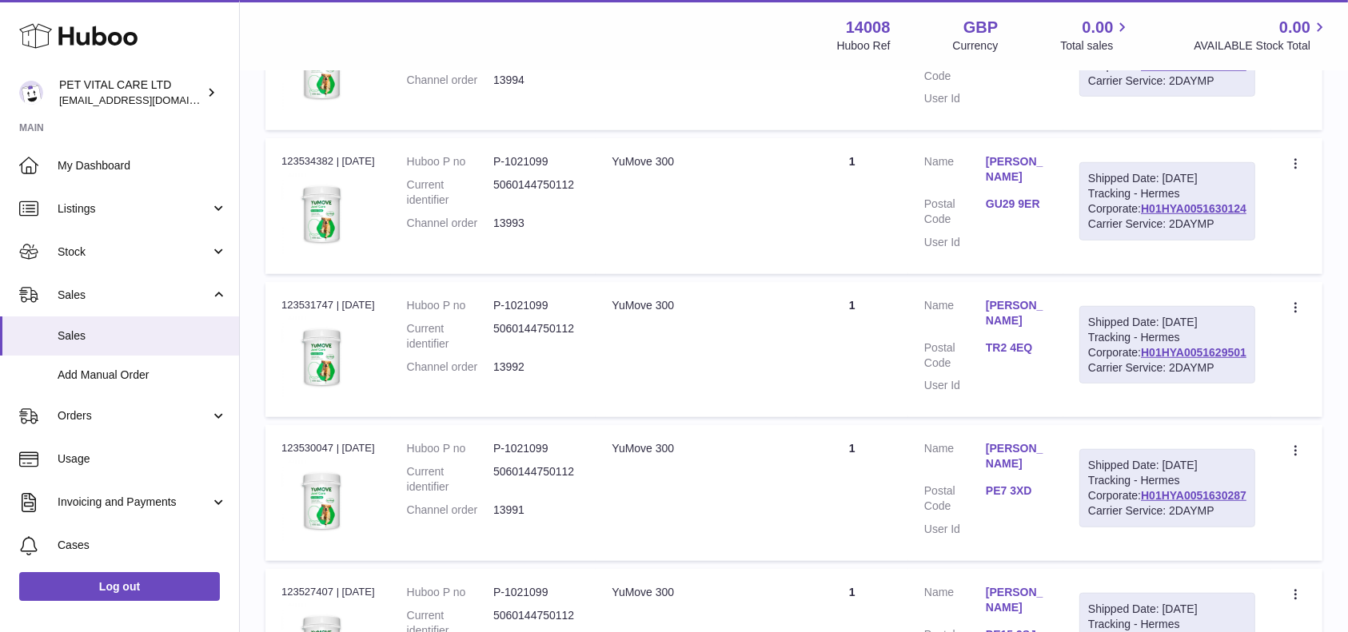
drag, startPoint x: 1251, startPoint y: 272, endPoint x: 1130, endPoint y: 271, distance: 120.7
click at [1138, 98] on div "Shipped Date: 27th Aug 2025 Tracking - Hermes Corporate: H01HYA0051630249 Carri…" at bounding box center [1167, 58] width 176 height 78
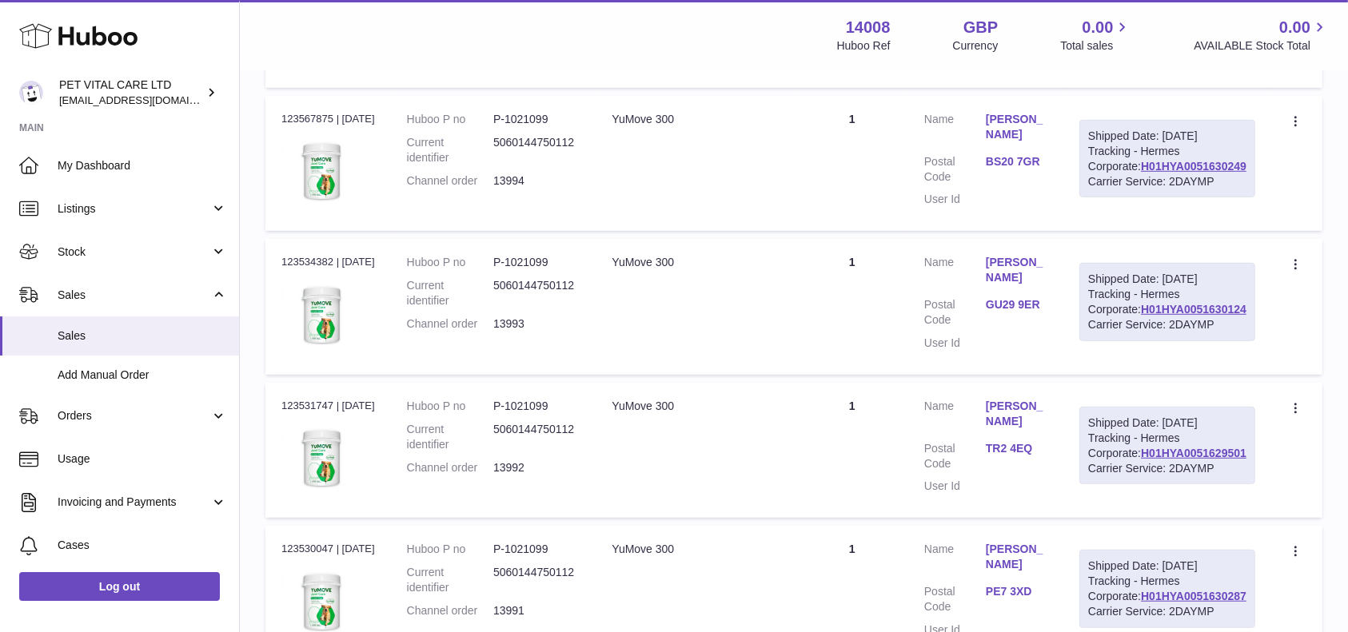
scroll to position [888, 0]
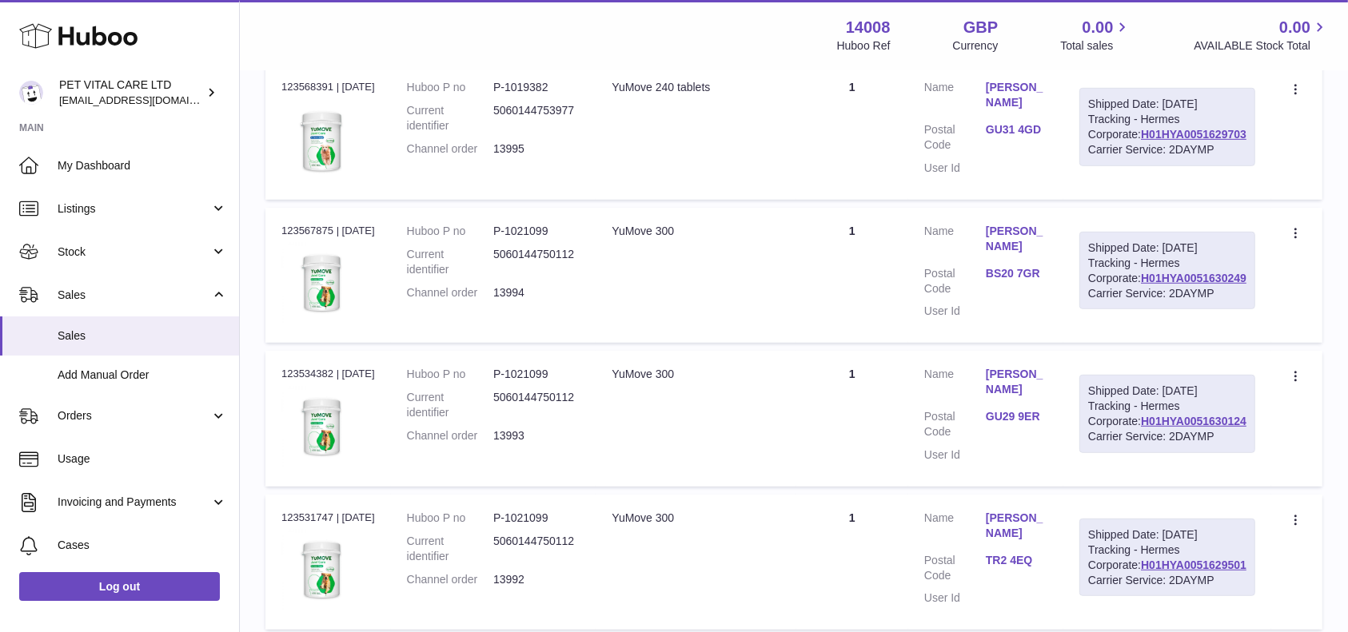
drag, startPoint x: 1247, startPoint y: 305, endPoint x: 1134, endPoint y: 311, distance: 112.9
click at [1134, 166] on div "Shipped Date: 27th Aug 2025 Tracking - Hermes Corporate: H01HYA0051629703 Carri…" at bounding box center [1167, 127] width 176 height 78
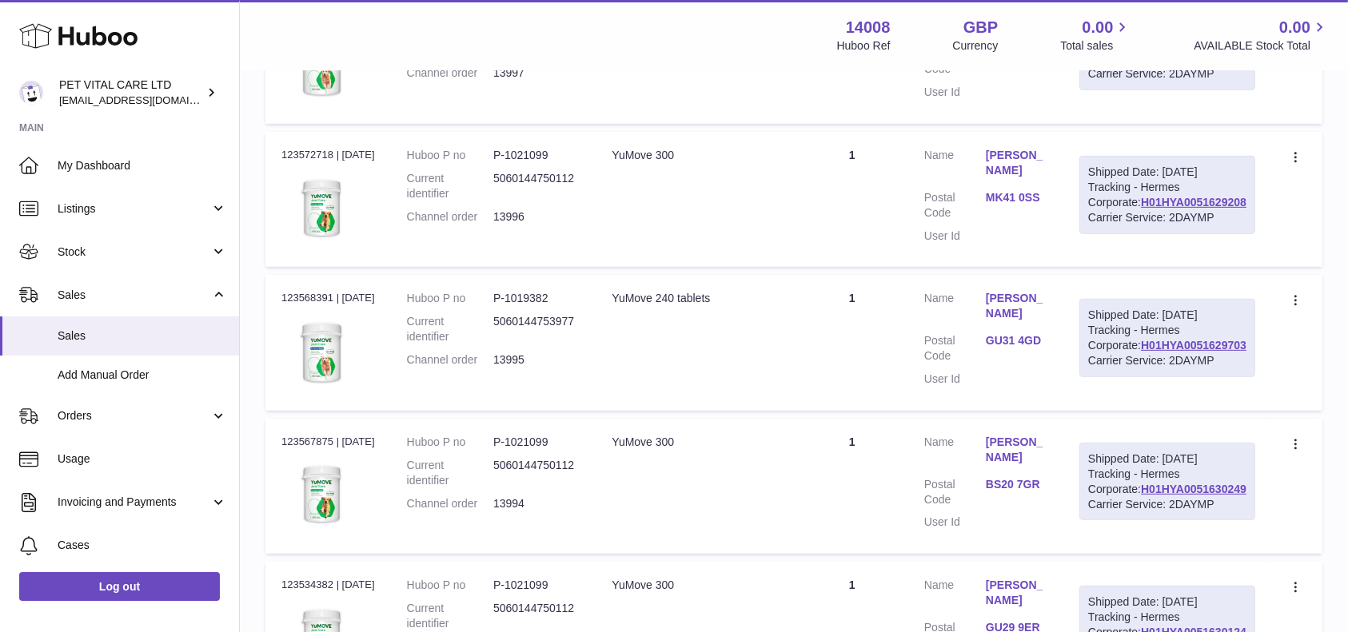
scroll to position [675, 0]
drag, startPoint x: 1247, startPoint y: 339, endPoint x: 1142, endPoint y: 338, distance: 104.7
click at [1142, 237] on div "Shipped Date: 27th Aug 2025 Tracking - Hermes Corporate: H01HYA0051629208 Carri…" at bounding box center [1167, 197] width 176 height 78
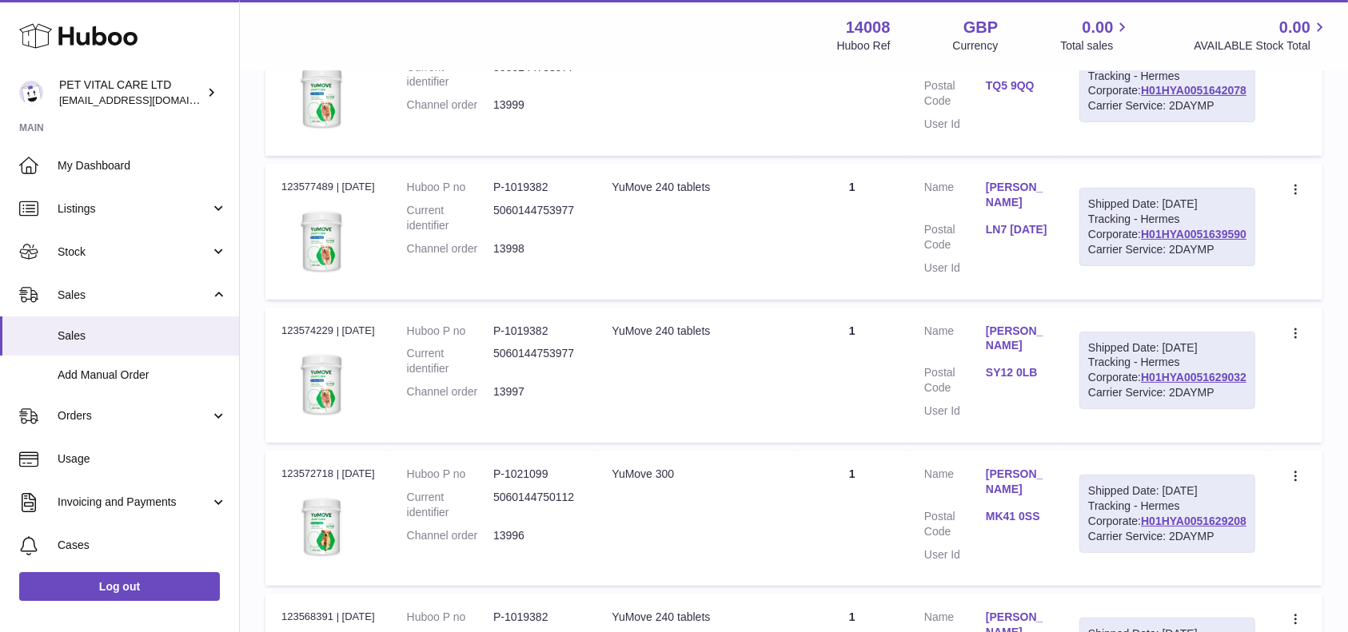
scroll to position [355, 0]
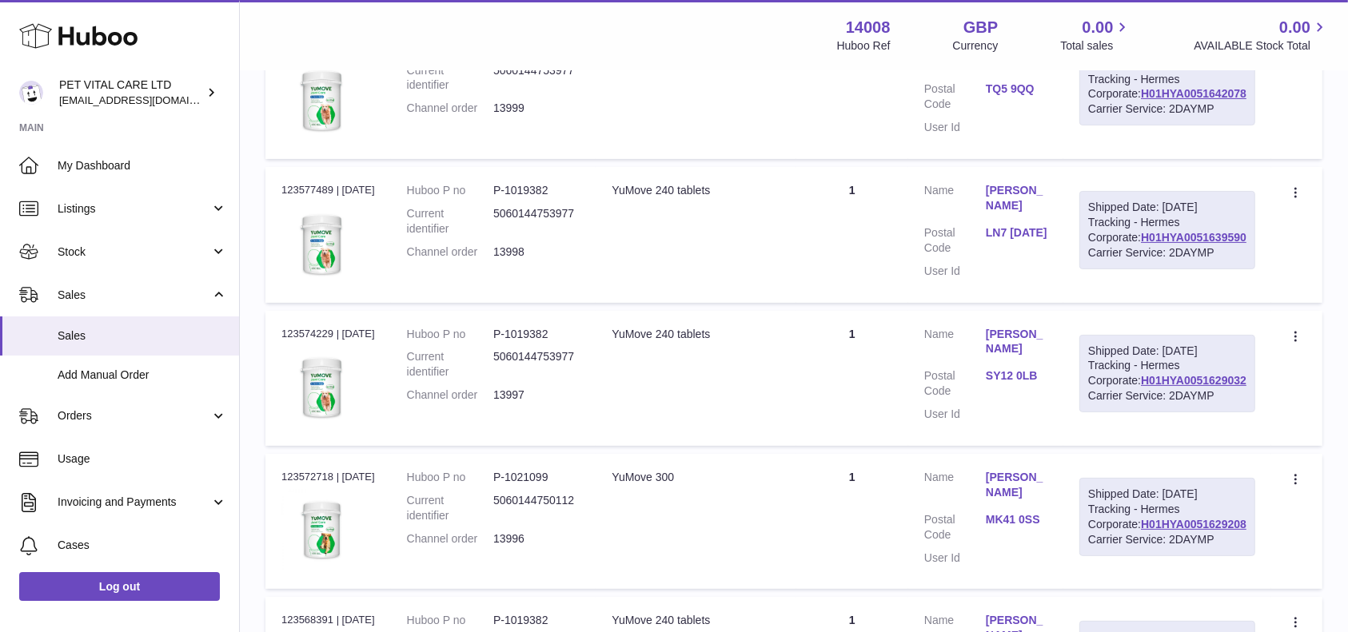
drag, startPoint x: 1254, startPoint y: 476, endPoint x: 1133, endPoint y: 481, distance: 120.8
click at [1134, 413] on div "Shipped Date: 27th Aug 2025 Tracking - Hermes Corporate: H01HYA0051629032 Carri…" at bounding box center [1167, 374] width 176 height 78
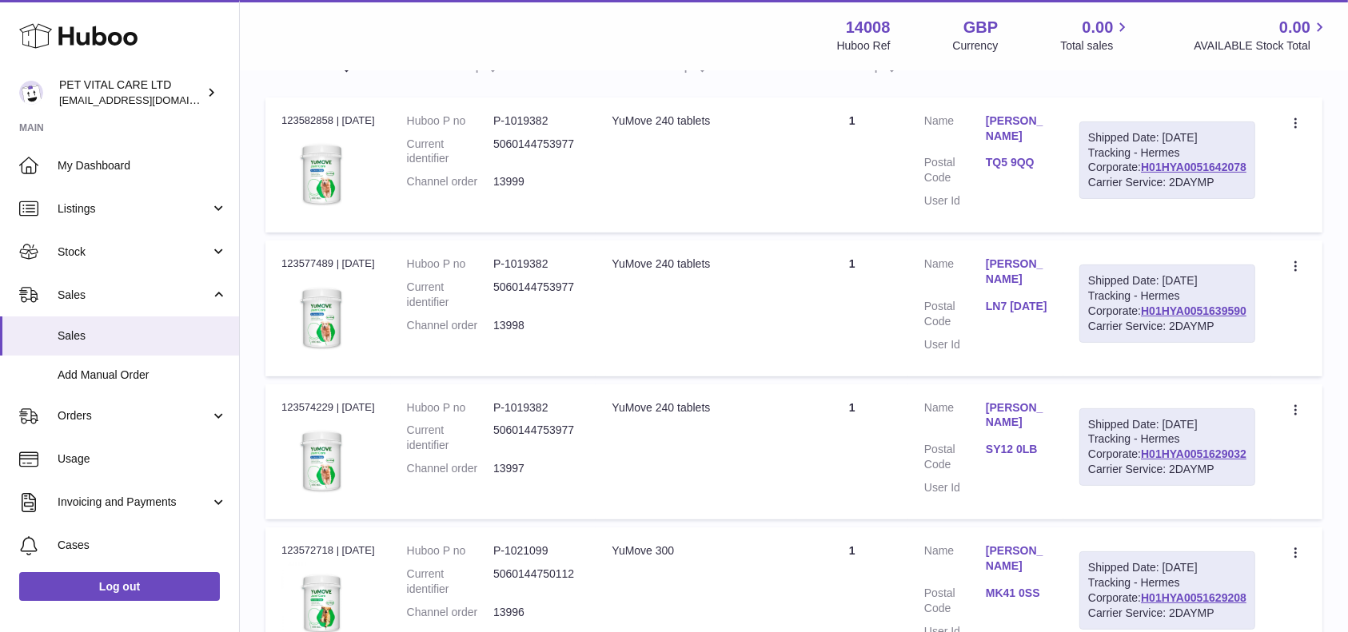
scroll to position [249, 0]
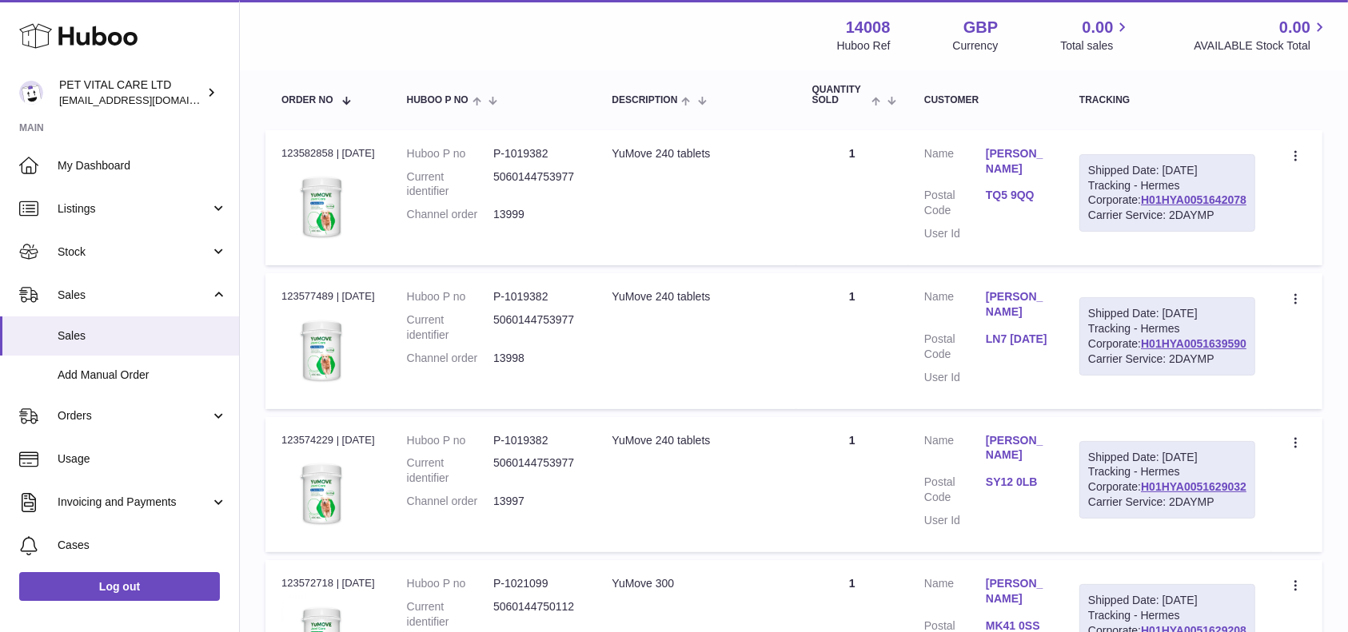
drag, startPoint x: 1249, startPoint y: 407, endPoint x: 1135, endPoint y: 413, distance: 113.7
click at [1135, 376] on div "Shipped Date: 27th Aug 2025 Tracking - Hermes Corporate: H01HYA0051639590 Carri…" at bounding box center [1167, 336] width 176 height 78
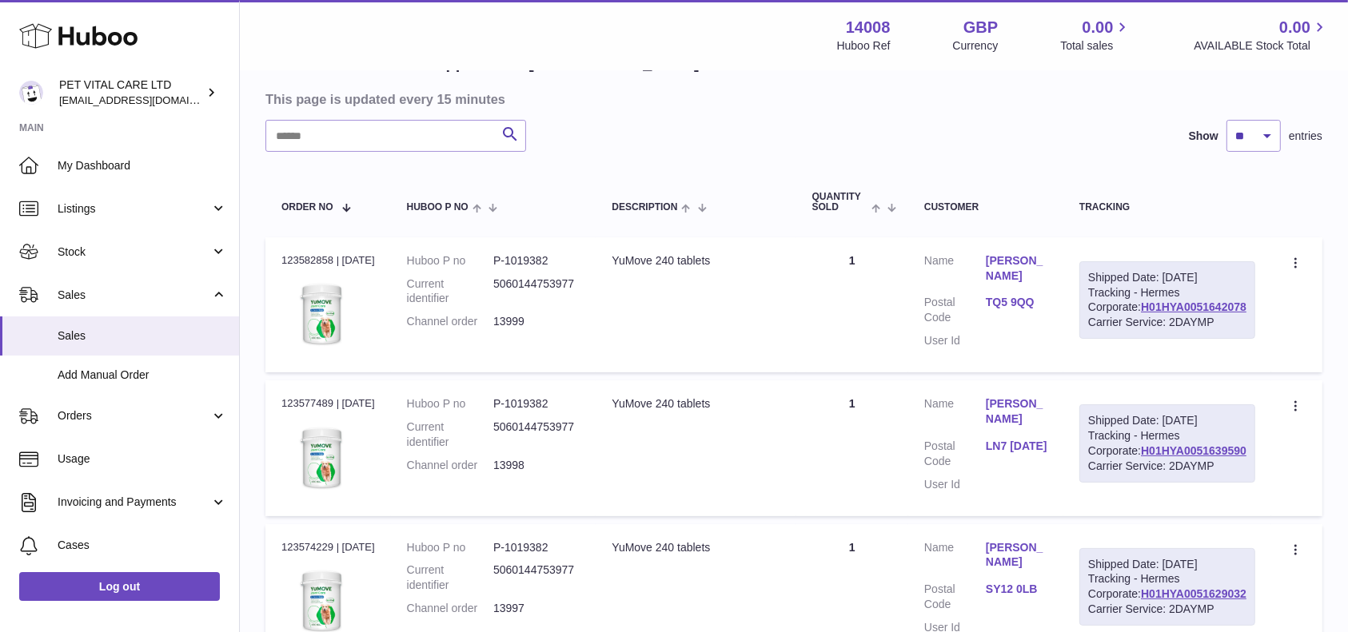
drag, startPoint x: 1251, startPoint y: 335, endPoint x: 1133, endPoint y: 337, distance: 118.3
click at [1133, 337] on div "Shipped Date: 27th Aug 2025 Tracking - Hermes Corporate: H01HYA0051642078 Carri…" at bounding box center [1167, 300] width 176 height 78
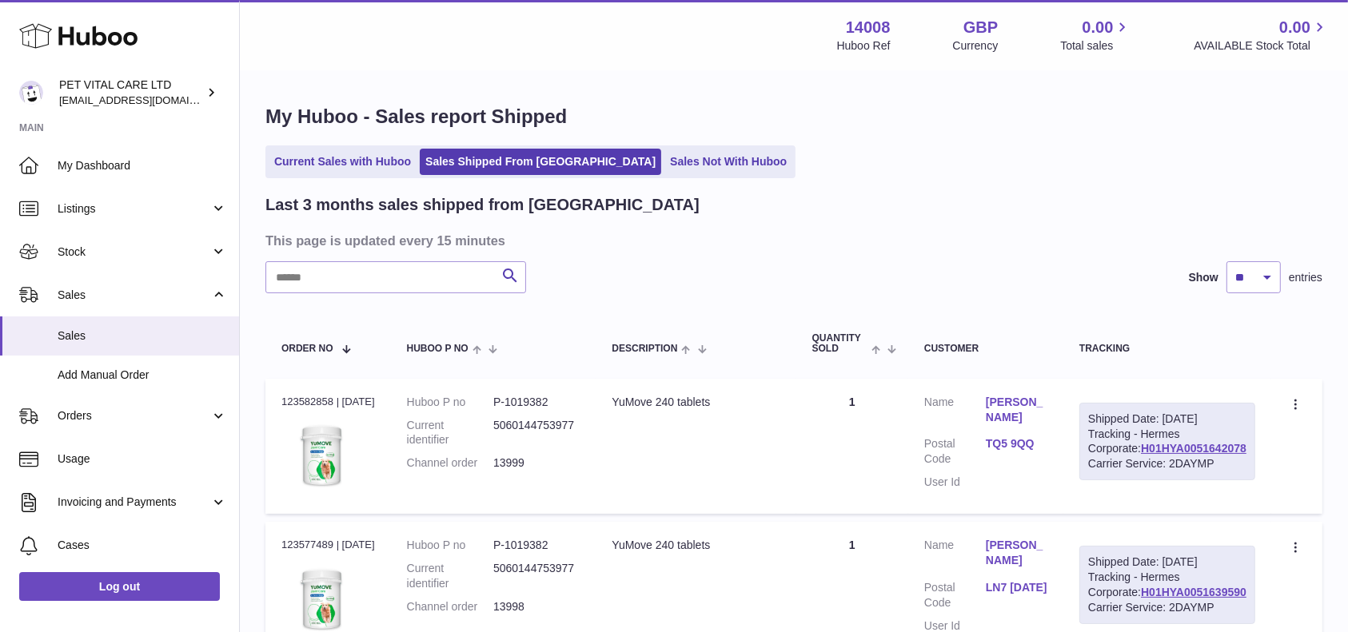
scroll to position [0, 0]
click at [677, 155] on link "Sales Not With Huboo" at bounding box center [728, 162] width 128 height 26
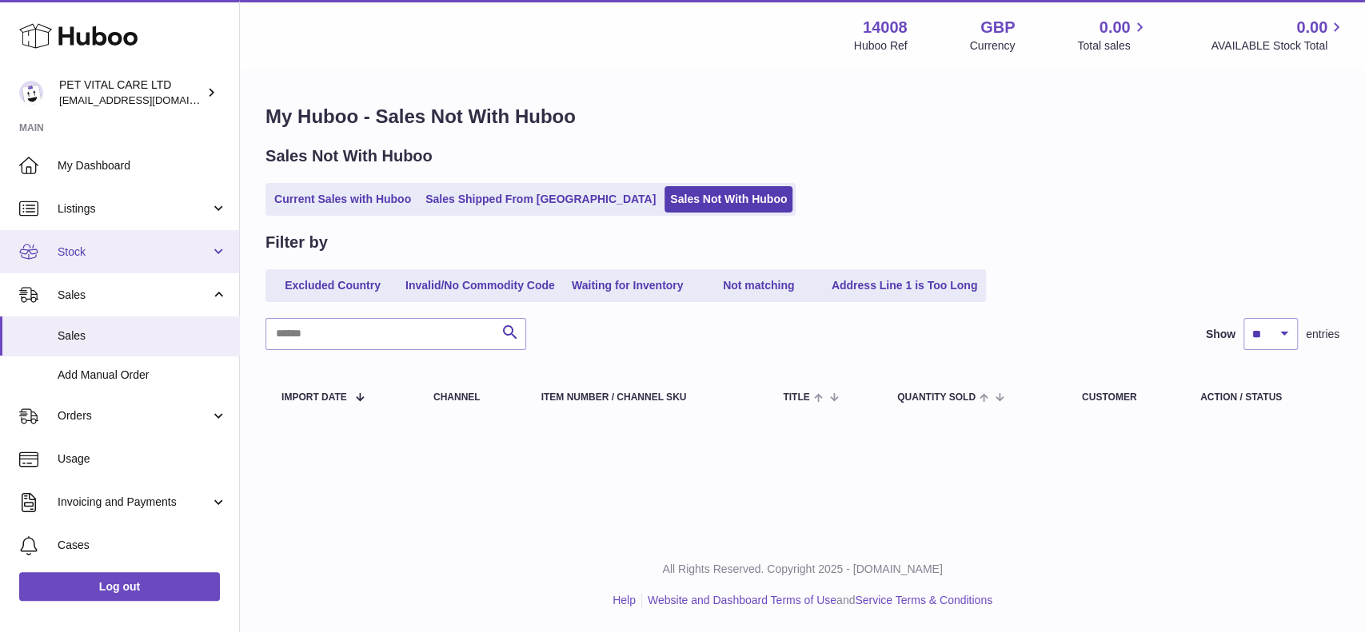
click at [101, 259] on link "Stock" at bounding box center [119, 251] width 239 height 43
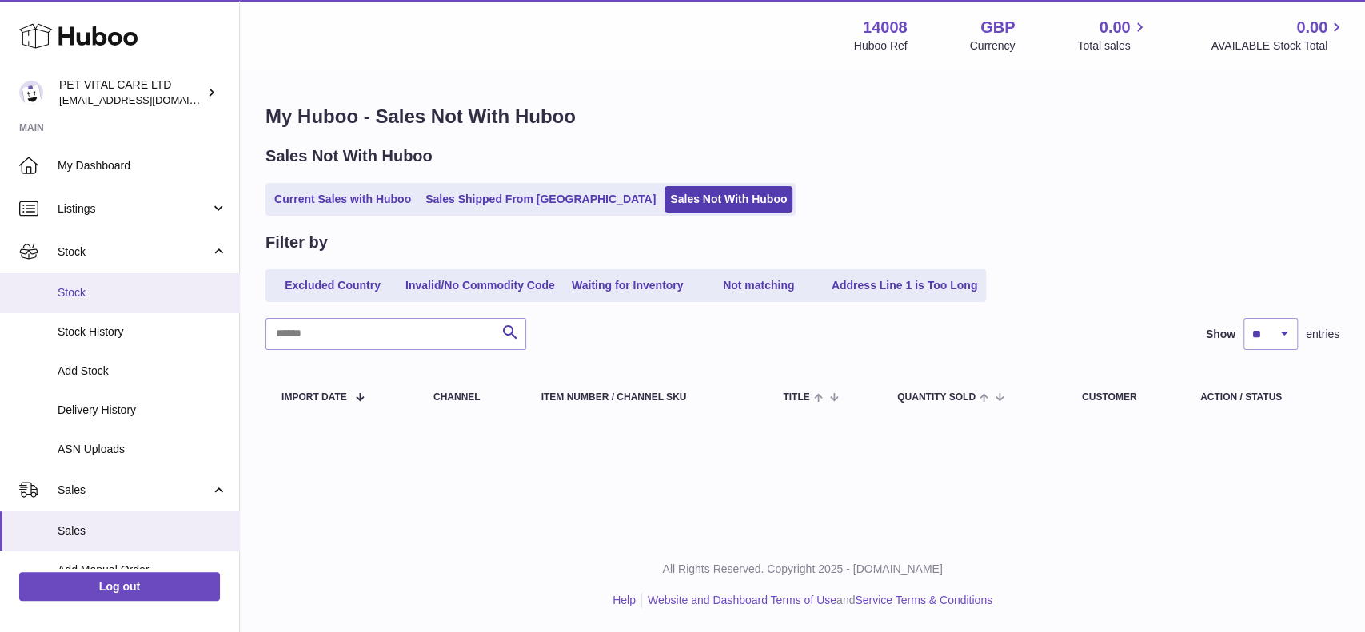
click at [84, 291] on span "Stock" at bounding box center [142, 292] width 169 height 15
